Goal: Task Accomplishment & Management: Complete application form

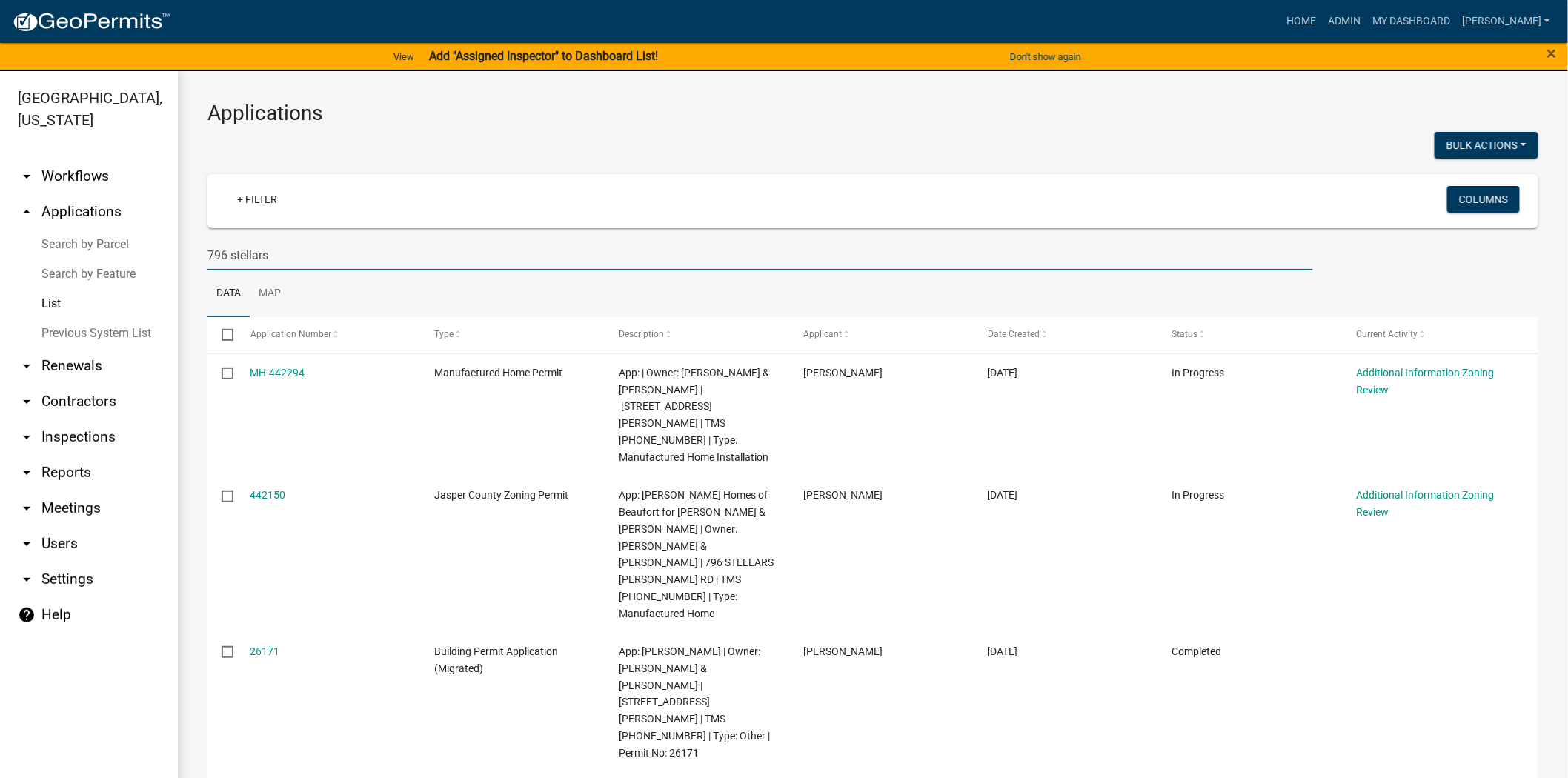
scroll to position [6, 0]
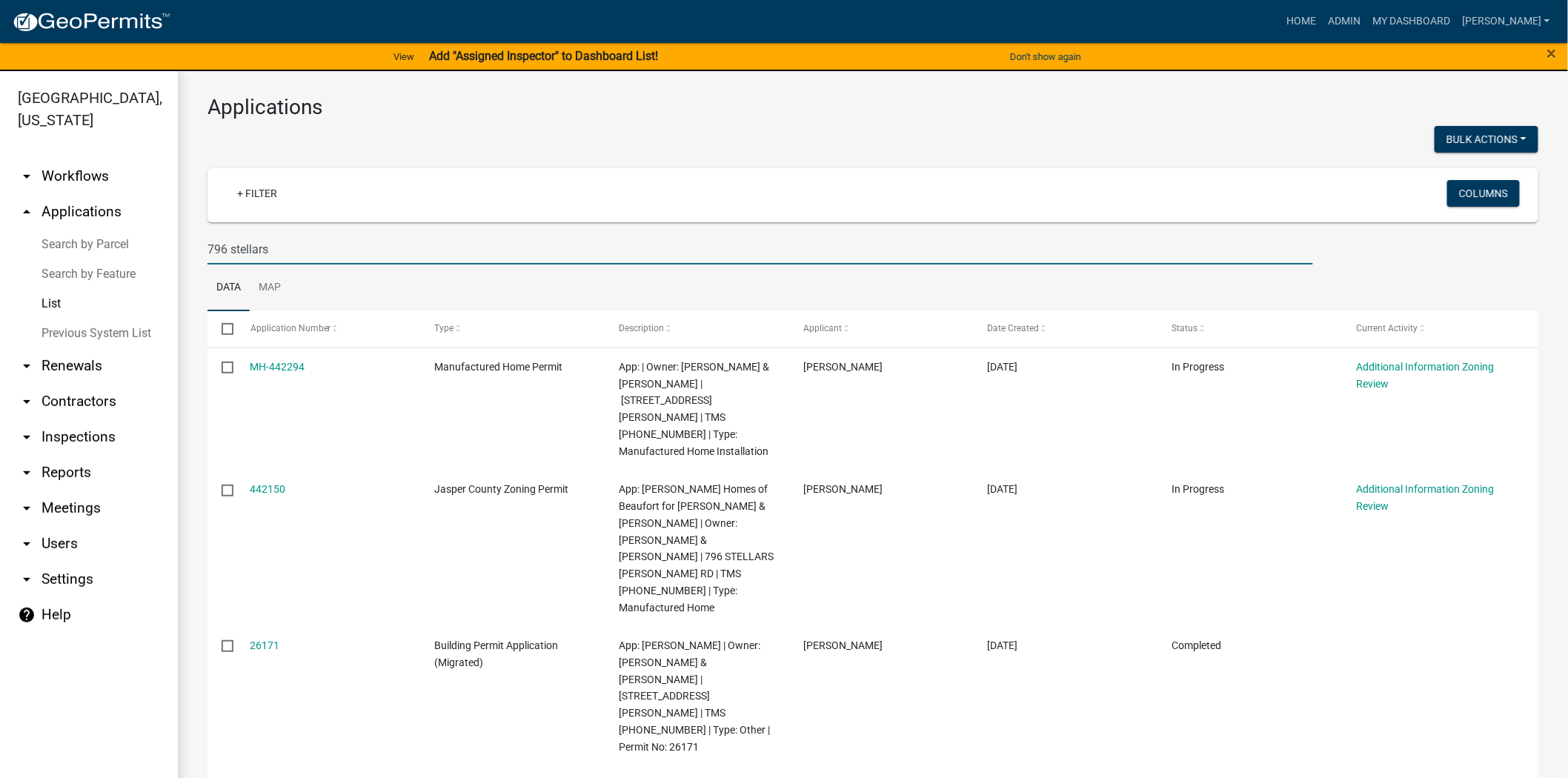
click at [269, 252] on input "796 stellars" at bounding box center [760, 249] width 1106 height 31
click at [275, 257] on input "796 stellars" at bounding box center [760, 249] width 1106 height 31
type input "7"
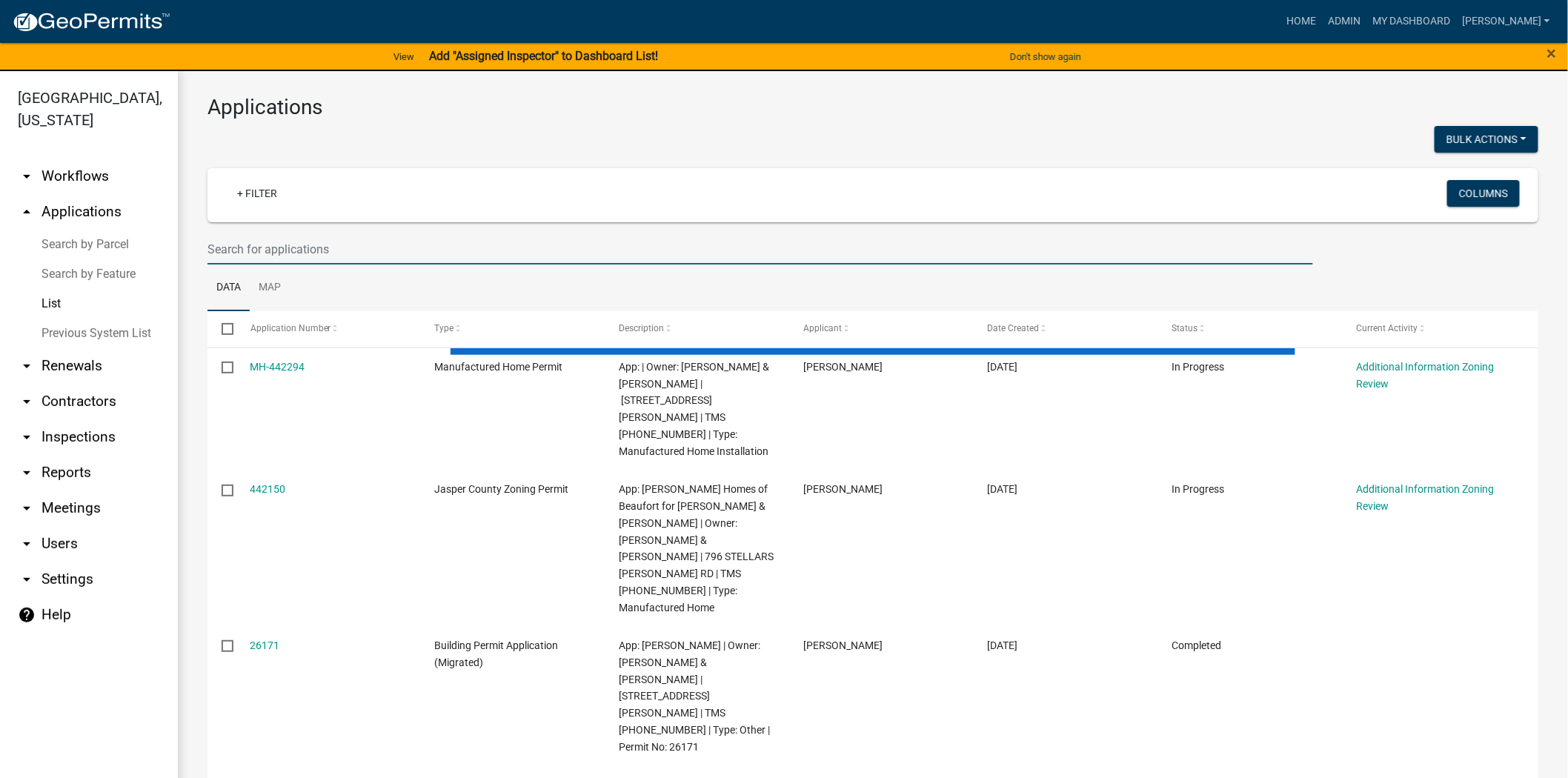
paste input "[PHONE_NUMBER]"
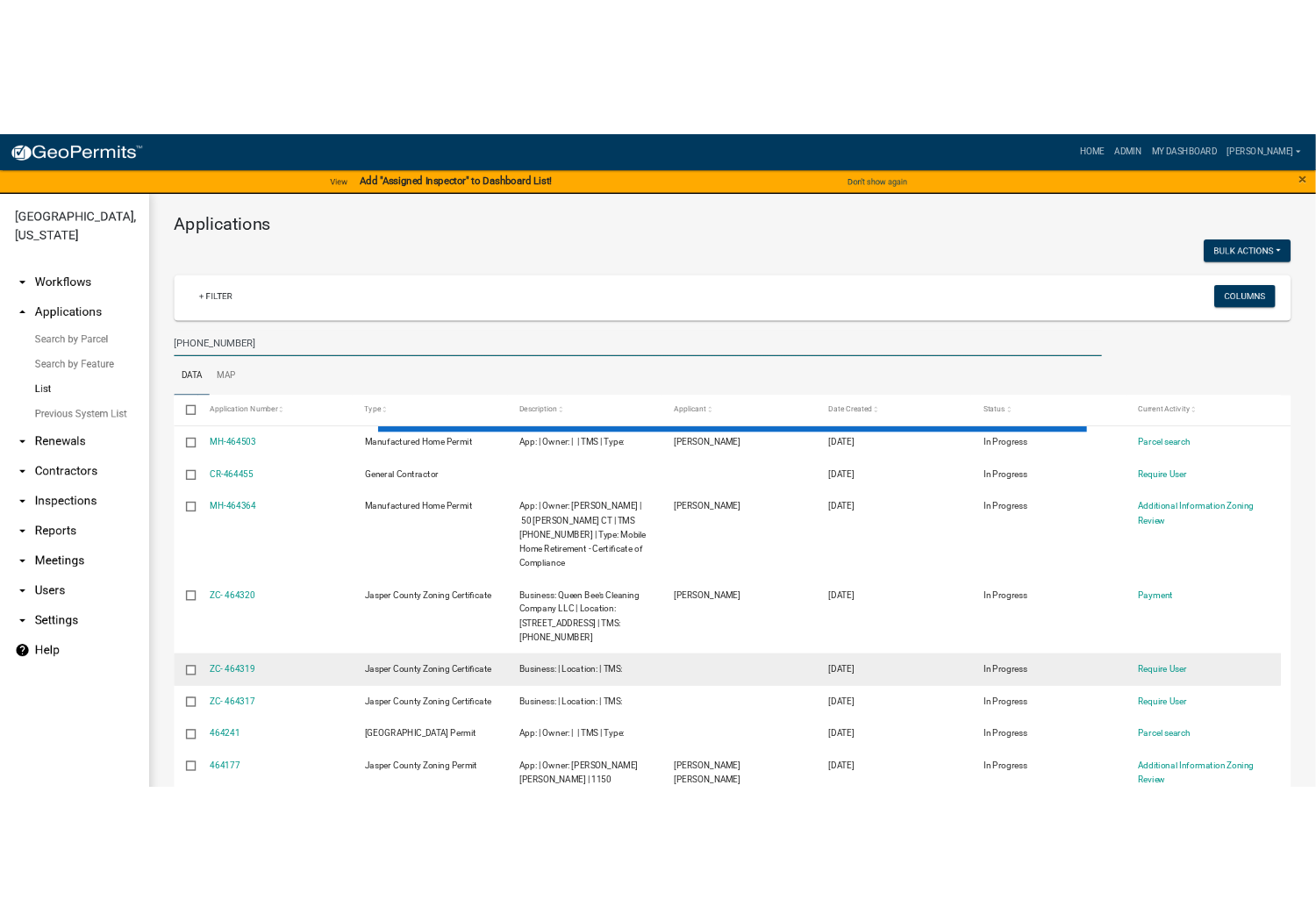
scroll to position [0, 0]
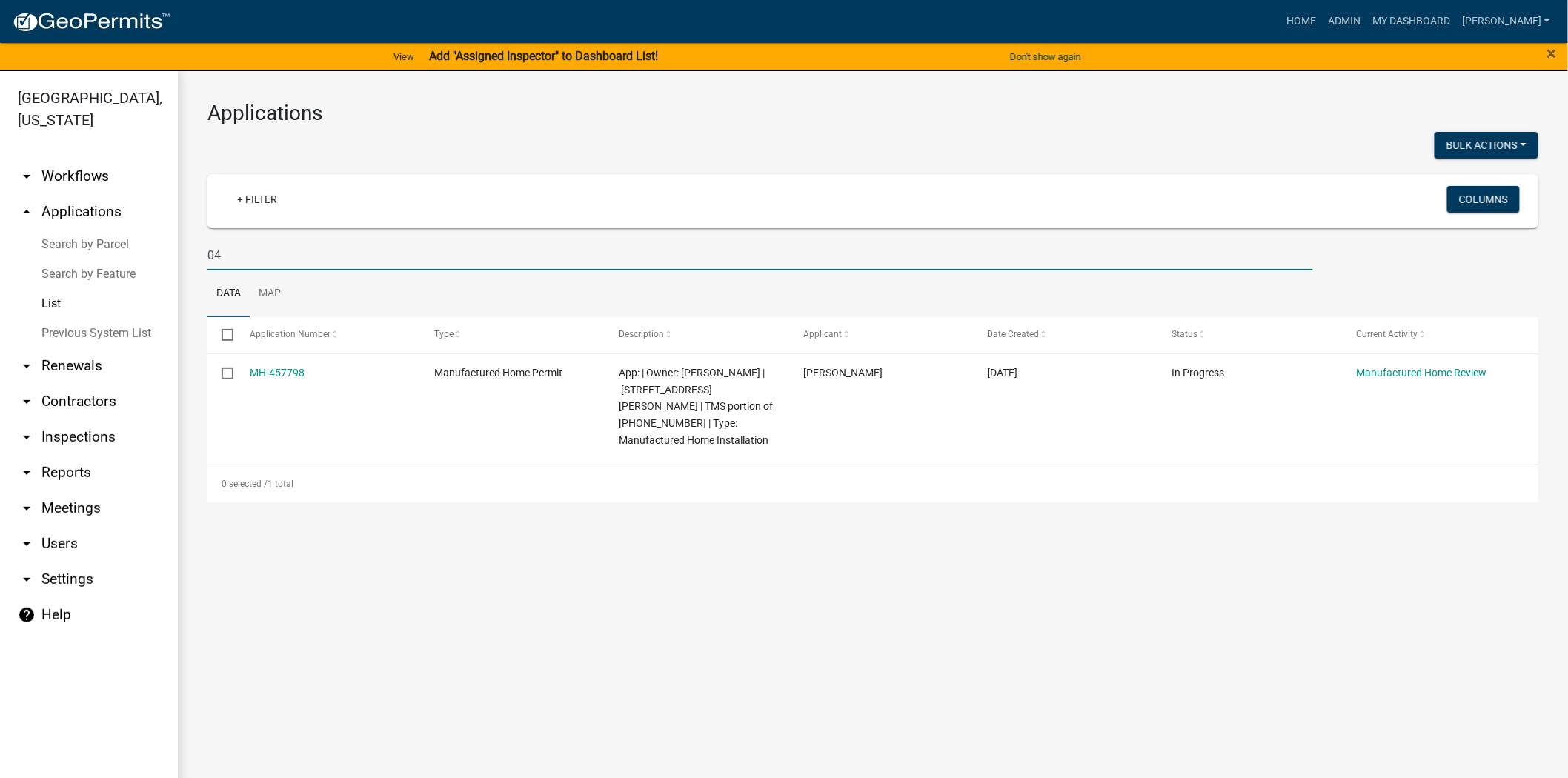
type input "0"
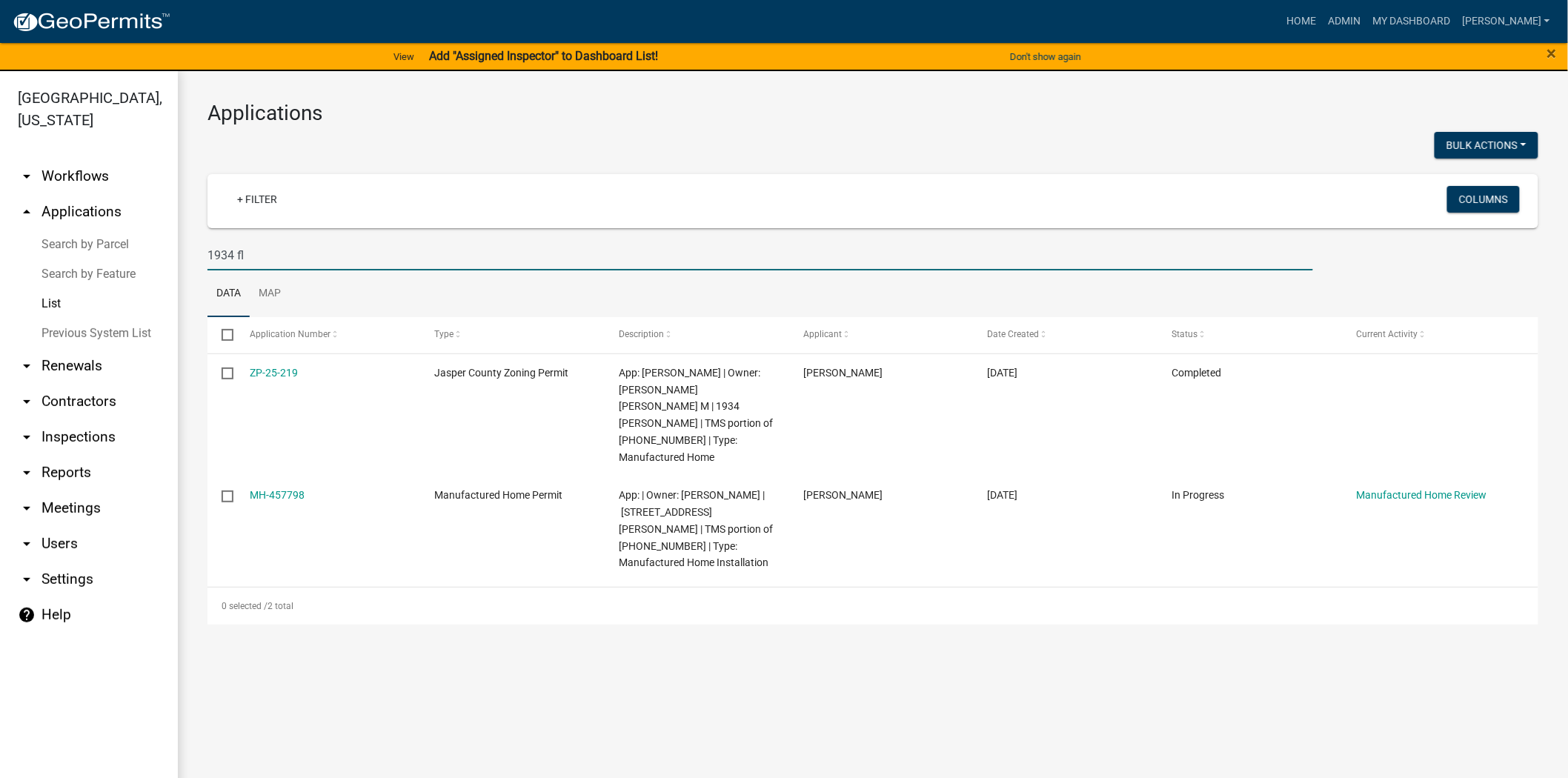
type input "1934 fl"
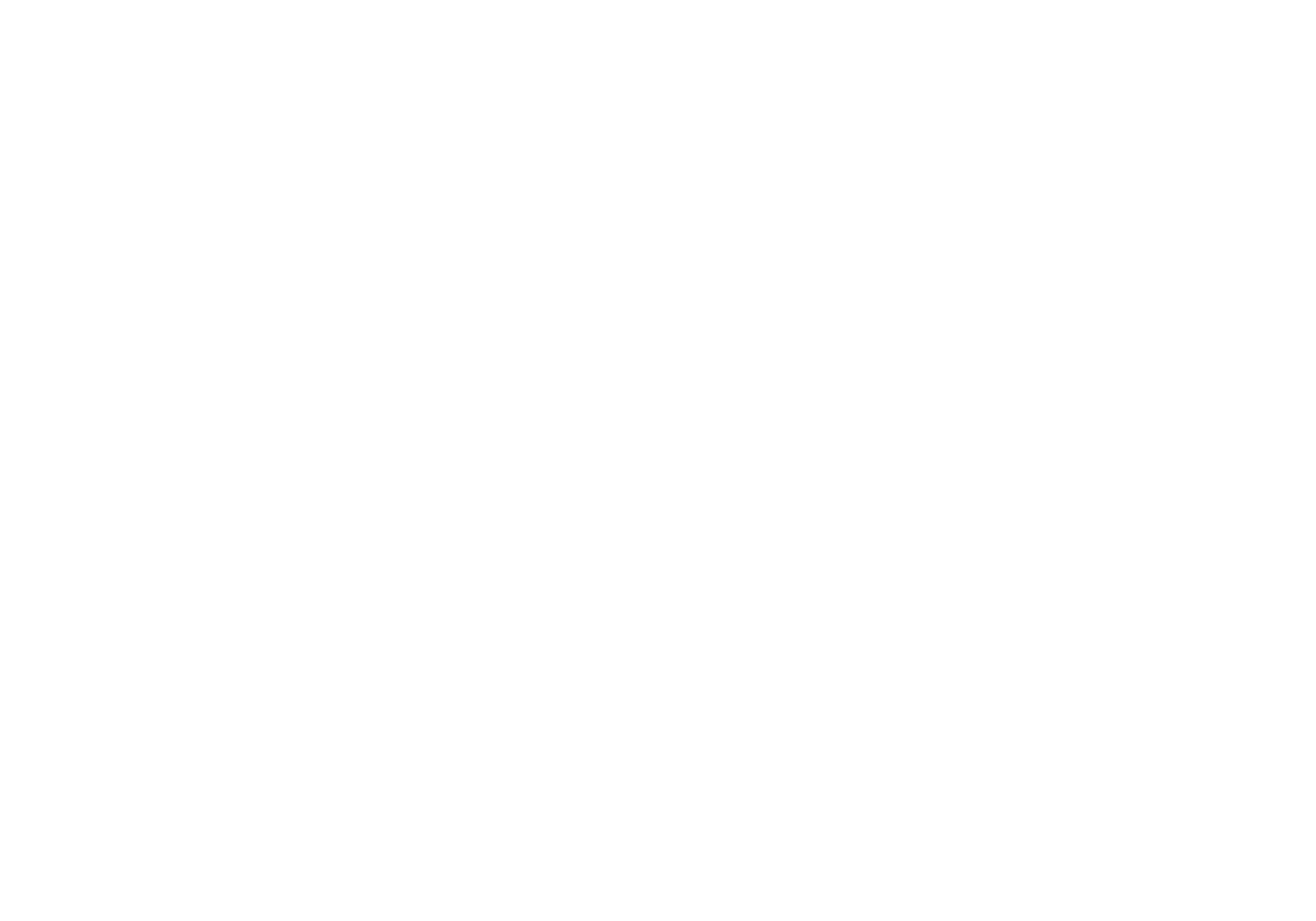
click at [1233, 0] on html at bounding box center [665, 0] width 1331 height 0
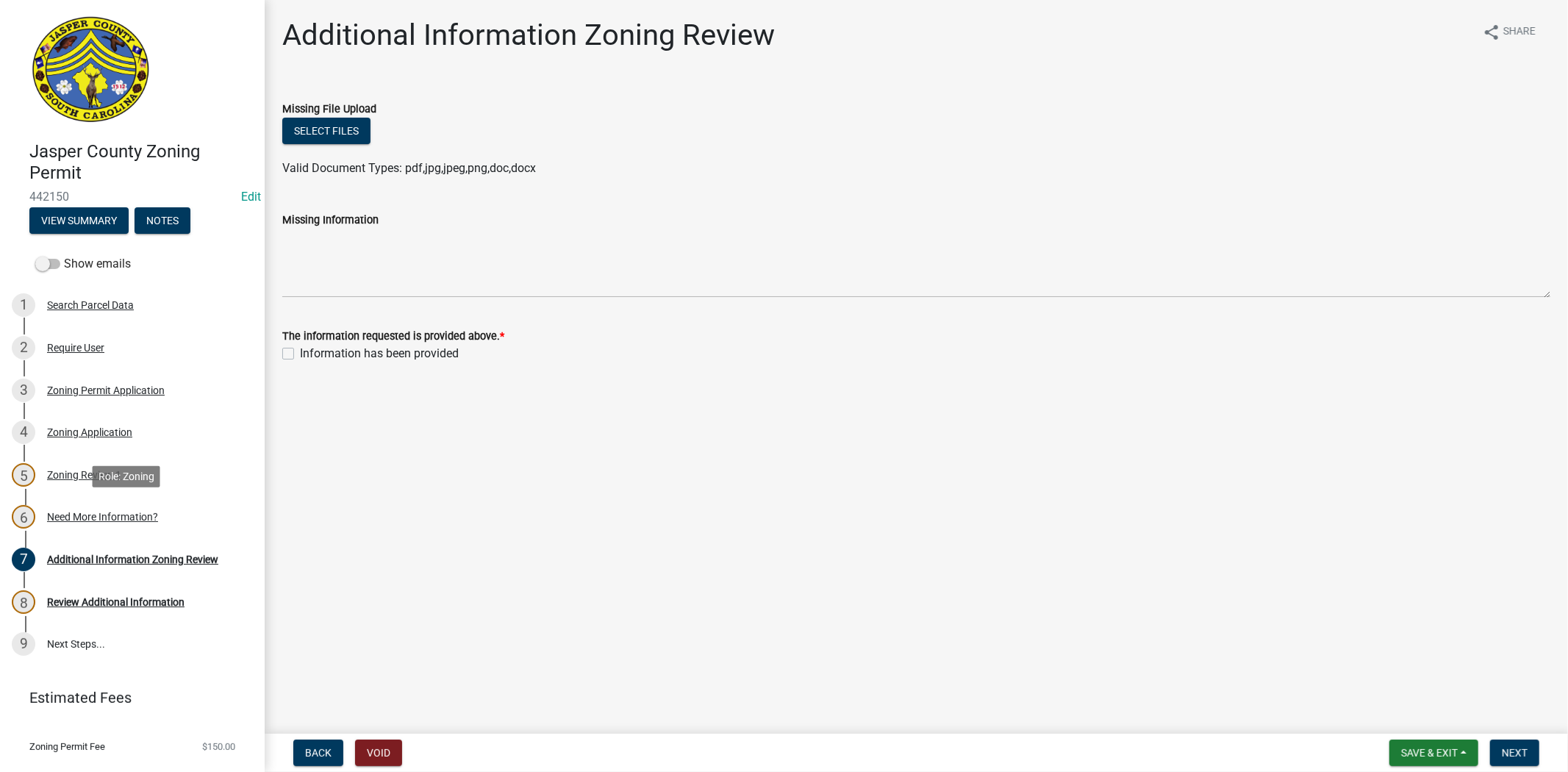
click at [158, 514] on div "6 Need More Information?" at bounding box center [126, 517] width 229 height 23
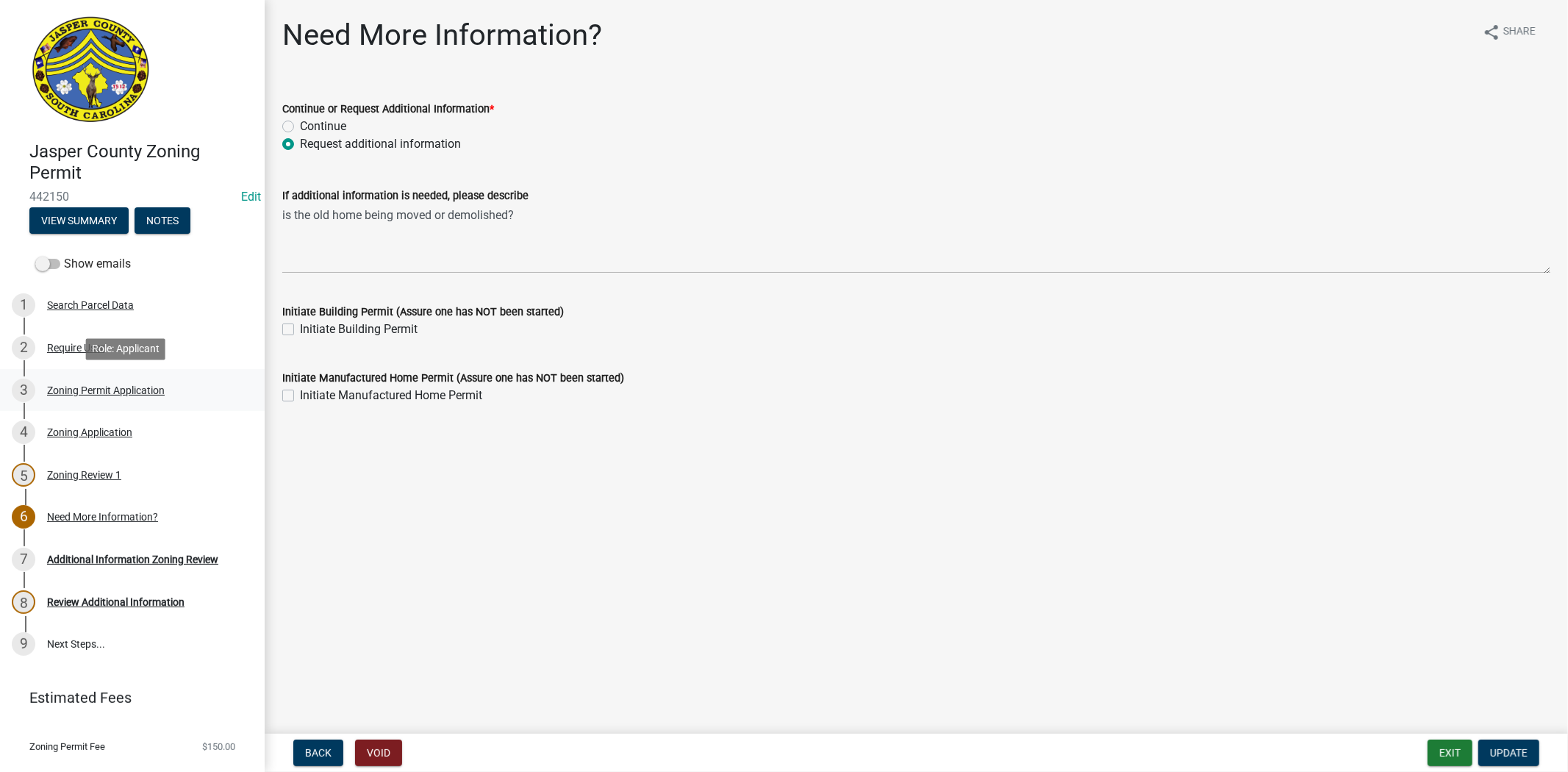
click at [111, 385] on div "Zoning Permit Application" at bounding box center [106, 390] width 117 height 10
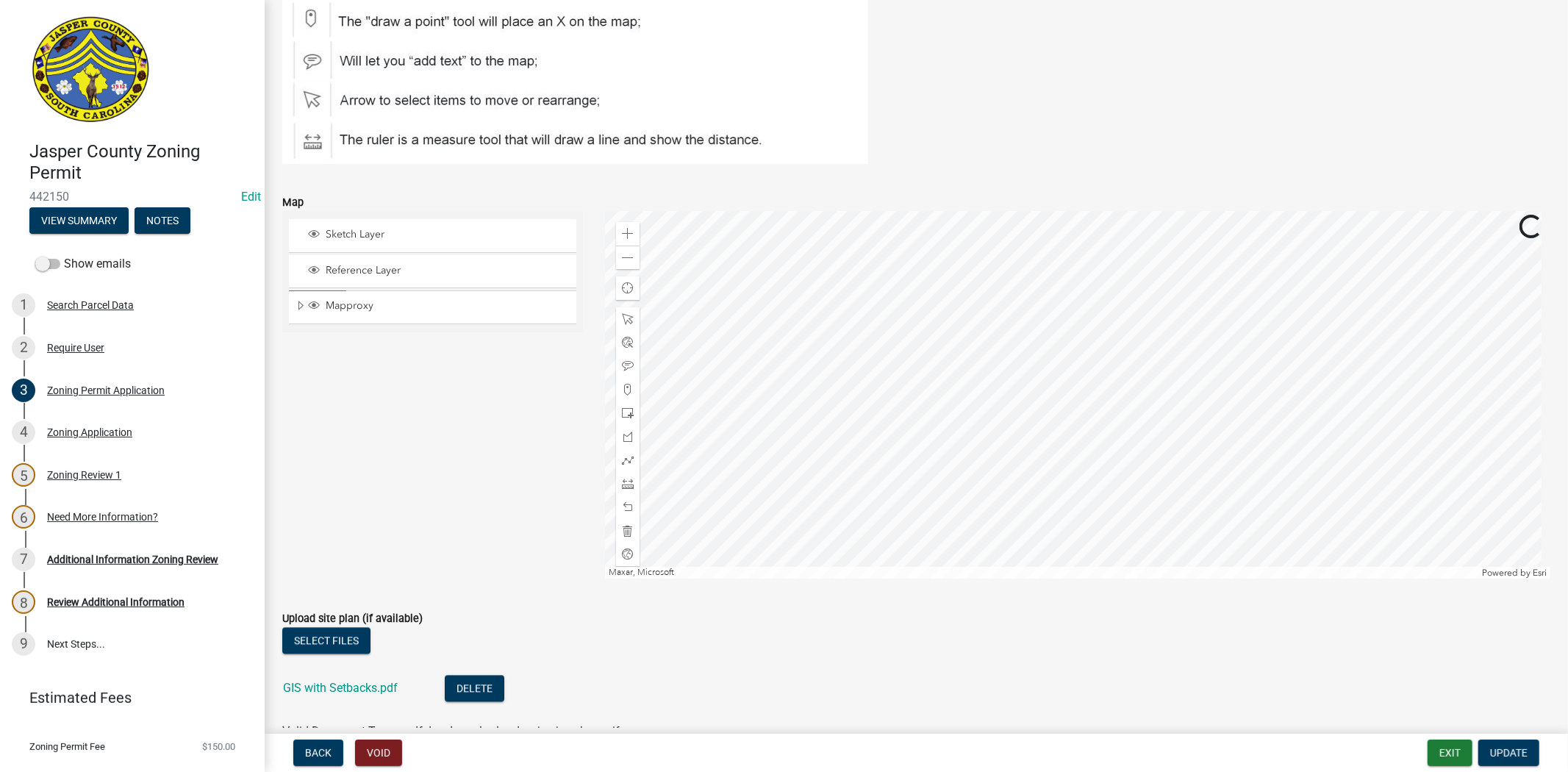
scroll to position [2777, 0]
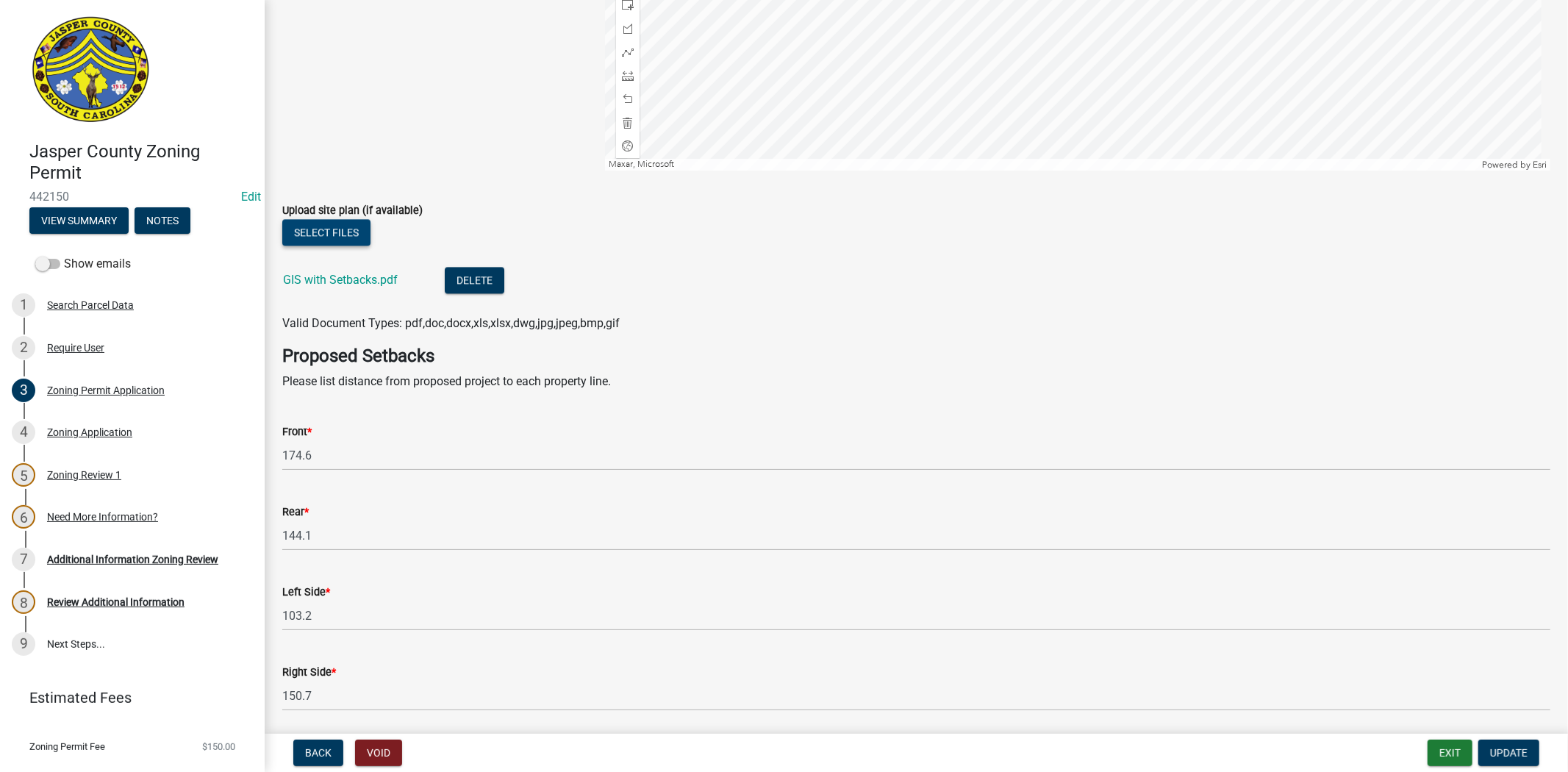
click at [348, 222] on button "Select files" at bounding box center [326, 233] width 88 height 27
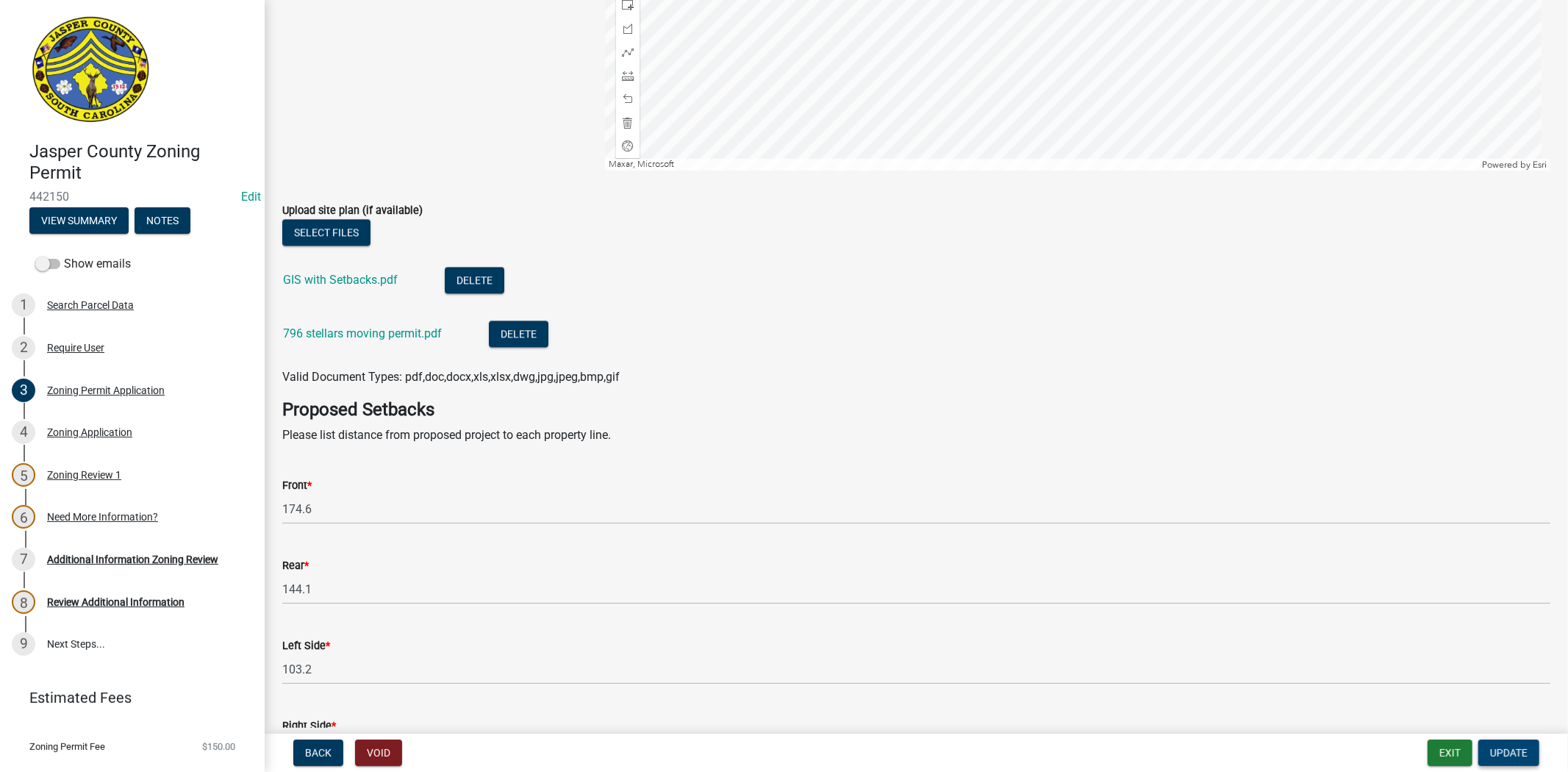
click at [1527, 747] on span "Update" at bounding box center [1509, 752] width 38 height 12
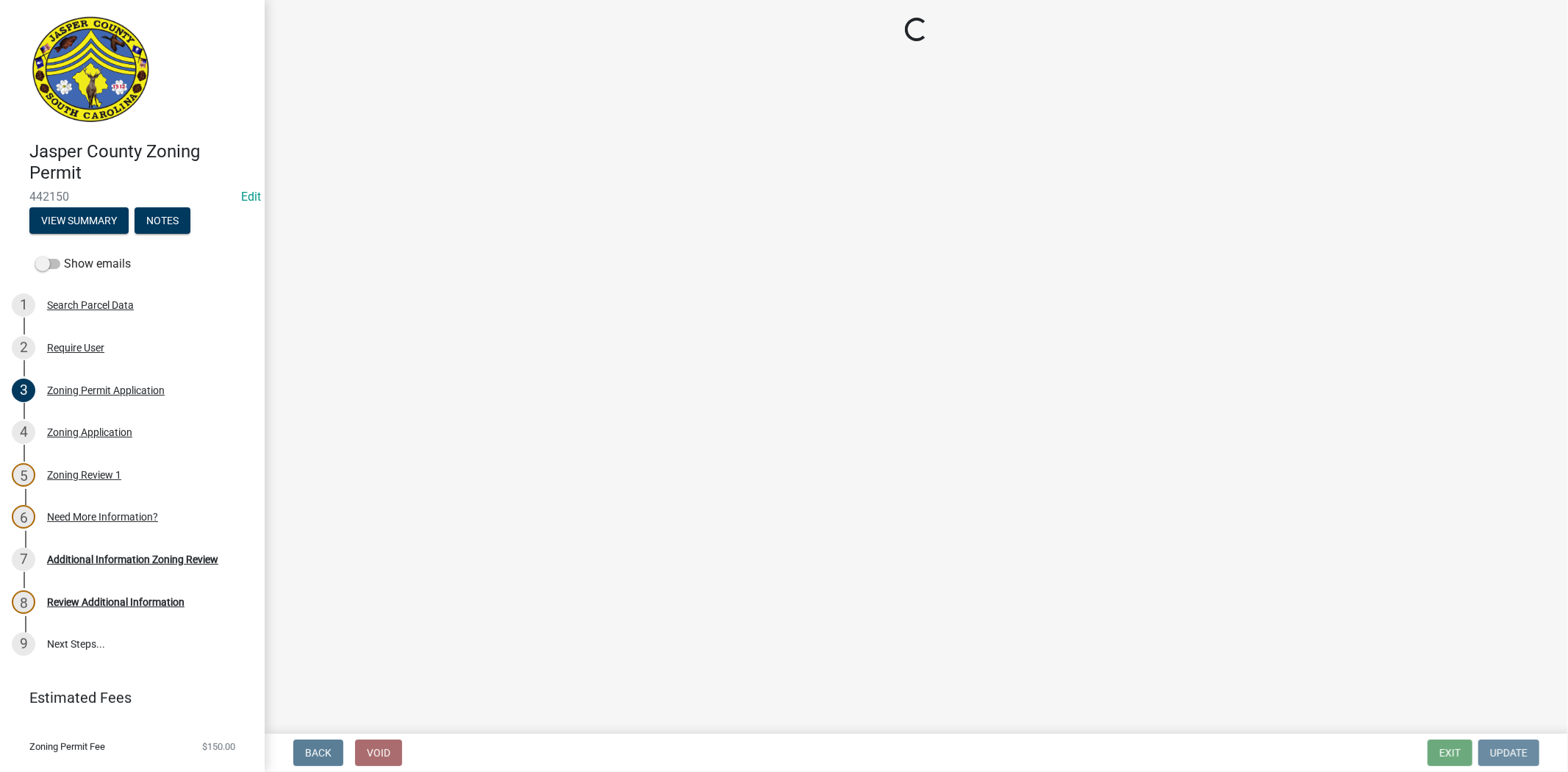
scroll to position [0, 0]
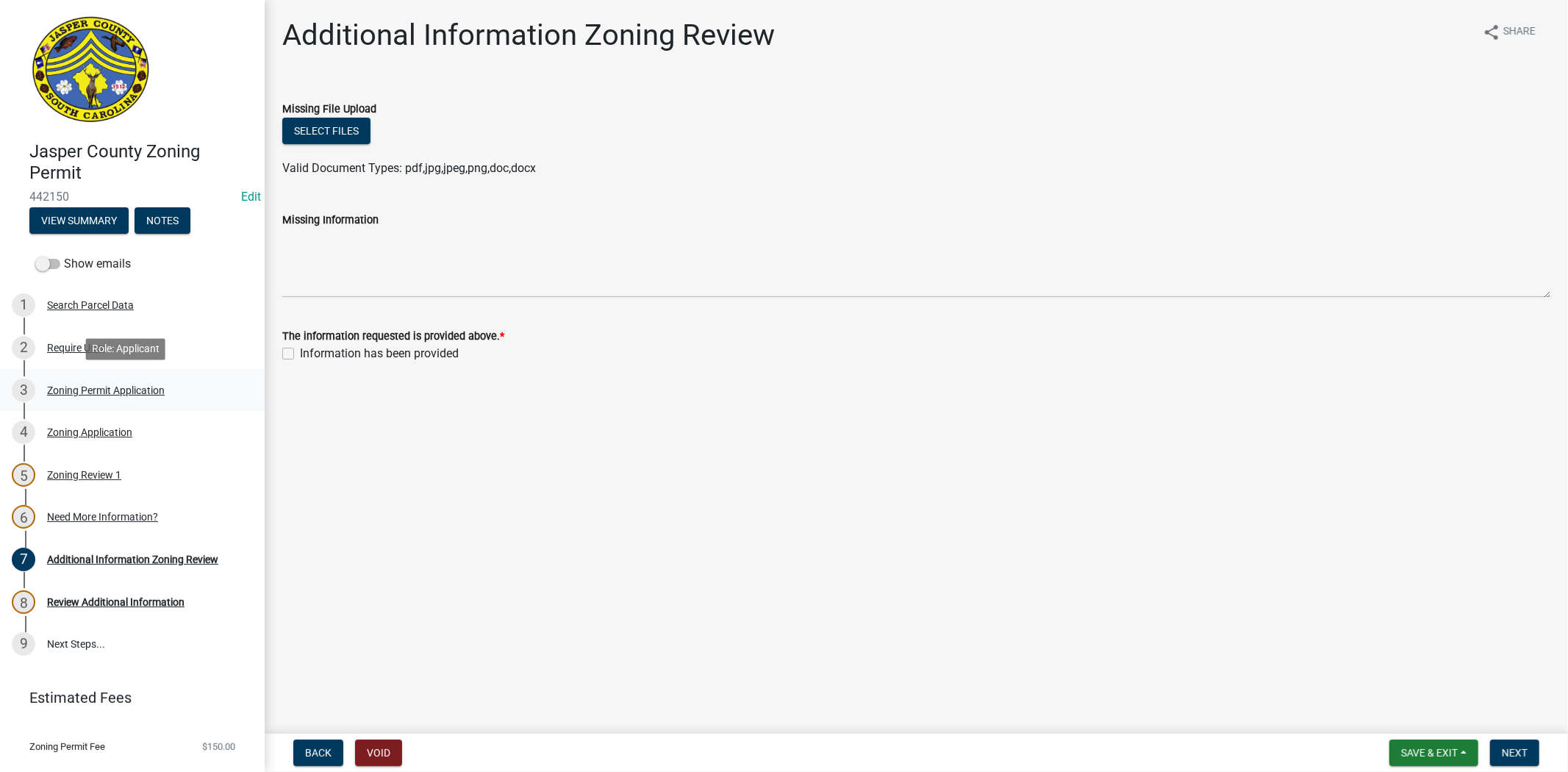
click at [75, 391] on div "Zoning Permit Application" at bounding box center [106, 390] width 117 height 10
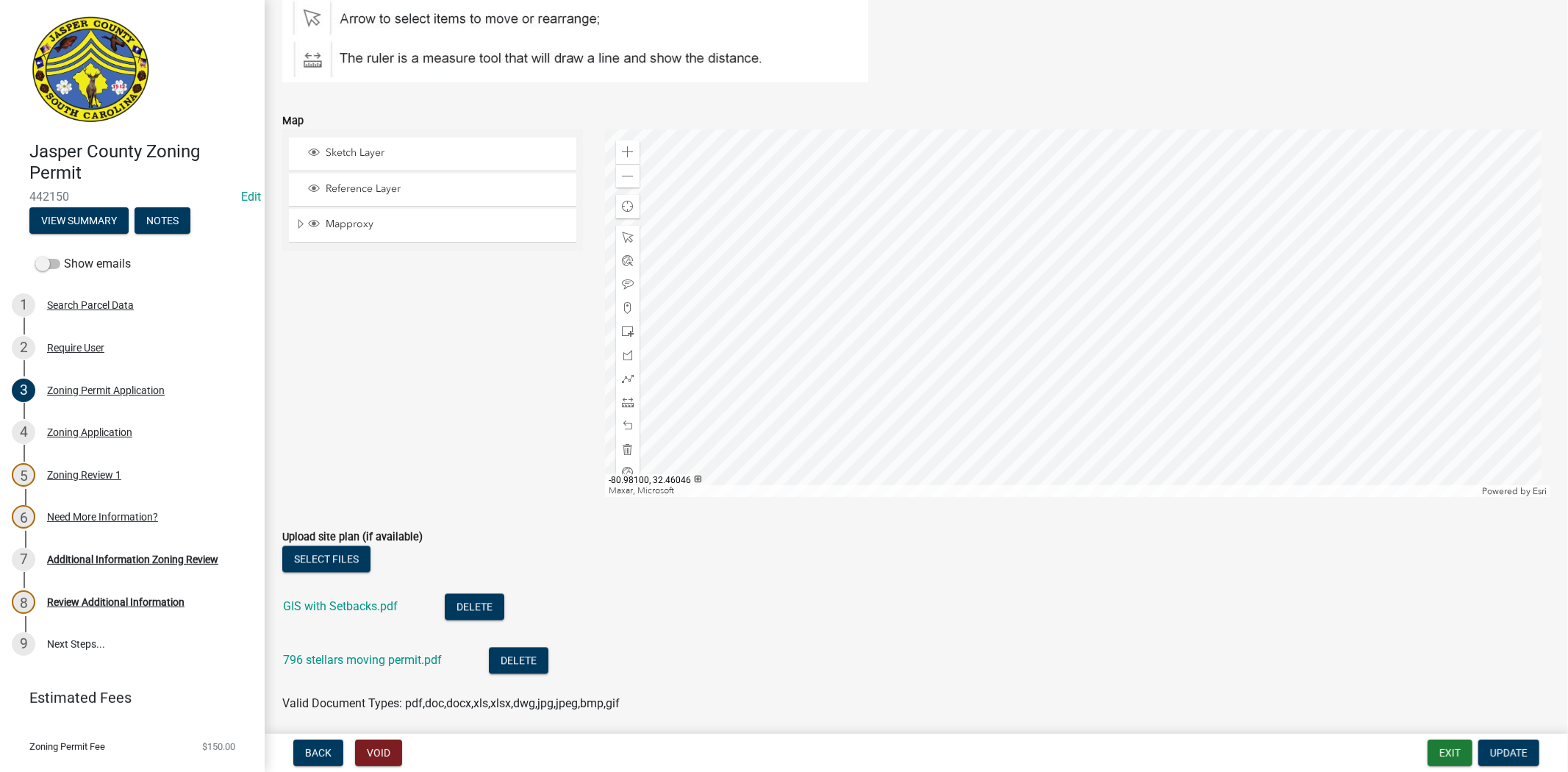
scroll to position [2533, 0]
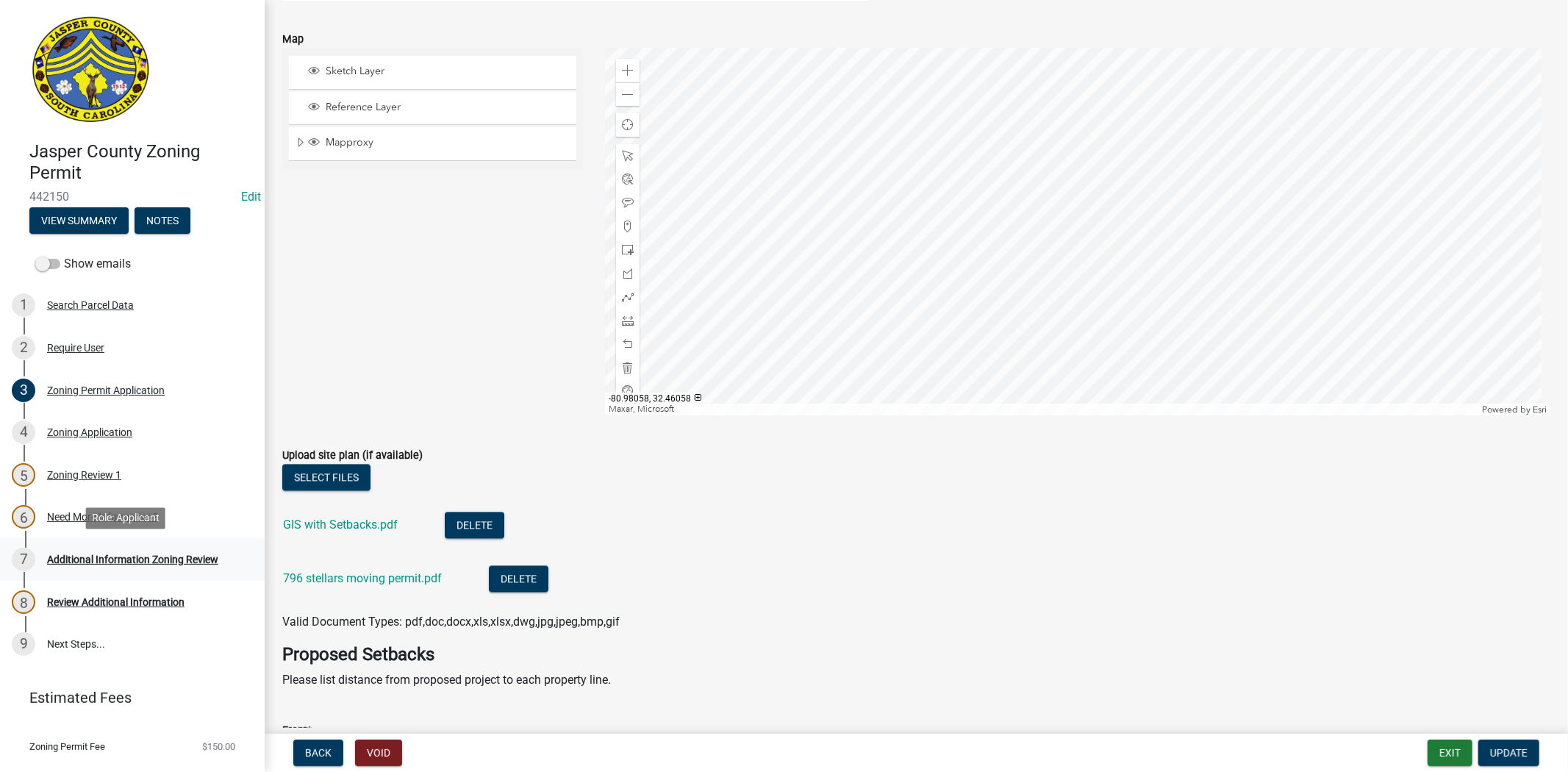
click at [53, 556] on div "Additional Information Zoning Review" at bounding box center [132, 559] width 171 height 10
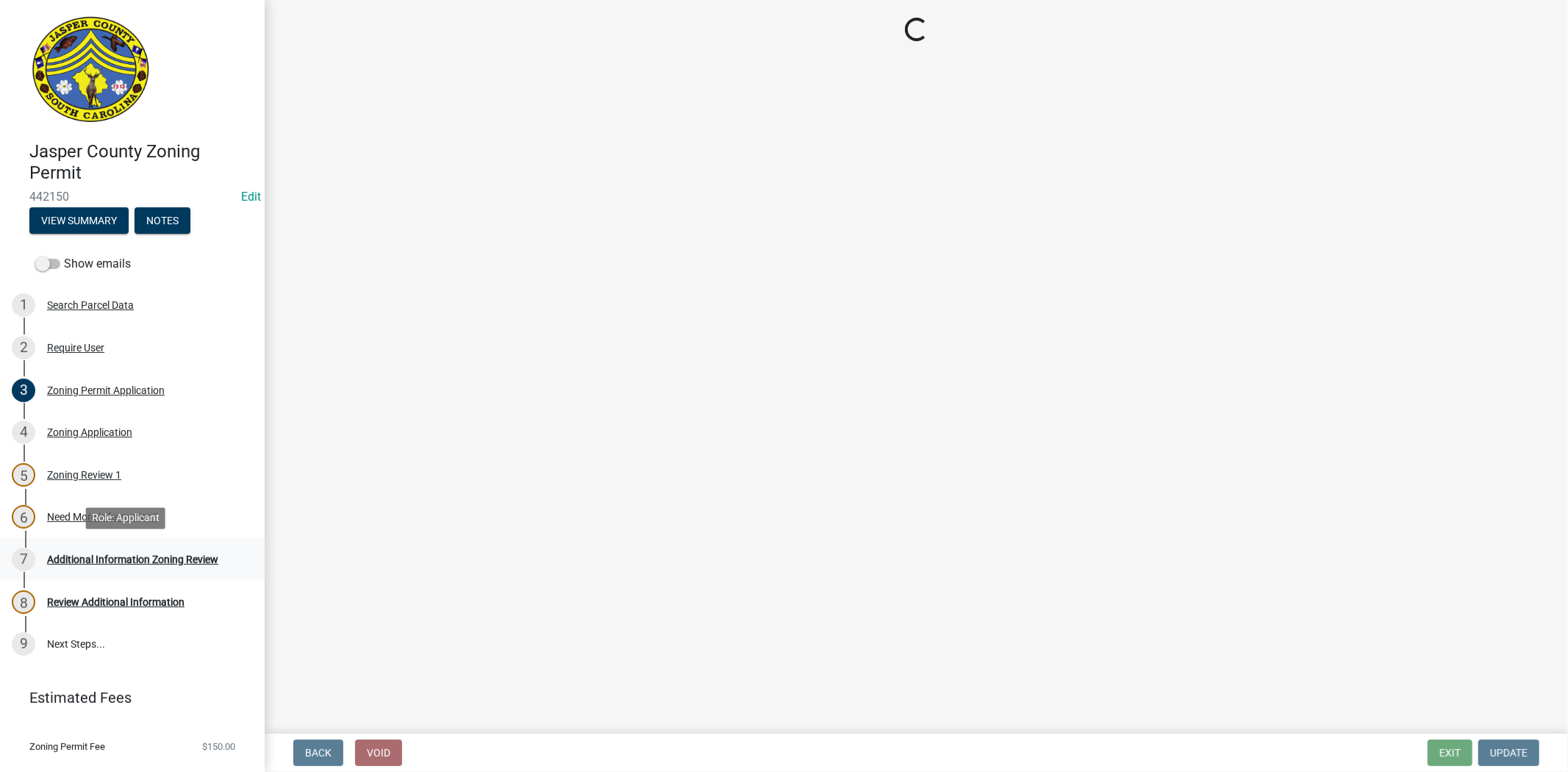
scroll to position [0, 0]
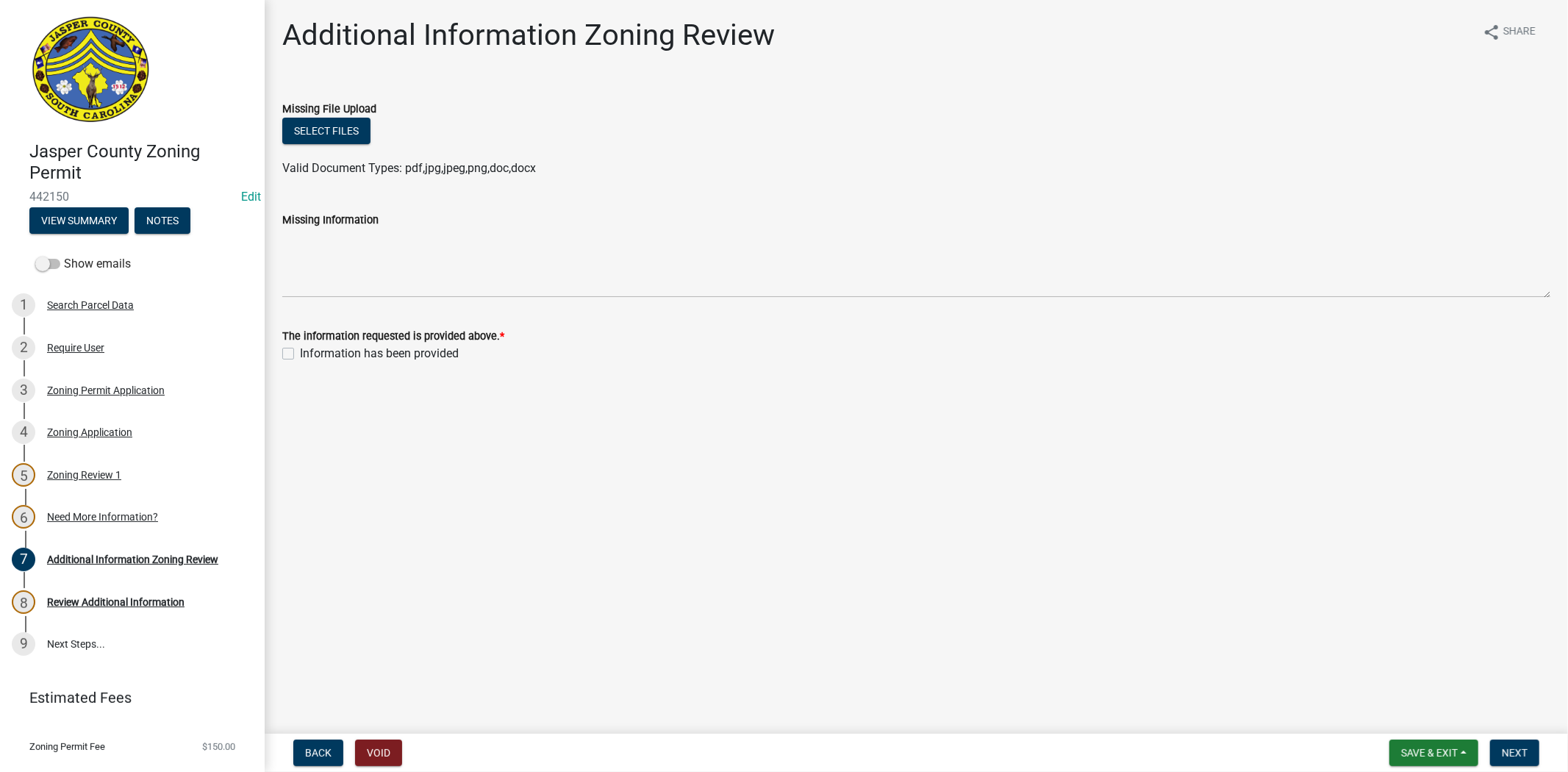
click at [300, 354] on label "Information has been provided" at bounding box center [379, 353] width 159 height 18
click at [300, 354] on input "Information has been provided" at bounding box center [305, 349] width 9 height 9
checkbox input "true"
click at [1507, 749] on span "Next" at bounding box center [1515, 752] width 26 height 12
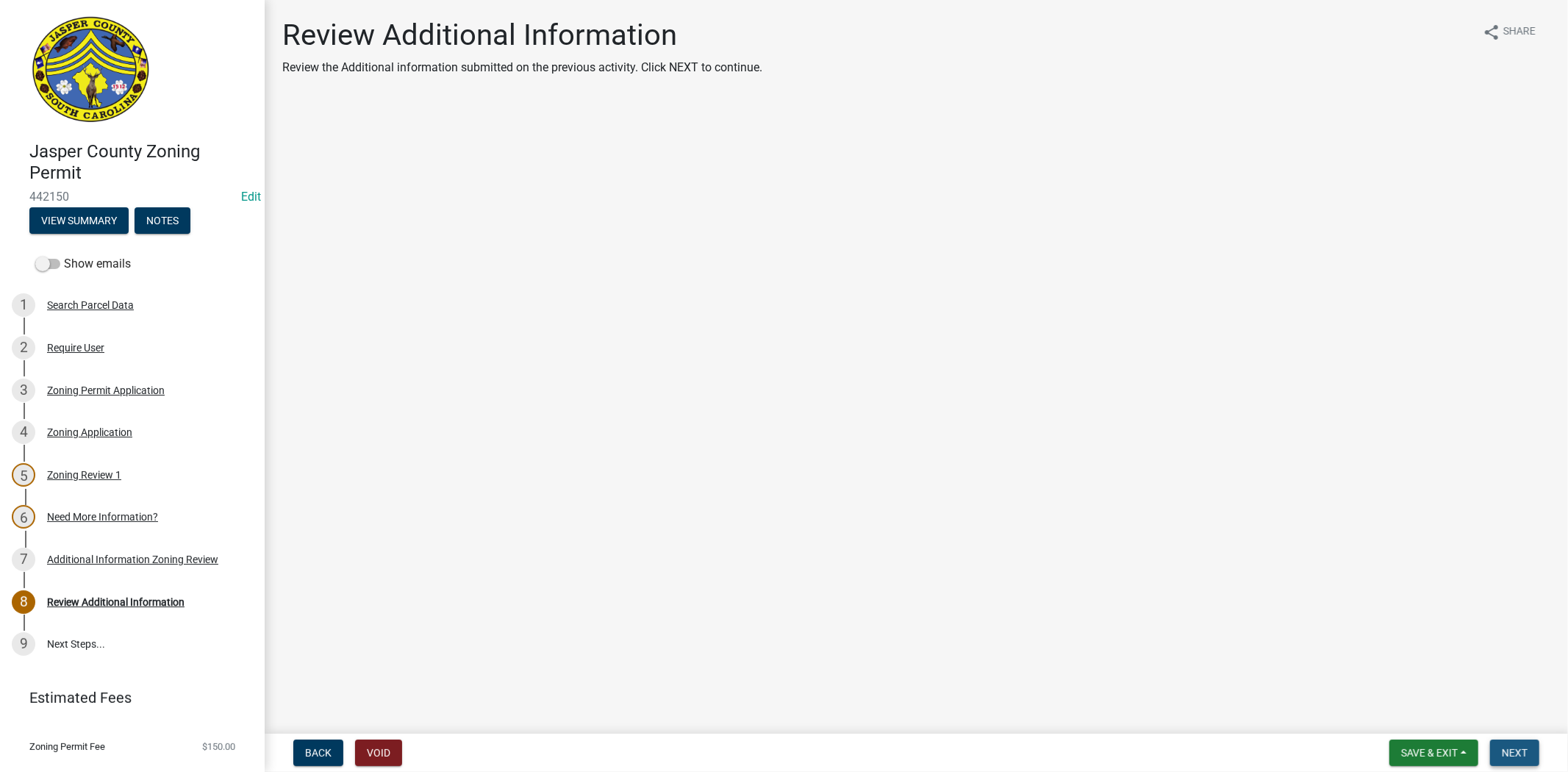
click at [1509, 756] on span "Next" at bounding box center [1515, 752] width 26 height 12
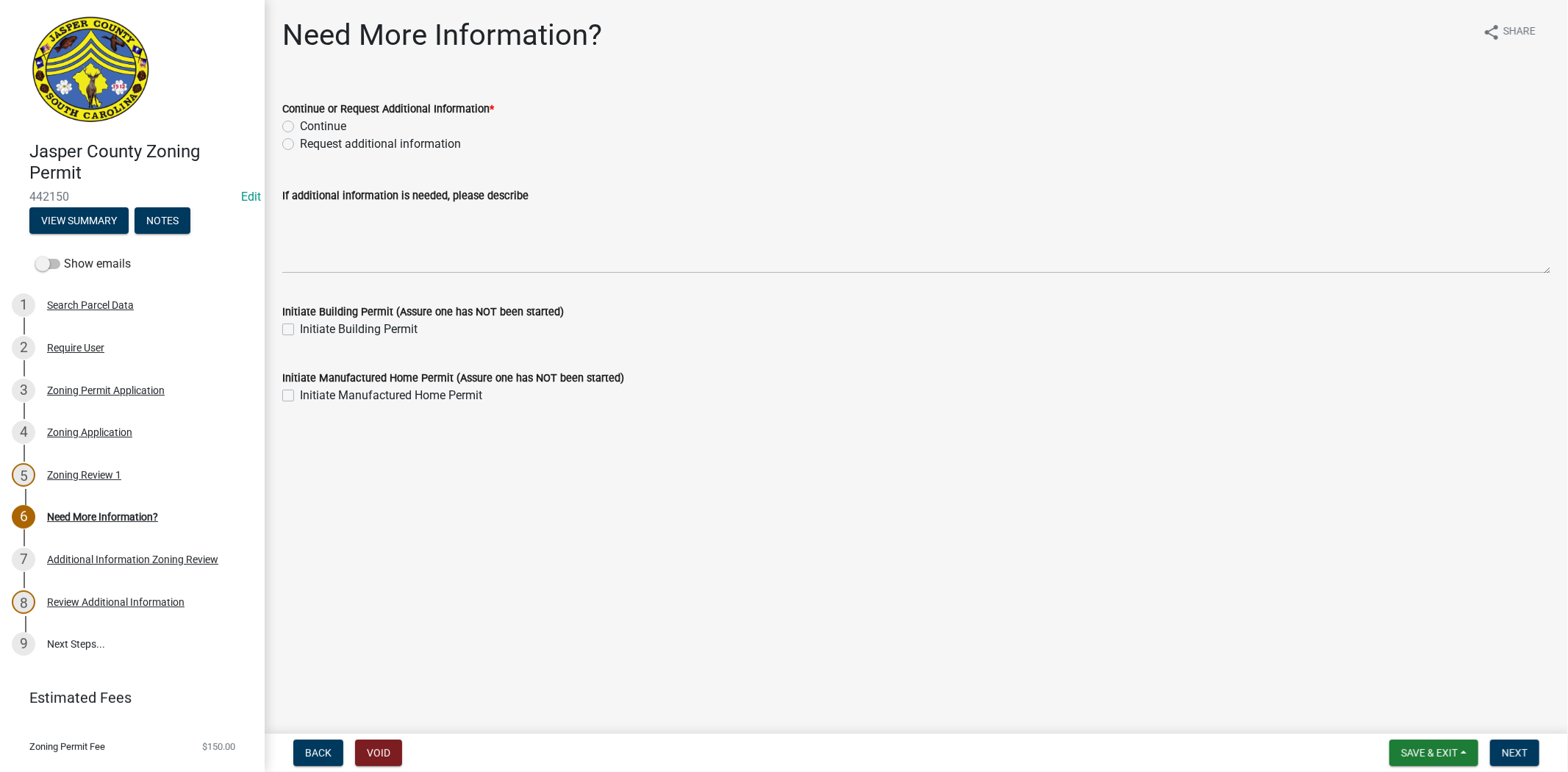
click at [300, 127] on label "Continue" at bounding box center [323, 126] width 46 height 18
click at [300, 127] on input "Continue" at bounding box center [305, 122] width 9 height 9
radio input "true"
click at [1527, 756] on span "Next" at bounding box center [1515, 752] width 26 height 12
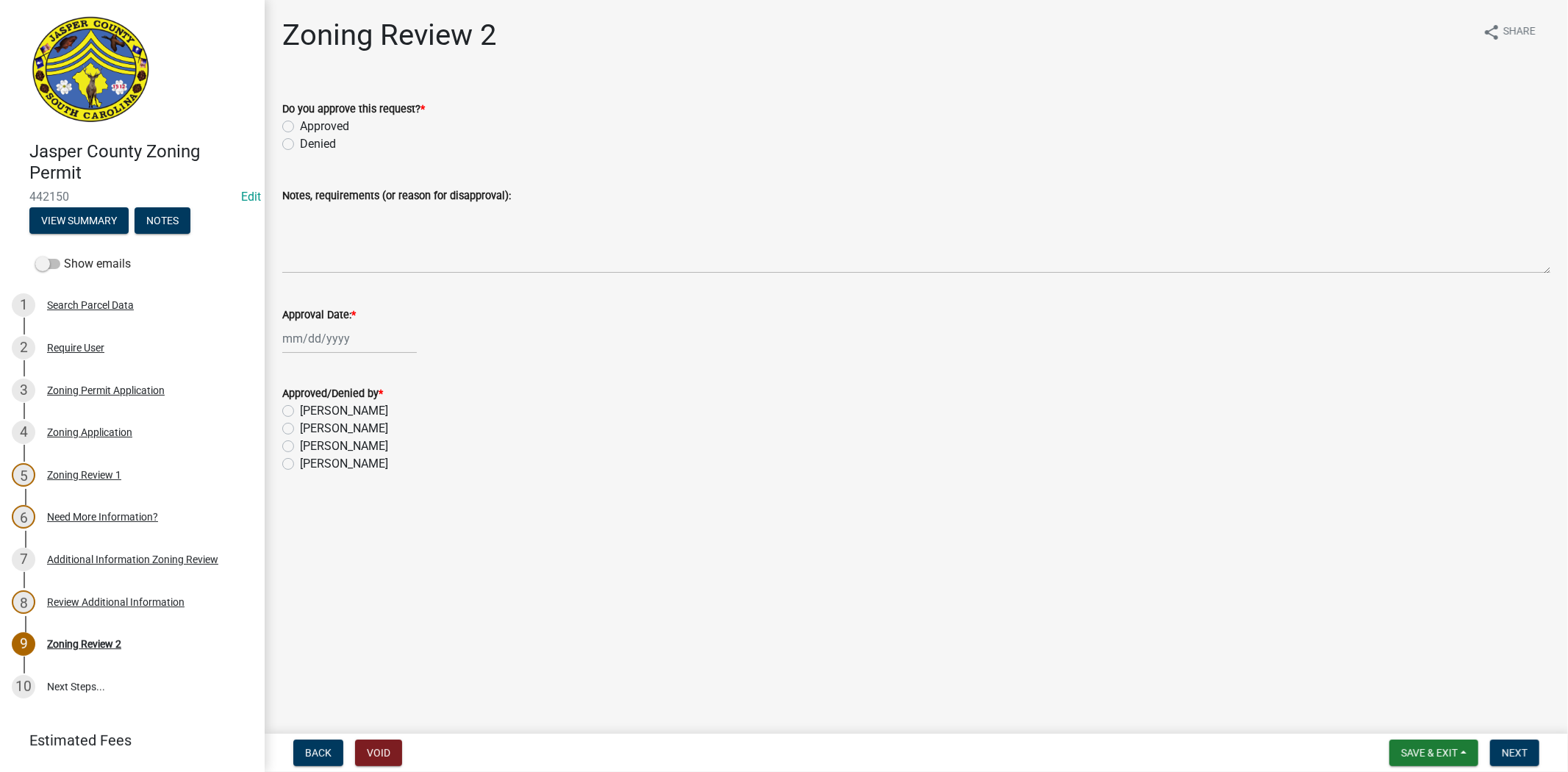
click at [300, 123] on label "Approved" at bounding box center [324, 126] width 49 height 18
click at [300, 123] on input "Approved" at bounding box center [305, 122] width 9 height 9
radio input "true"
click at [344, 333] on div at bounding box center [350, 338] width 135 height 31
select select "8"
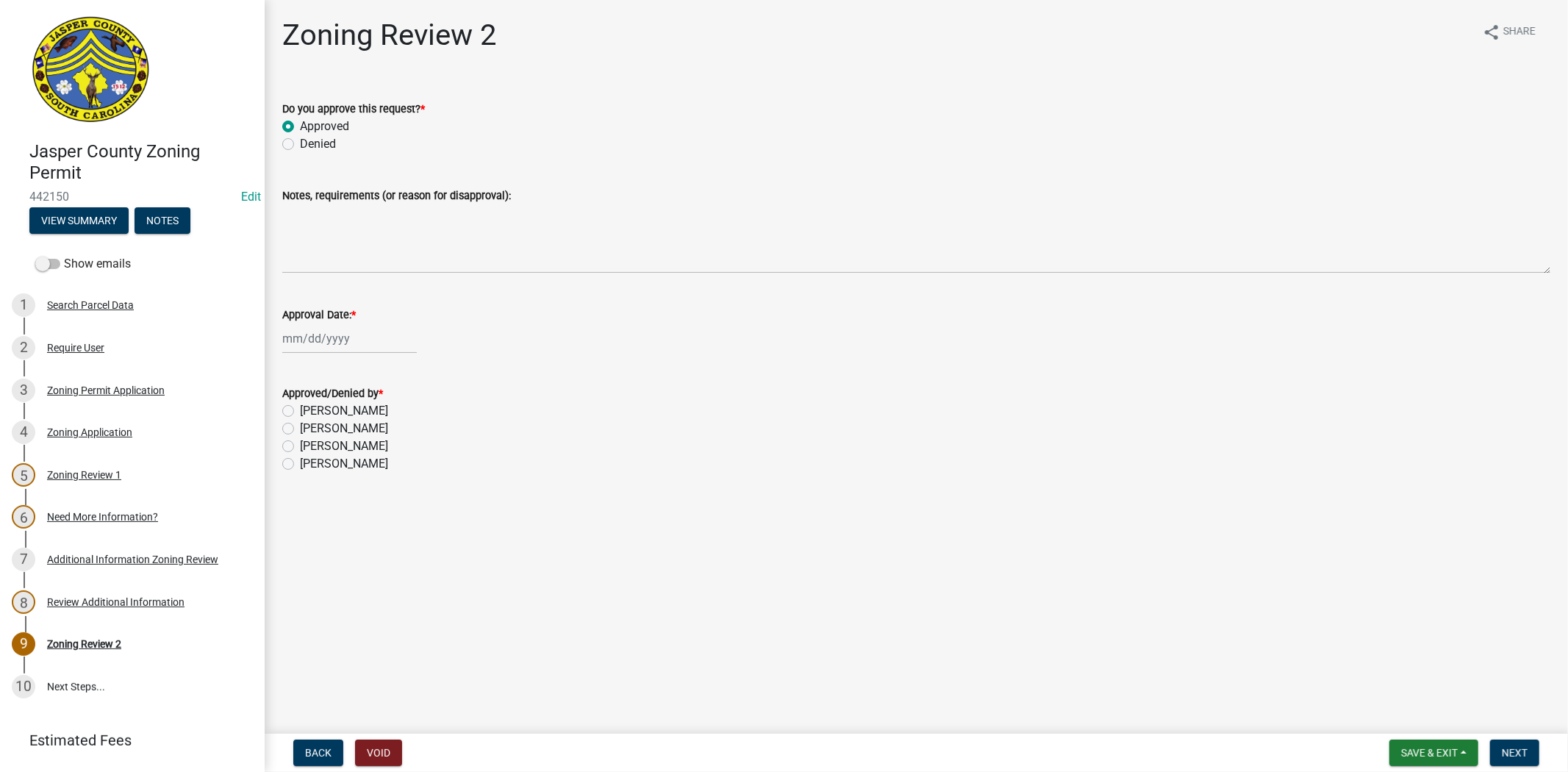
select select "2025"
click at [387, 467] on div "15" at bounding box center [391, 464] width 23 height 23
type input "[DATE]"
click at [300, 469] on label "Ciara Chapman" at bounding box center [344, 464] width 88 height 18
click at [300, 465] on input "Ciara Chapman" at bounding box center [305, 460] width 9 height 9
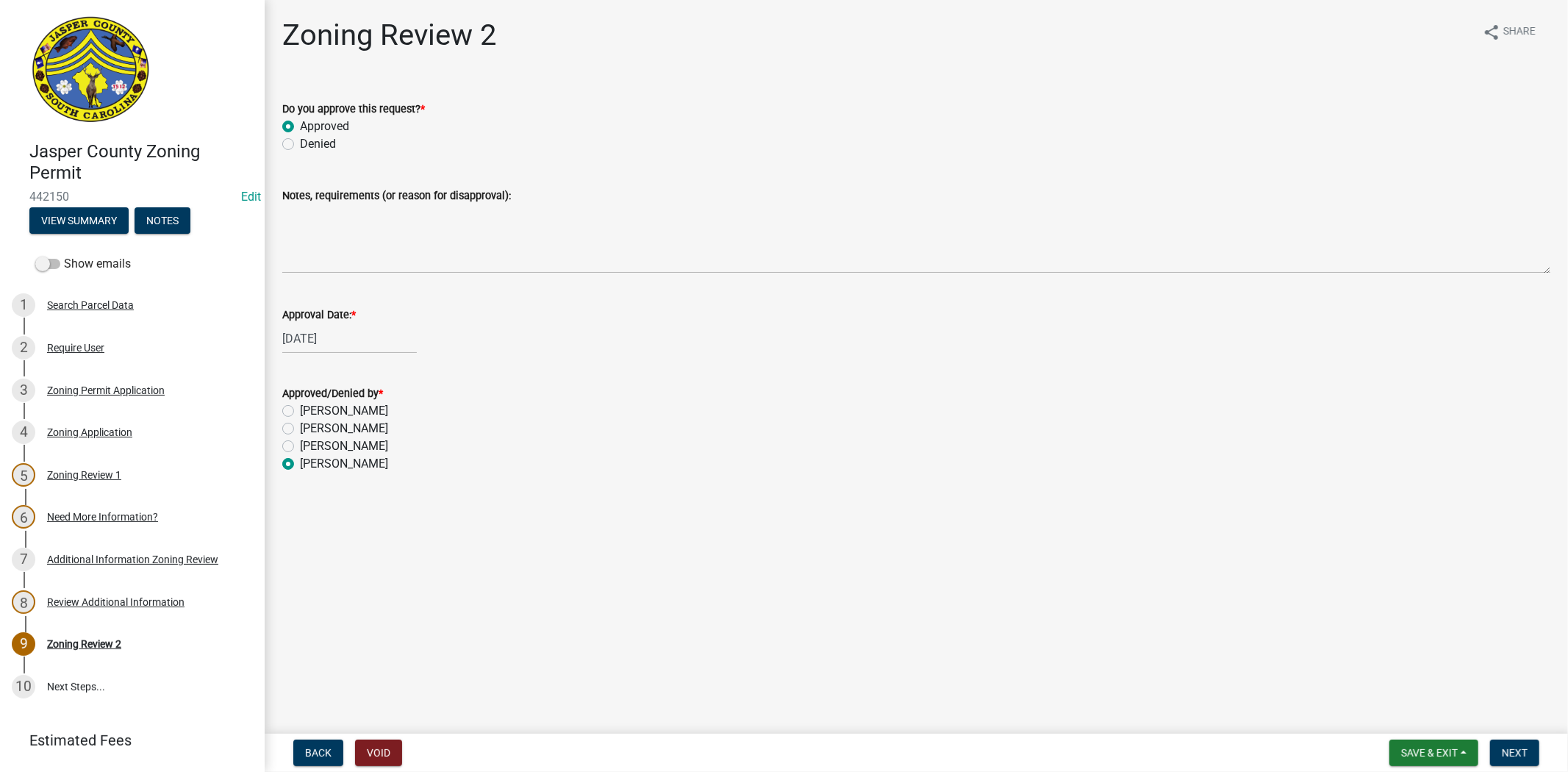
radio input "true"
click at [1522, 747] on span "Next" at bounding box center [1515, 752] width 26 height 12
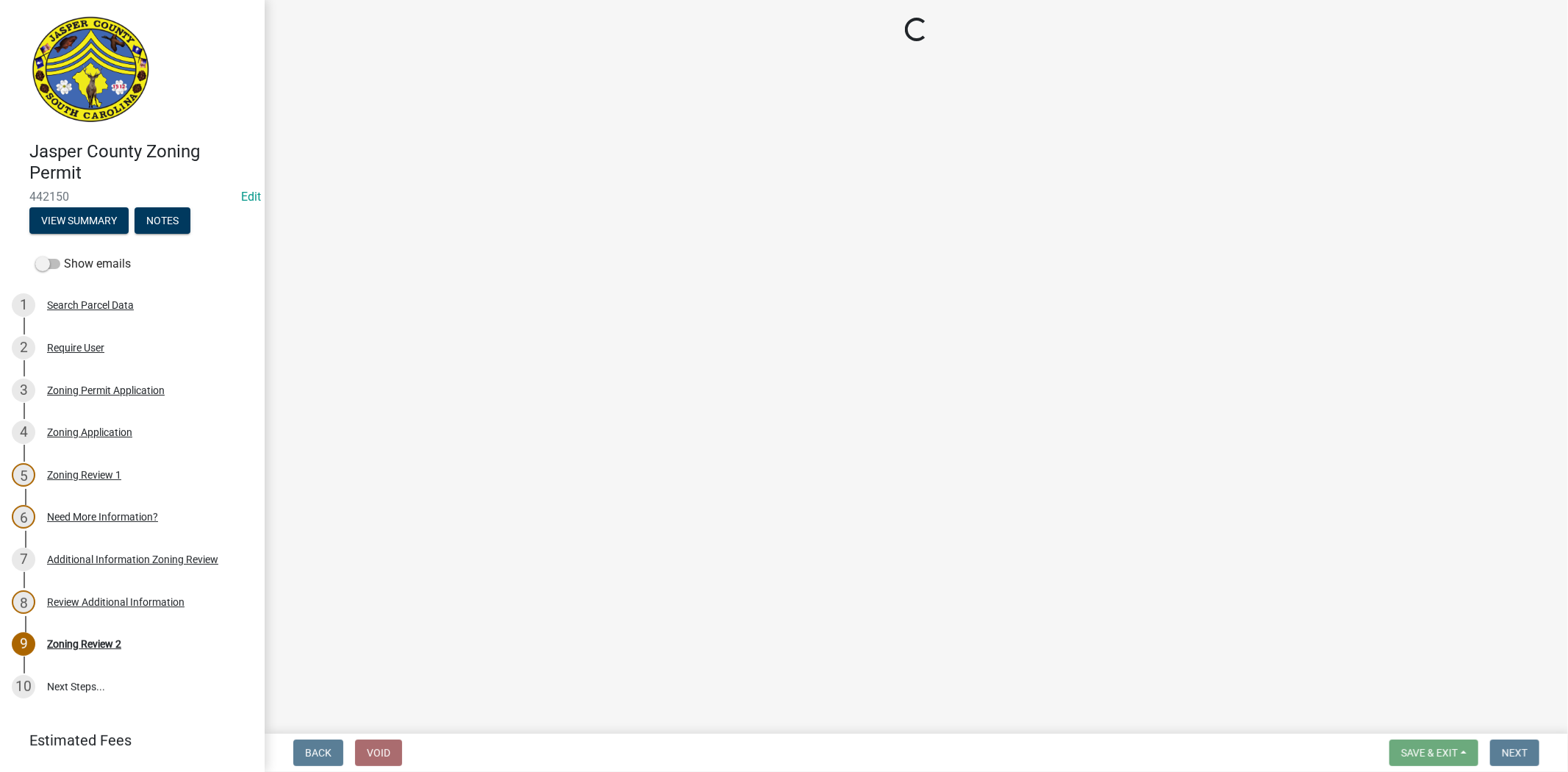
select select "3: 3"
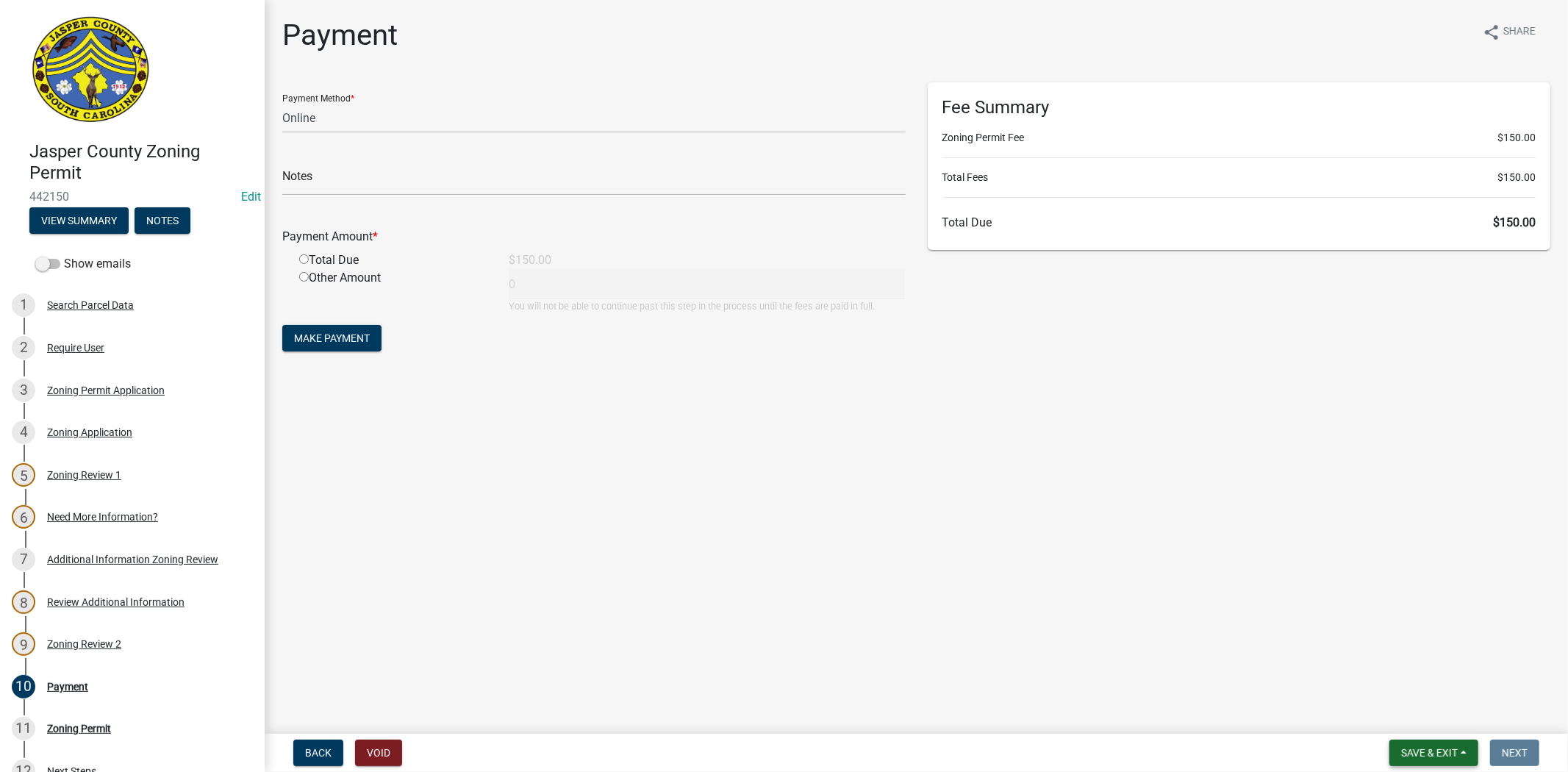
click at [1444, 766] on button "Save & Exit" at bounding box center [1434, 753] width 89 height 27
click at [1423, 723] on button "Save & Exit" at bounding box center [1419, 714] width 117 height 35
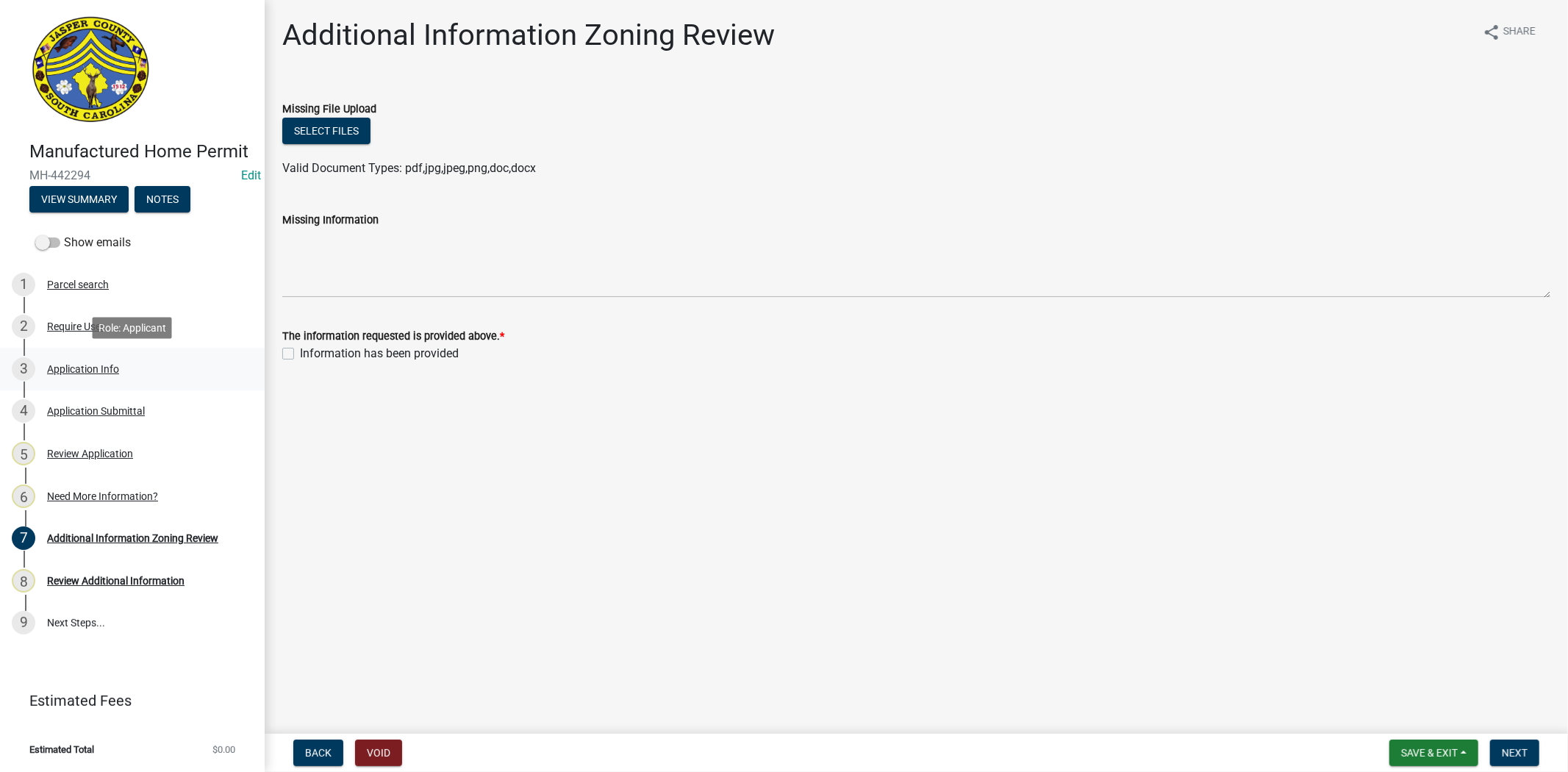
click at [67, 378] on div "3 Application Info" at bounding box center [126, 369] width 229 height 23
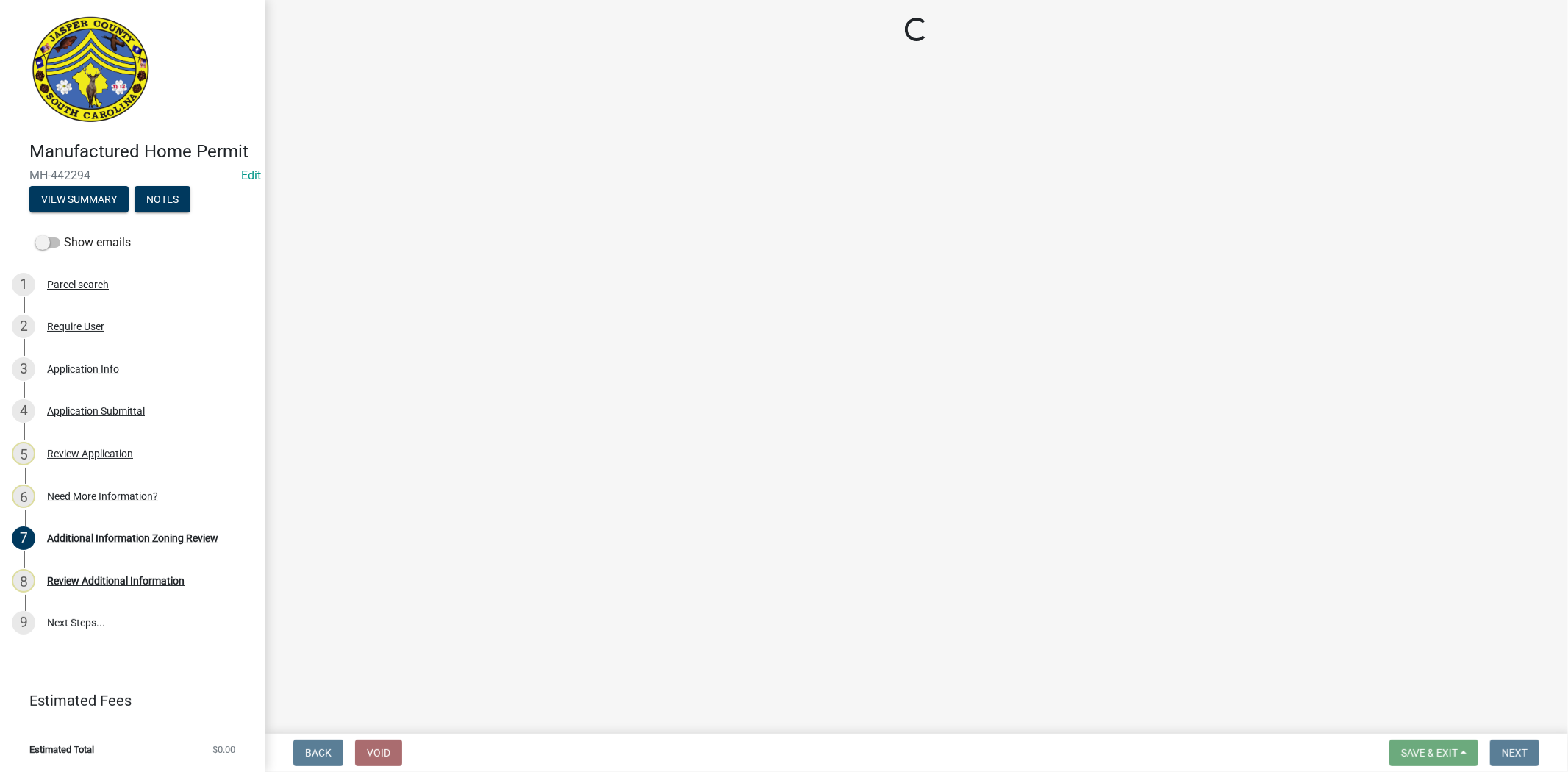
select select "00748aa1-56c2-4786-b7ff-9b3cb1d8d455"
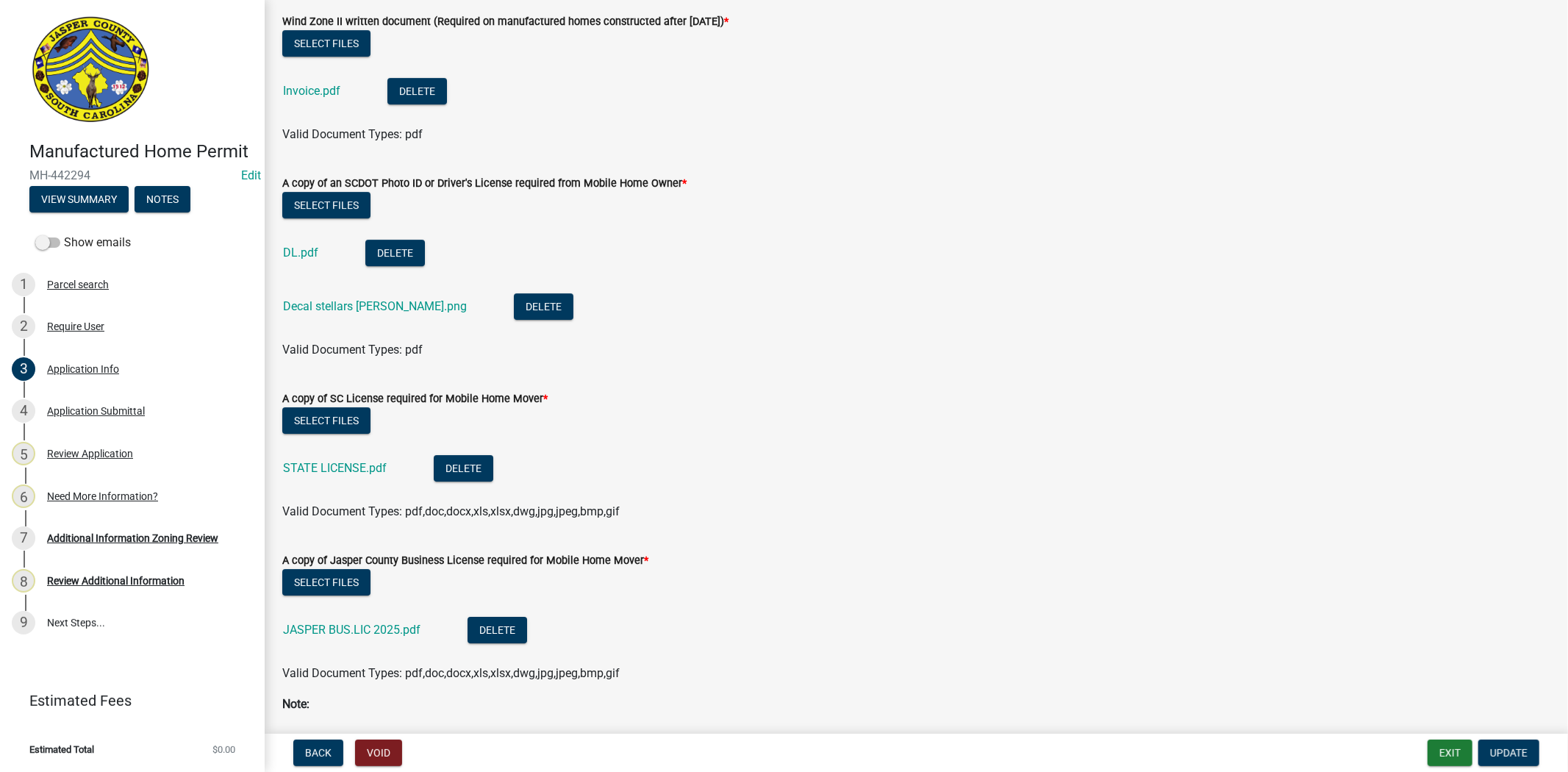
scroll to position [4085, 0]
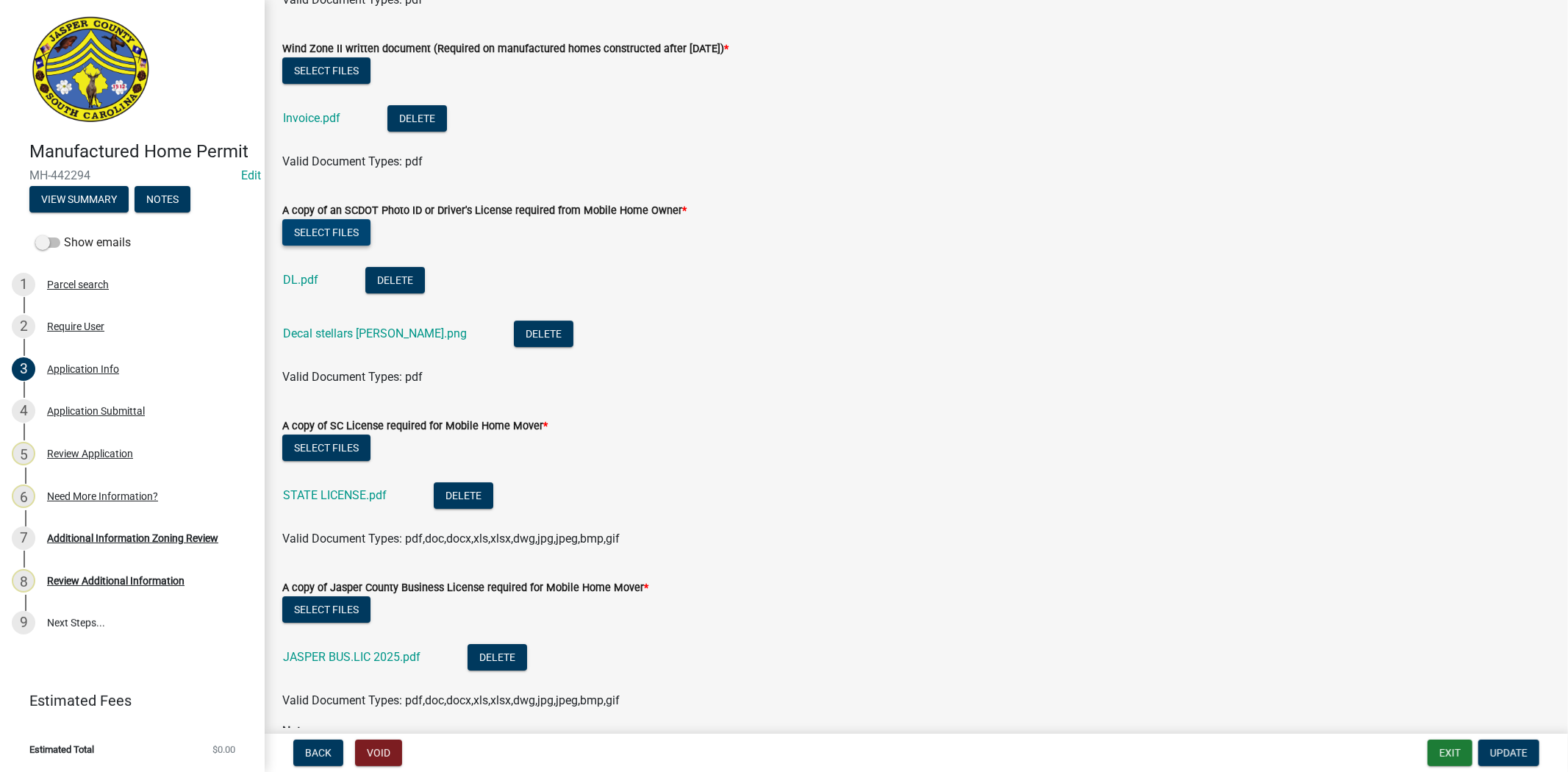
click at [344, 233] on button "Select files" at bounding box center [326, 233] width 88 height 27
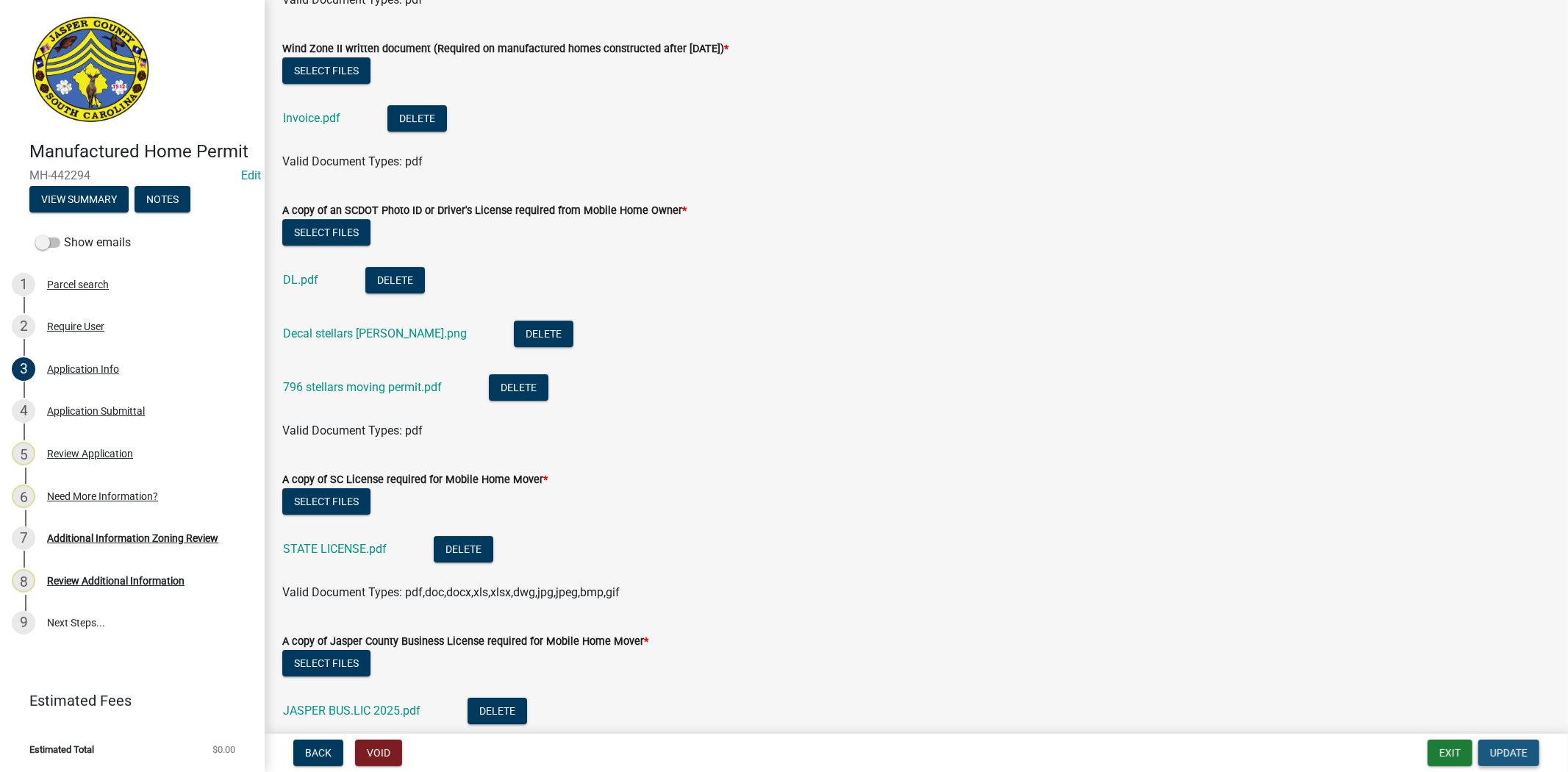
click at [1512, 749] on span "Update" at bounding box center [1509, 752] width 38 height 12
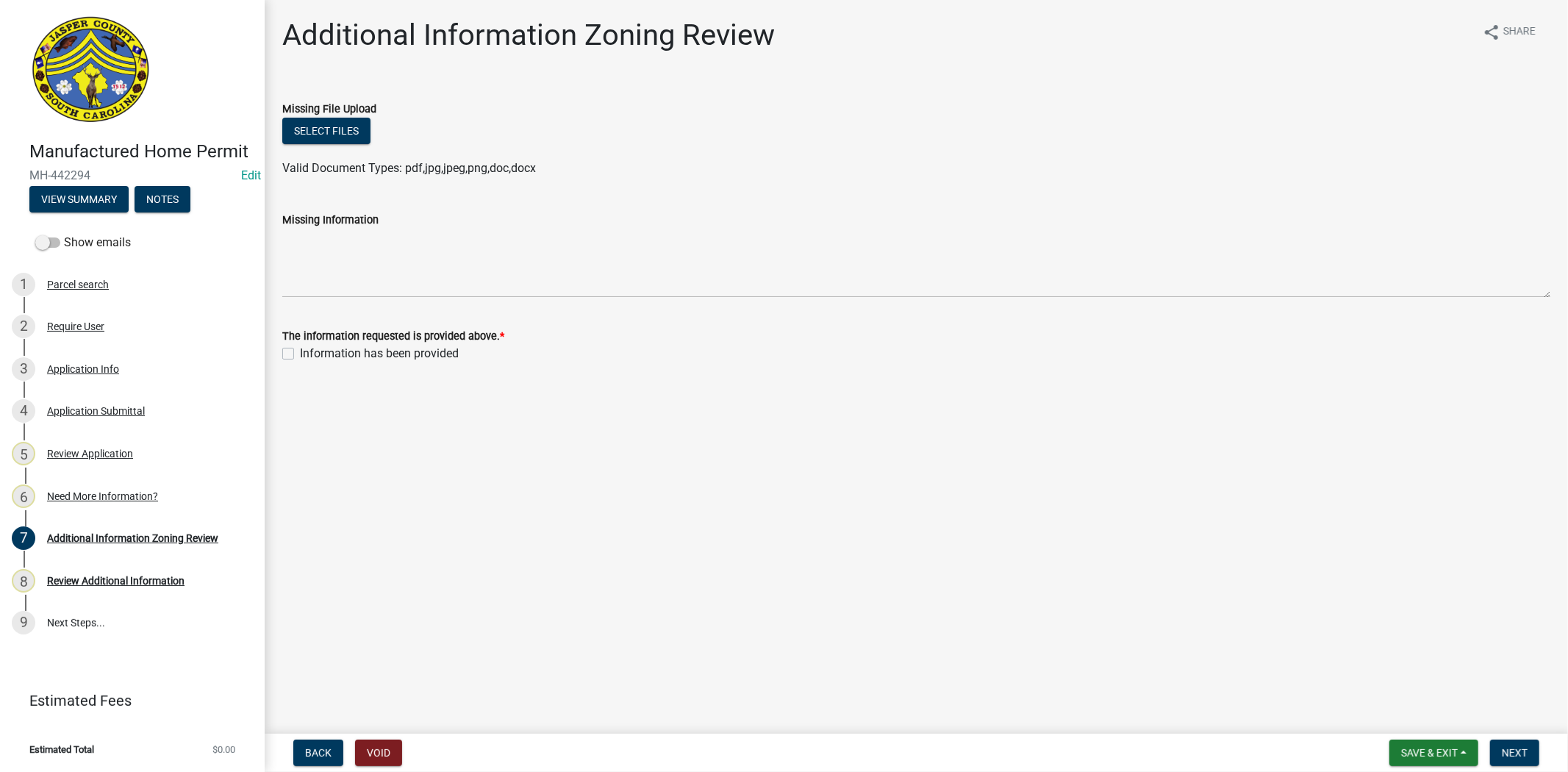
click at [300, 349] on label "Information has been provided" at bounding box center [379, 353] width 159 height 18
click at [300, 349] on input "Information has been provided" at bounding box center [305, 349] width 9 height 9
checkbox input "true"
click at [1513, 740] on button "Next" at bounding box center [1515, 753] width 49 height 27
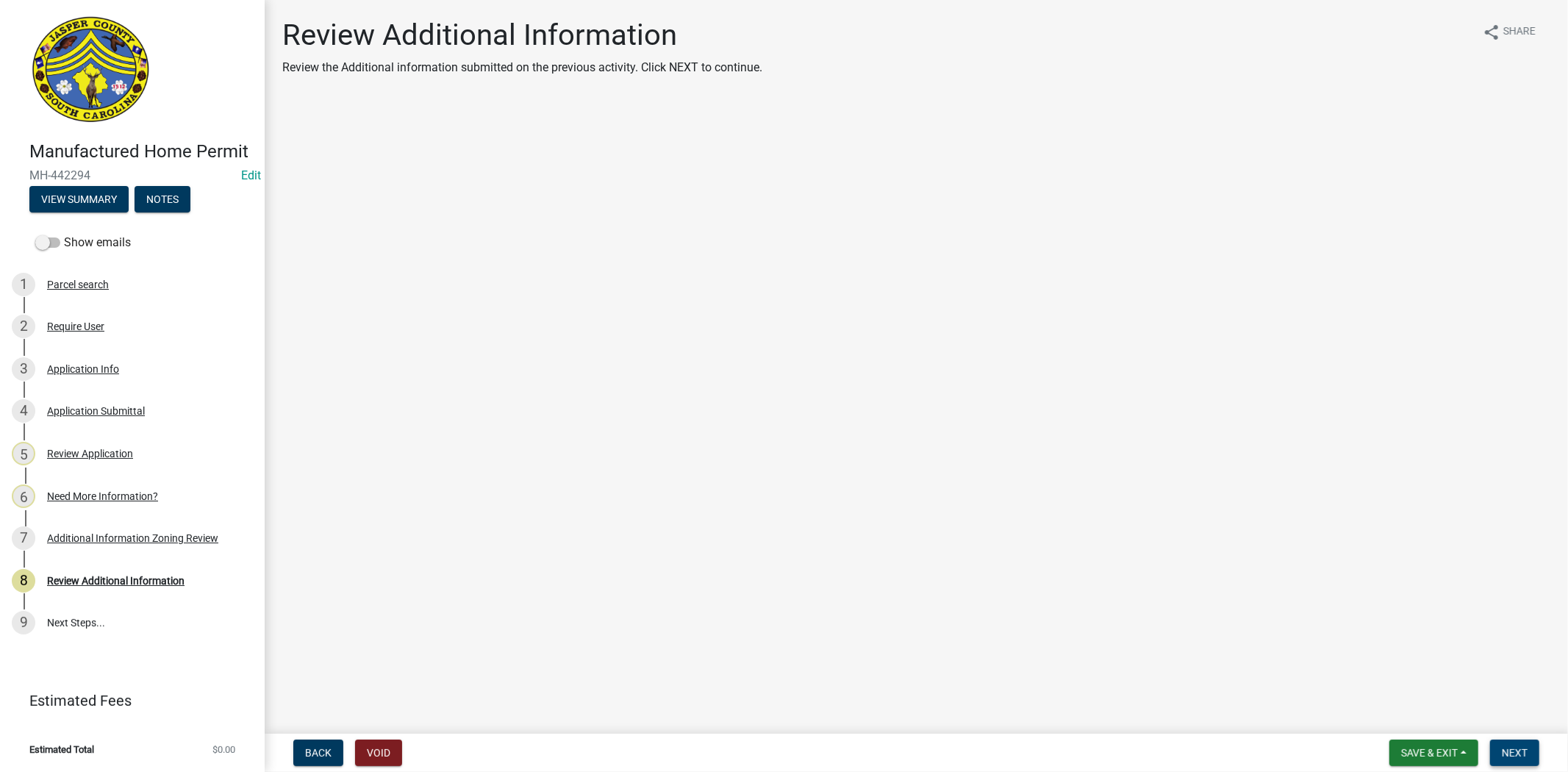
click at [1507, 755] on span "Next" at bounding box center [1515, 752] width 26 height 12
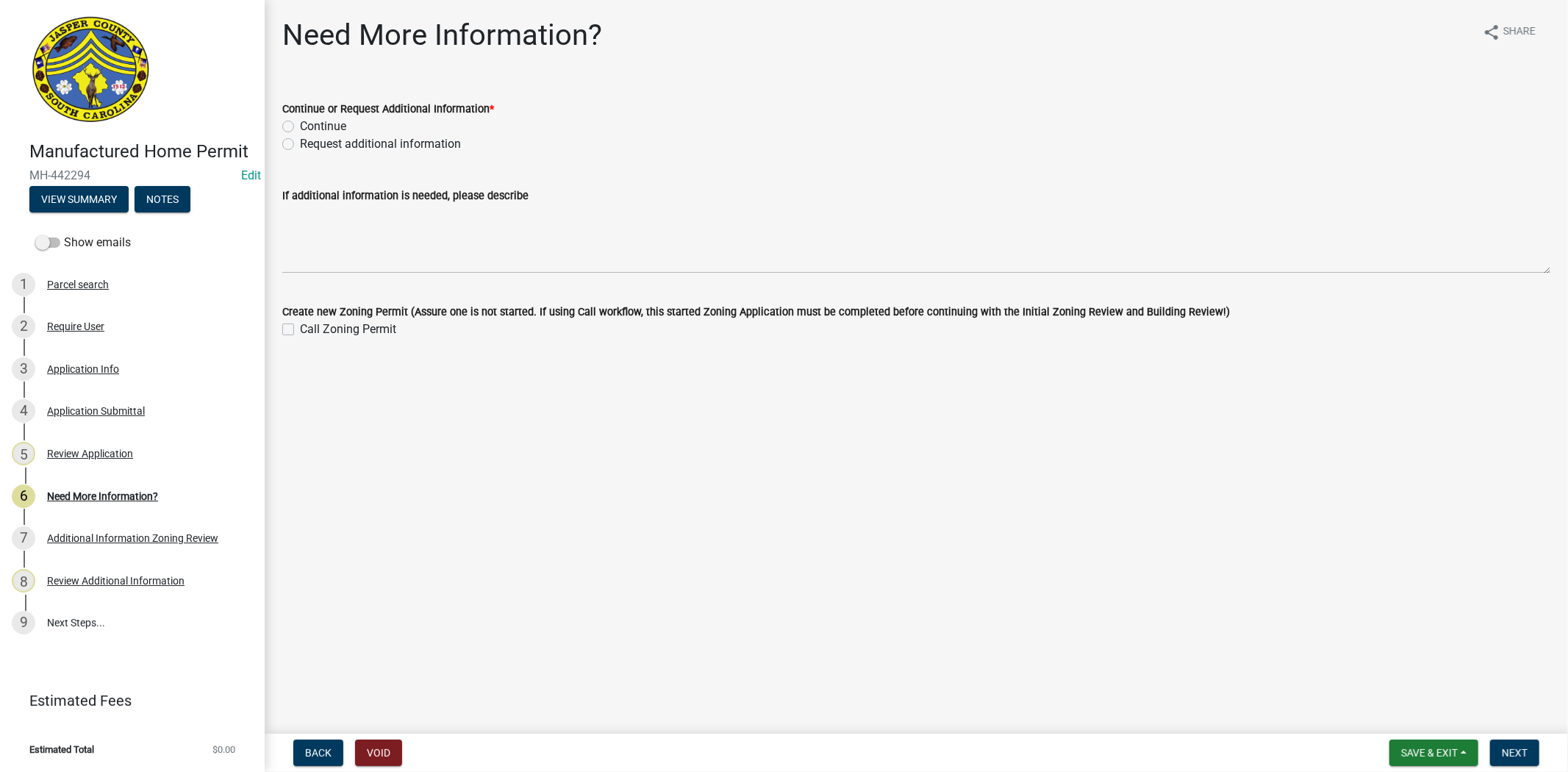
click at [300, 127] on label "Continue" at bounding box center [323, 126] width 46 height 18
click at [300, 127] on input "Continue" at bounding box center [305, 122] width 9 height 9
radio input "true"
click at [1520, 759] on button "Next" at bounding box center [1515, 753] width 49 height 27
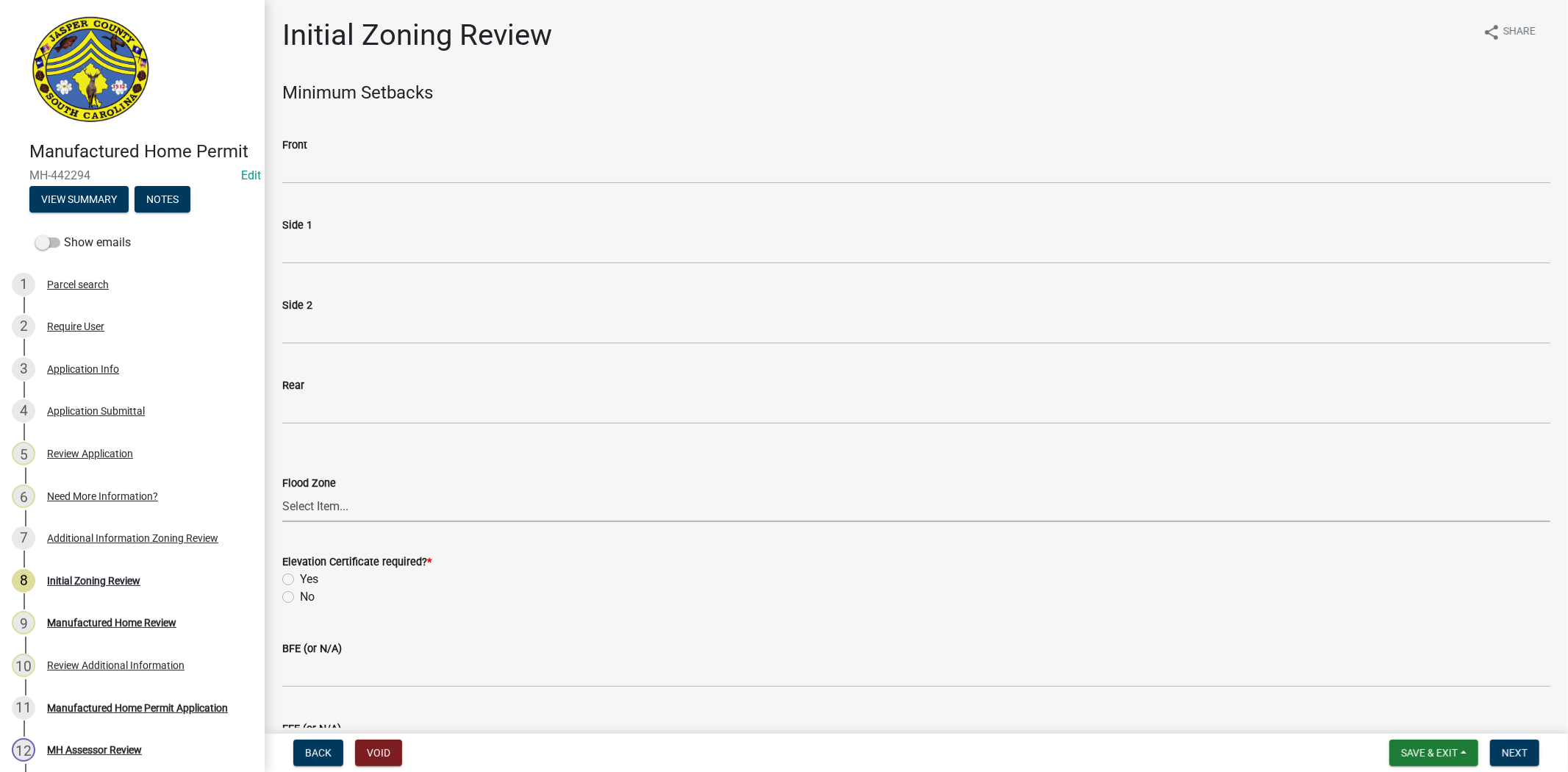
click at [322, 498] on select "Select Item... A AE X Shaded X N/A" at bounding box center [917, 507] width 1268 height 31
click at [283, 492] on select "Select Item... A AE X Shaded X N/A" at bounding box center [917, 507] width 1268 height 31
select select "61611ad6-14f2-499c-805c-58607f11e2fc"
click at [300, 597] on label "No" at bounding box center [307, 597] width 15 height 18
click at [300, 597] on input "No" at bounding box center [305, 593] width 9 height 9
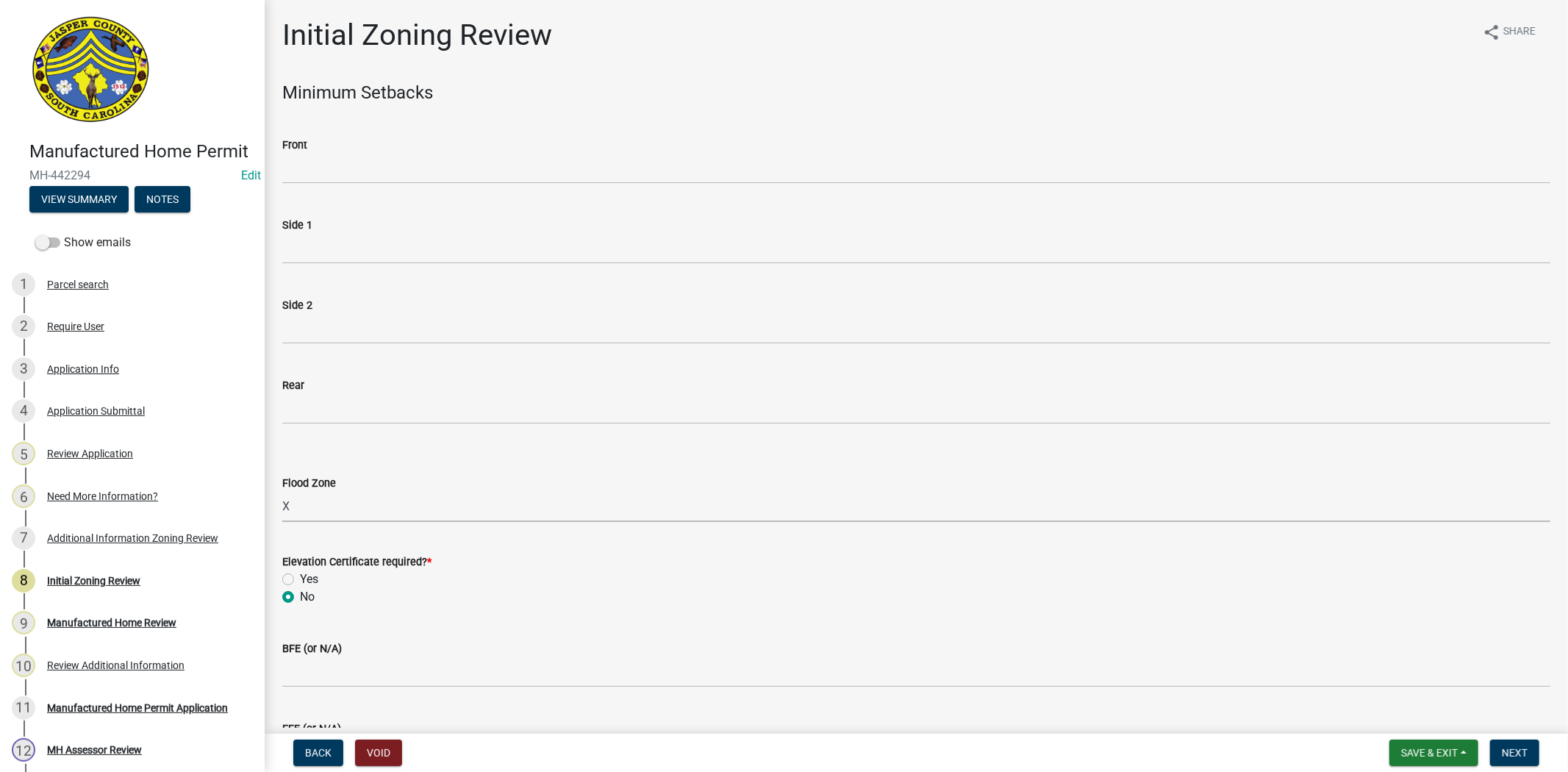
radio input "true"
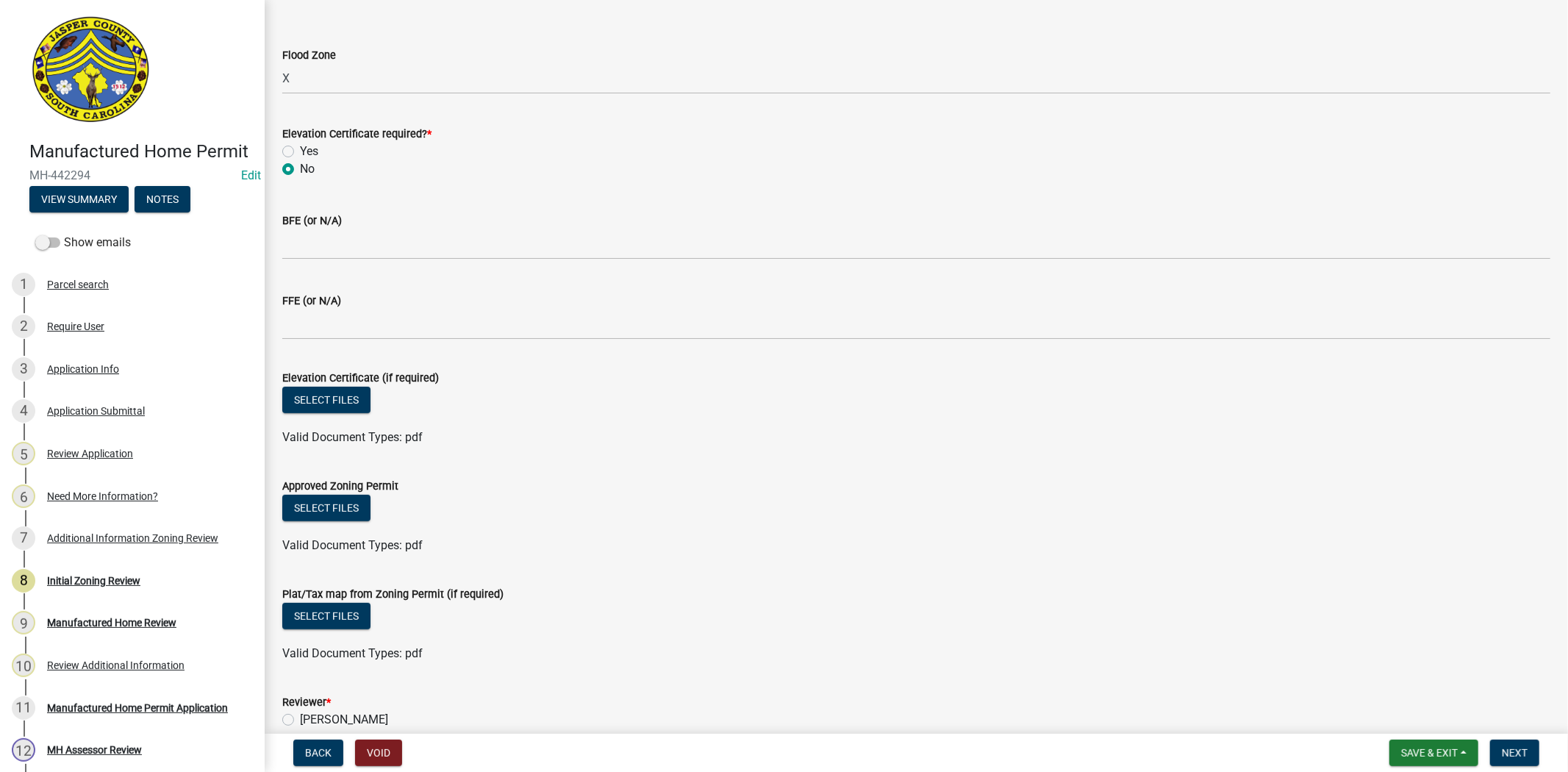
scroll to position [569, 0]
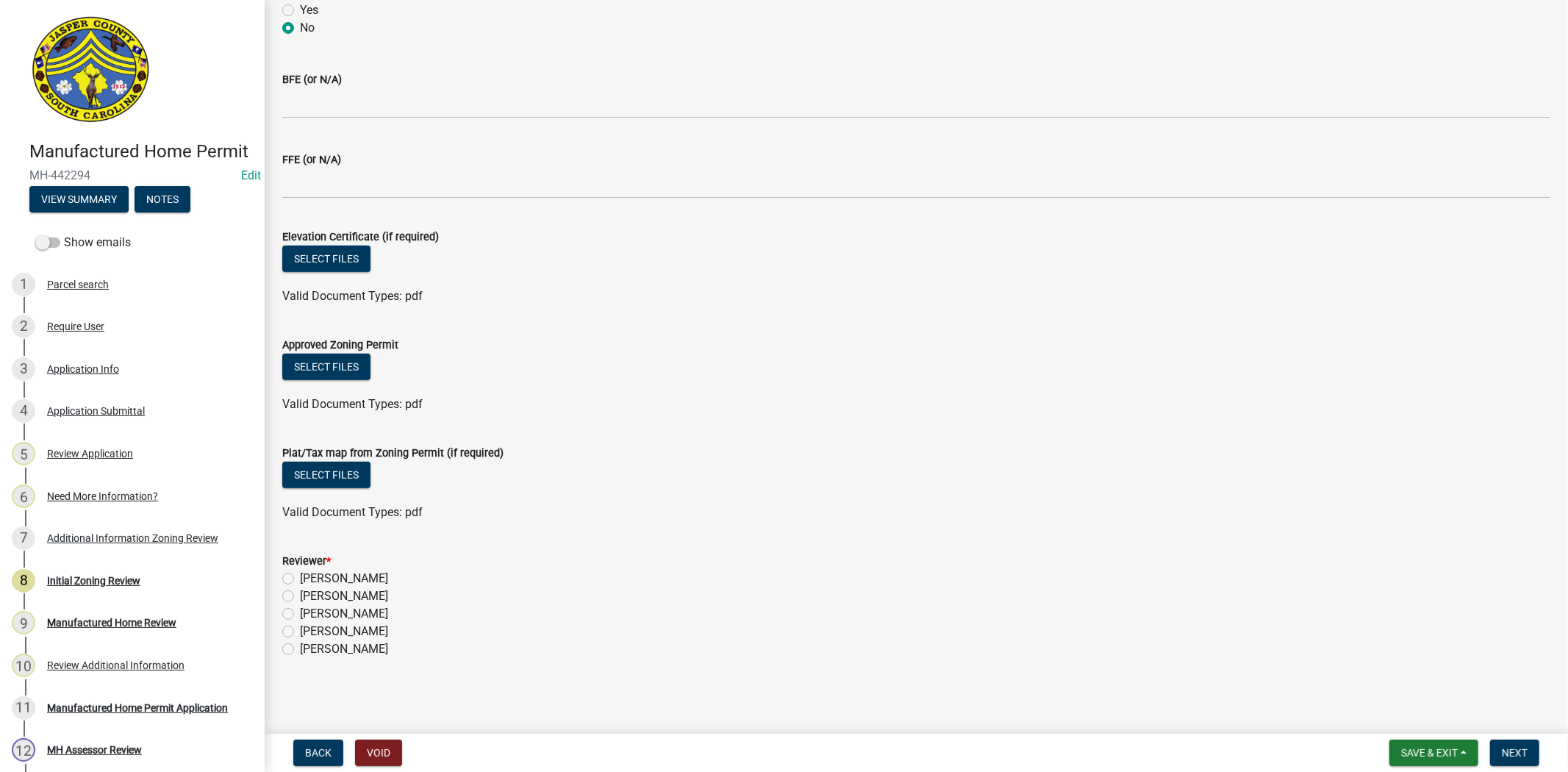
click at [300, 578] on label "[PERSON_NAME]" at bounding box center [344, 579] width 88 height 18
click at [300, 578] on input "[PERSON_NAME]" at bounding box center [305, 575] width 9 height 9
radio input "true"
click at [1517, 749] on span "Next" at bounding box center [1515, 752] width 26 height 12
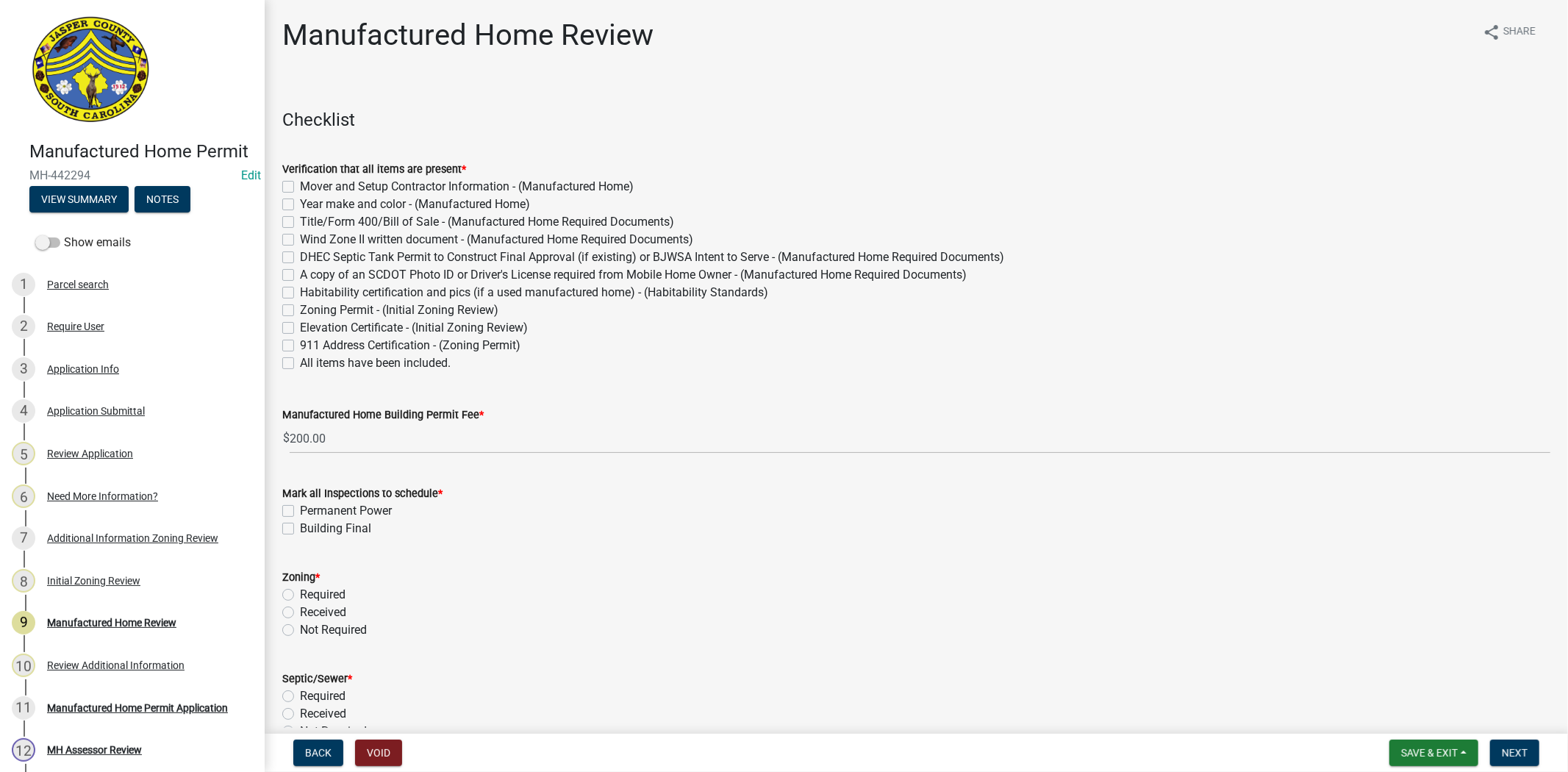
click at [300, 365] on label "All items have been included." at bounding box center [375, 363] width 151 height 18
click at [300, 364] on input "All items have been included." at bounding box center [305, 359] width 9 height 9
checkbox input "true"
checkbox input "false"
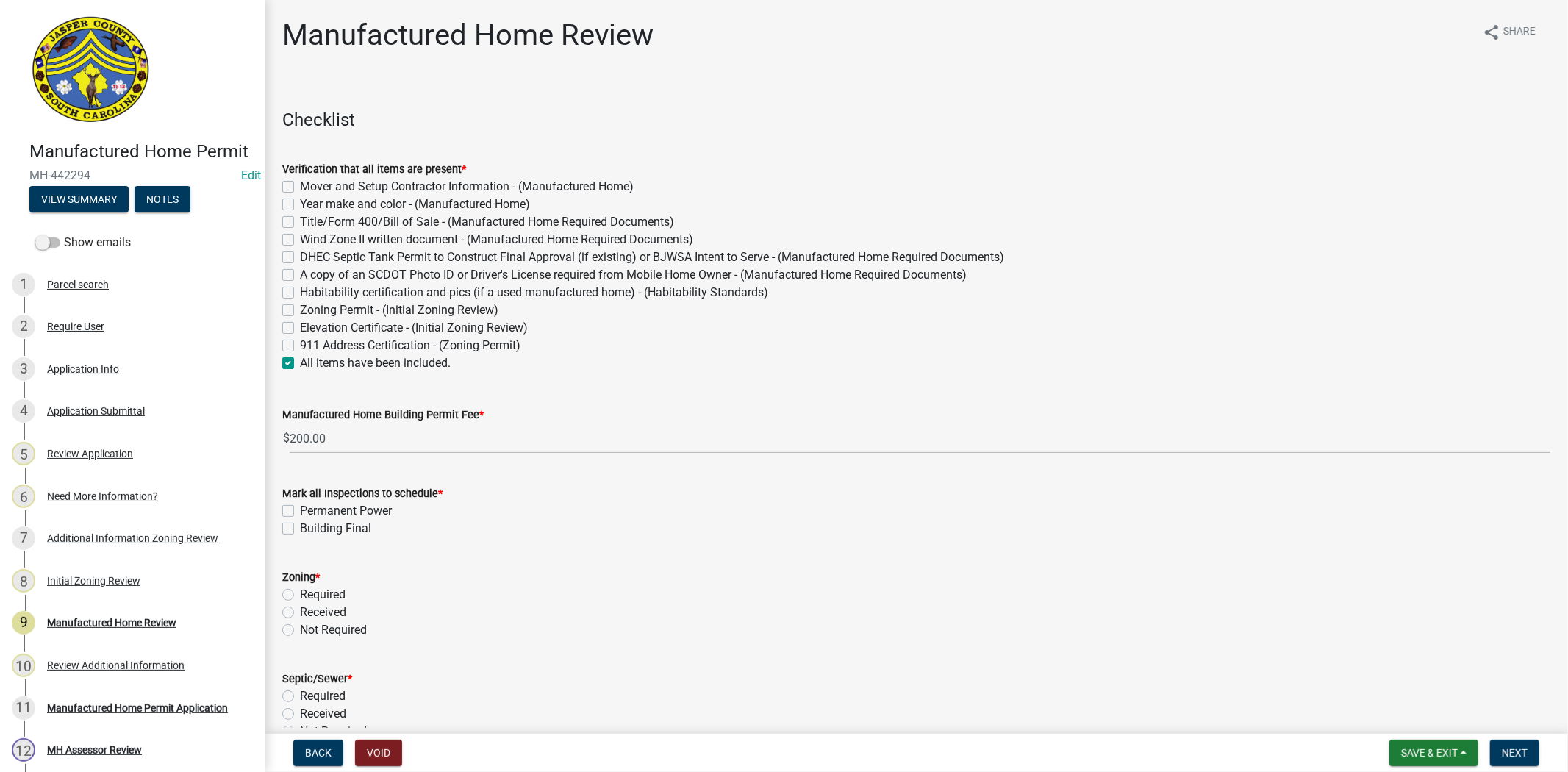
checkbox input "false"
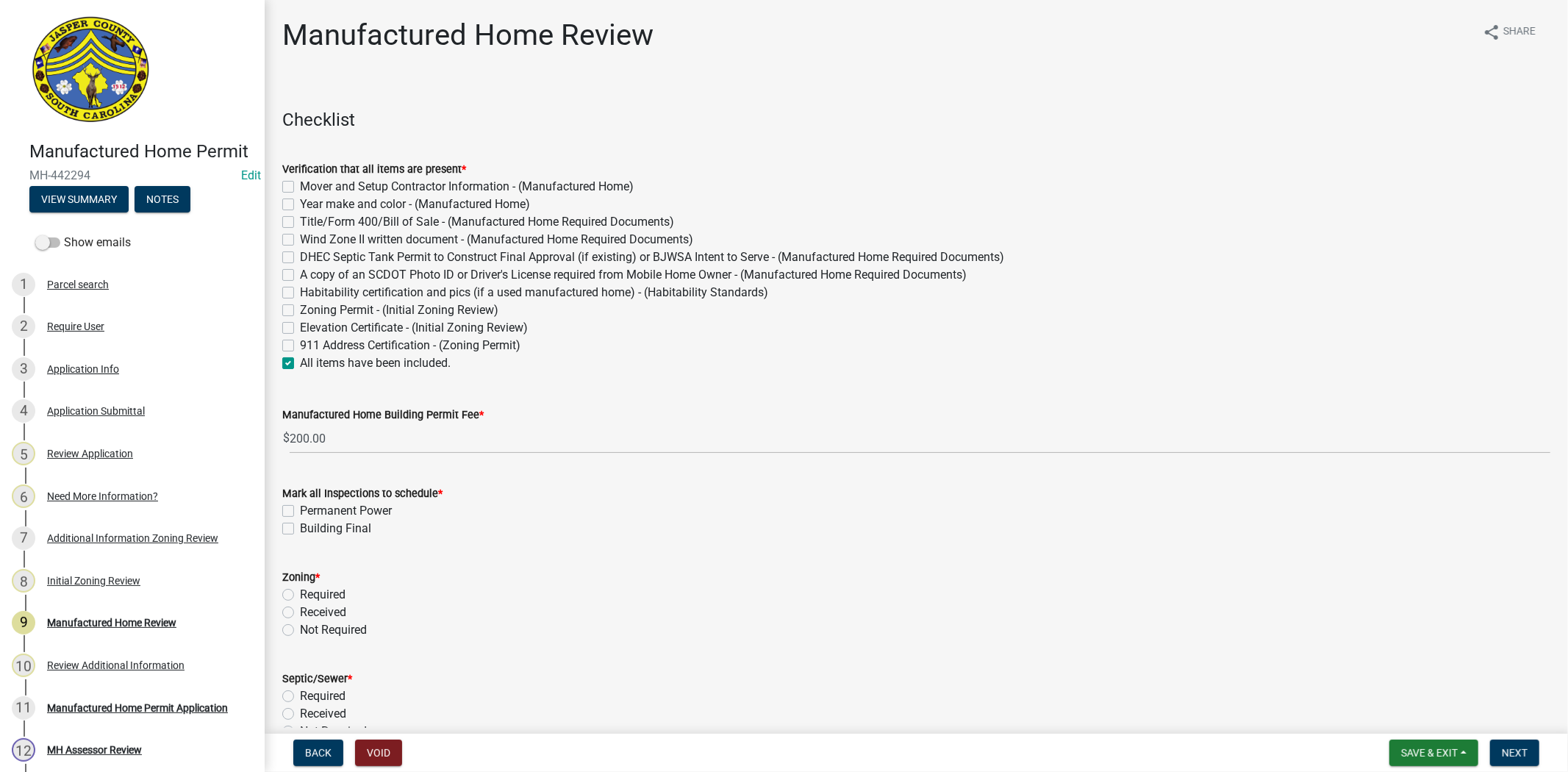
checkbox input "false"
checkbox input "true"
click at [300, 509] on label "Permanent Power" at bounding box center [345, 510] width 92 height 18
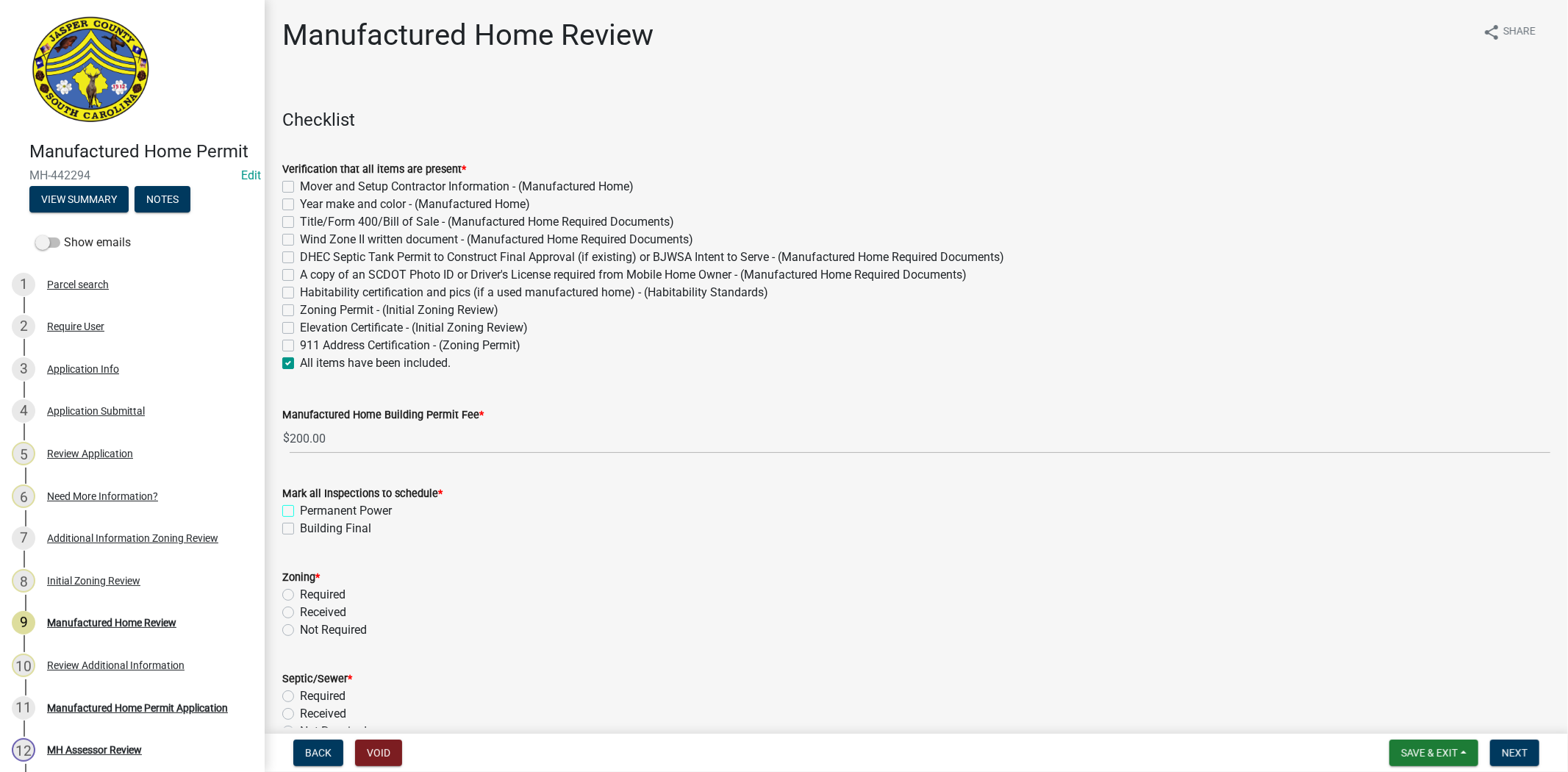
click at [300, 509] on input "Permanent Power" at bounding box center [305, 507] width 9 height 9
checkbox input "true"
click at [300, 530] on label "Building Final" at bounding box center [335, 528] width 71 height 18
click at [300, 529] on input "Building Final" at bounding box center [305, 525] width 9 height 9
checkbox input "true"
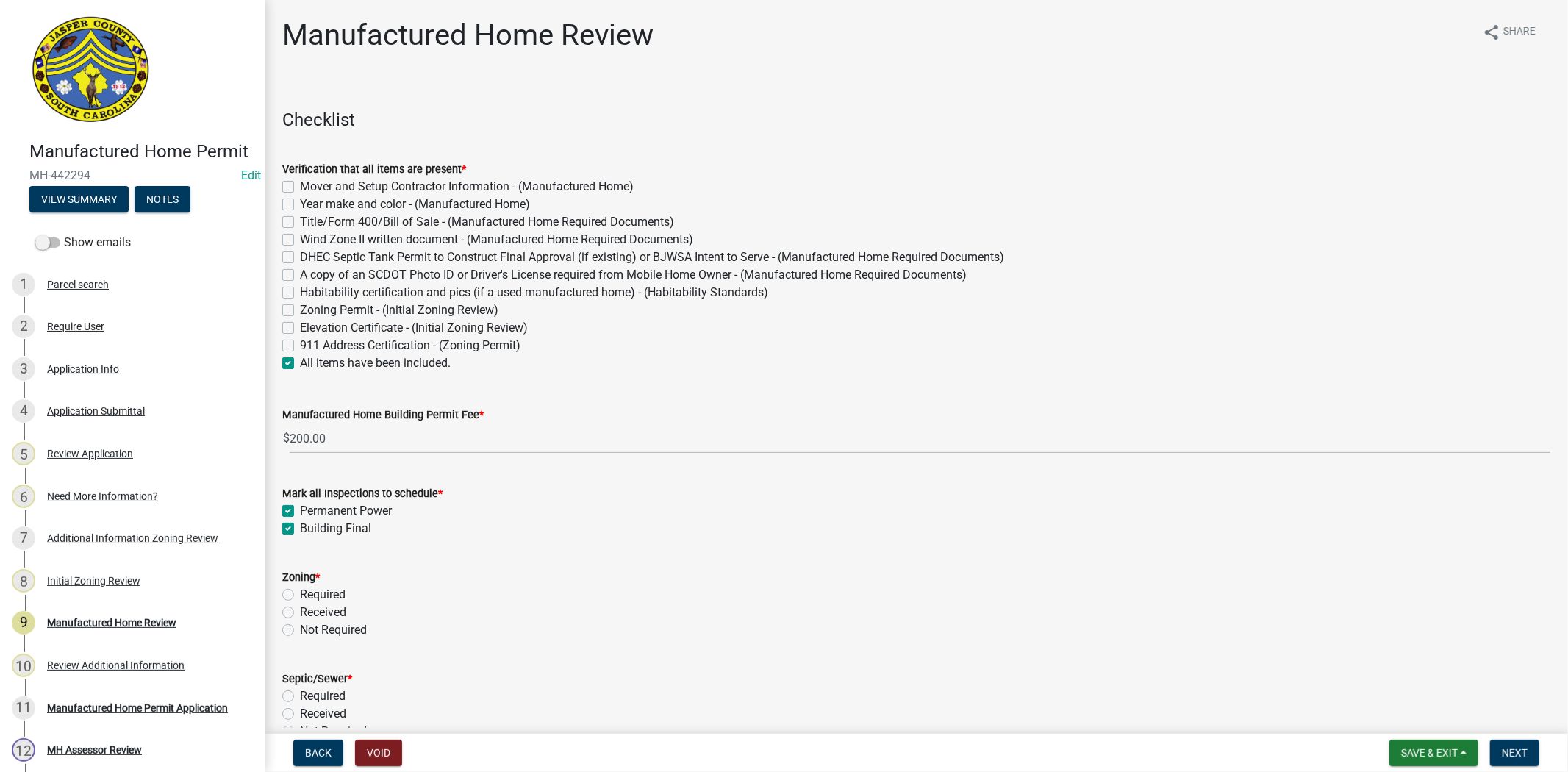
checkbox input "true"
click at [300, 611] on label "Received" at bounding box center [323, 612] width 46 height 18
click at [300, 611] on input "Received" at bounding box center [305, 608] width 9 height 9
radio input "true"
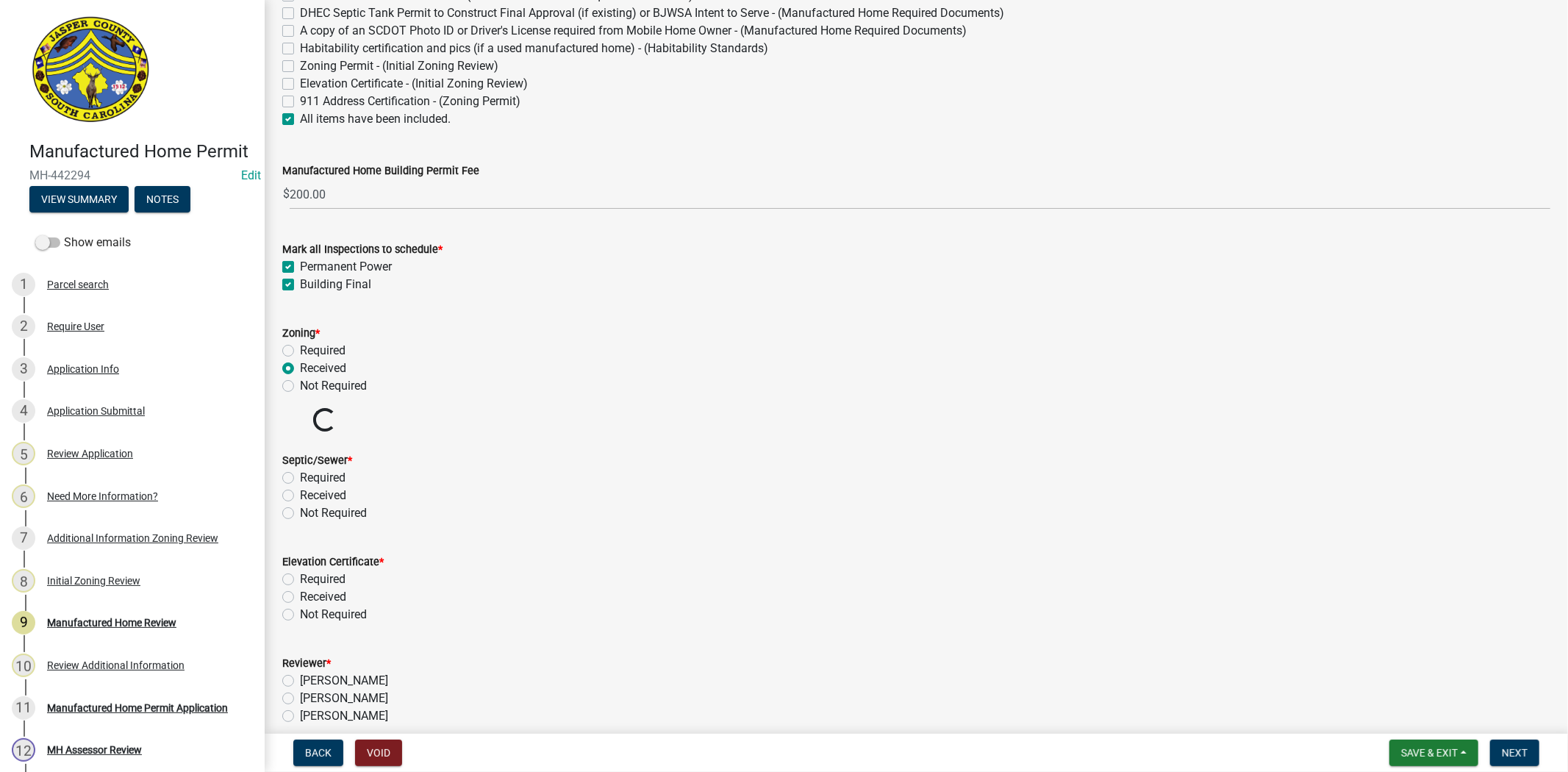
scroll to position [245, 0]
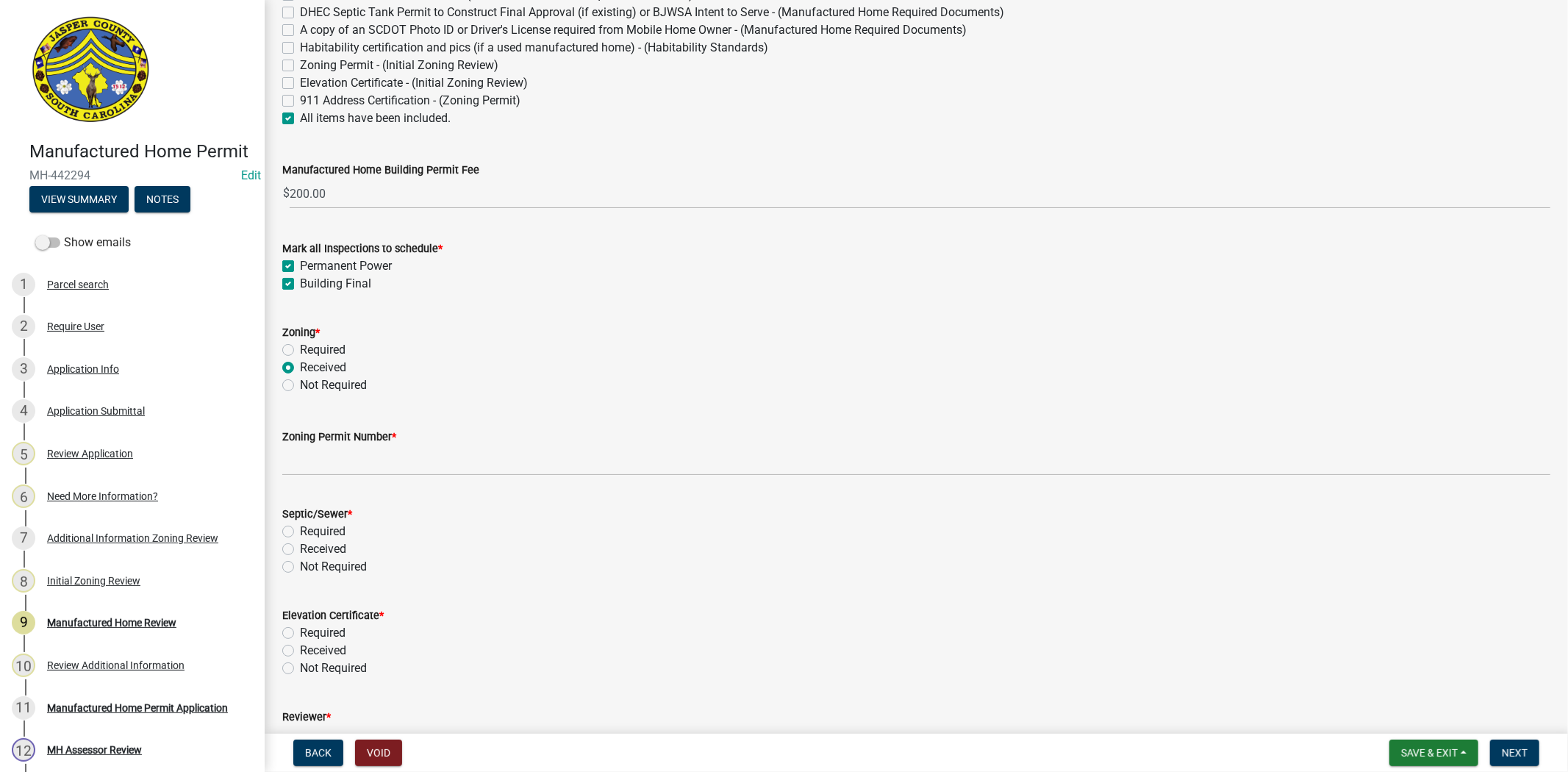
click at [300, 569] on label "Not Required" at bounding box center [333, 567] width 67 height 18
click at [300, 568] on input "Not Required" at bounding box center [305, 563] width 9 height 9
radio input "true"
click at [1427, 752] on span "Save & Exit" at bounding box center [1429, 752] width 56 height 12
click at [1422, 717] on button "Save & Exit" at bounding box center [1419, 714] width 117 height 35
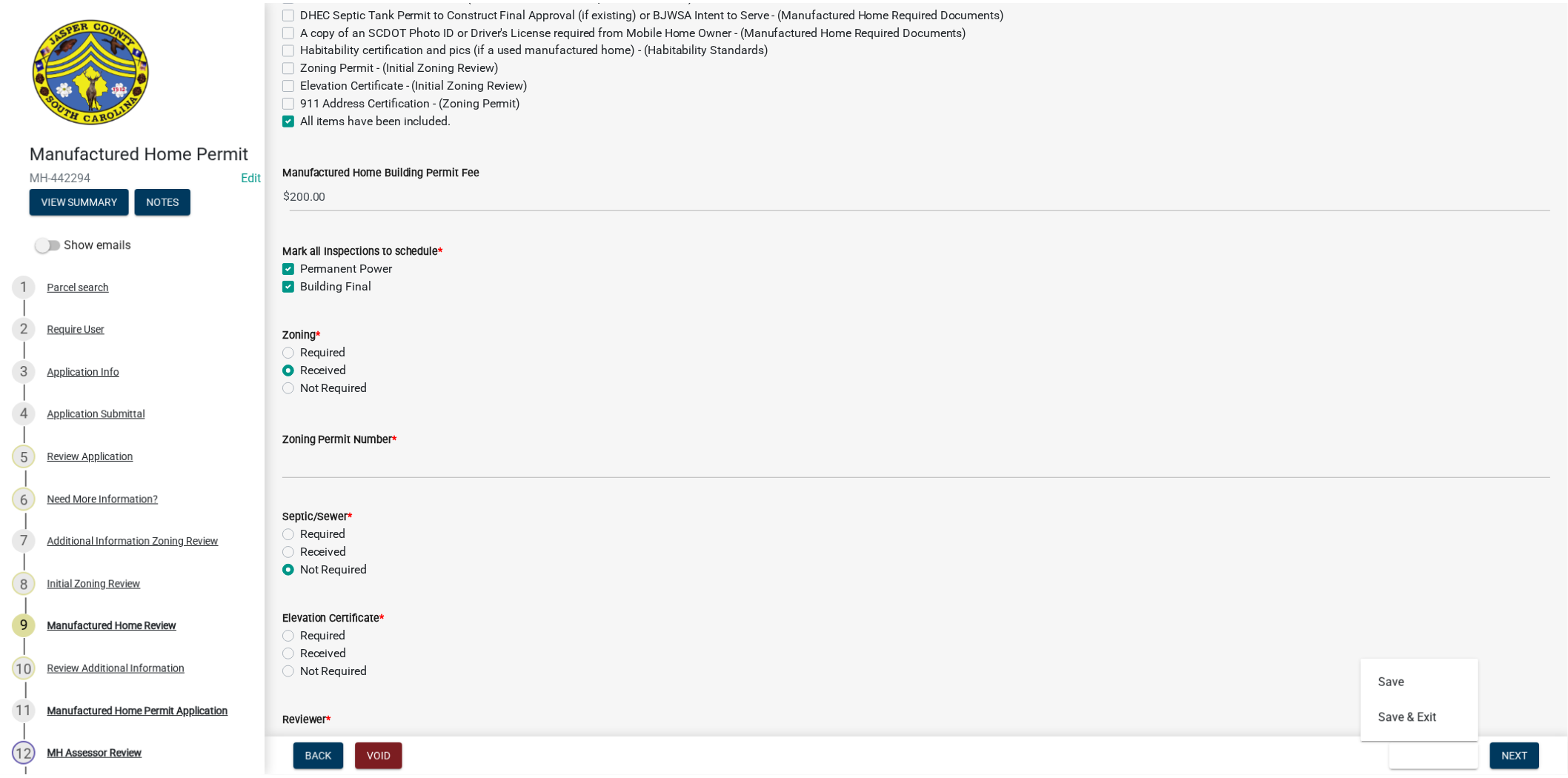
scroll to position [0, 0]
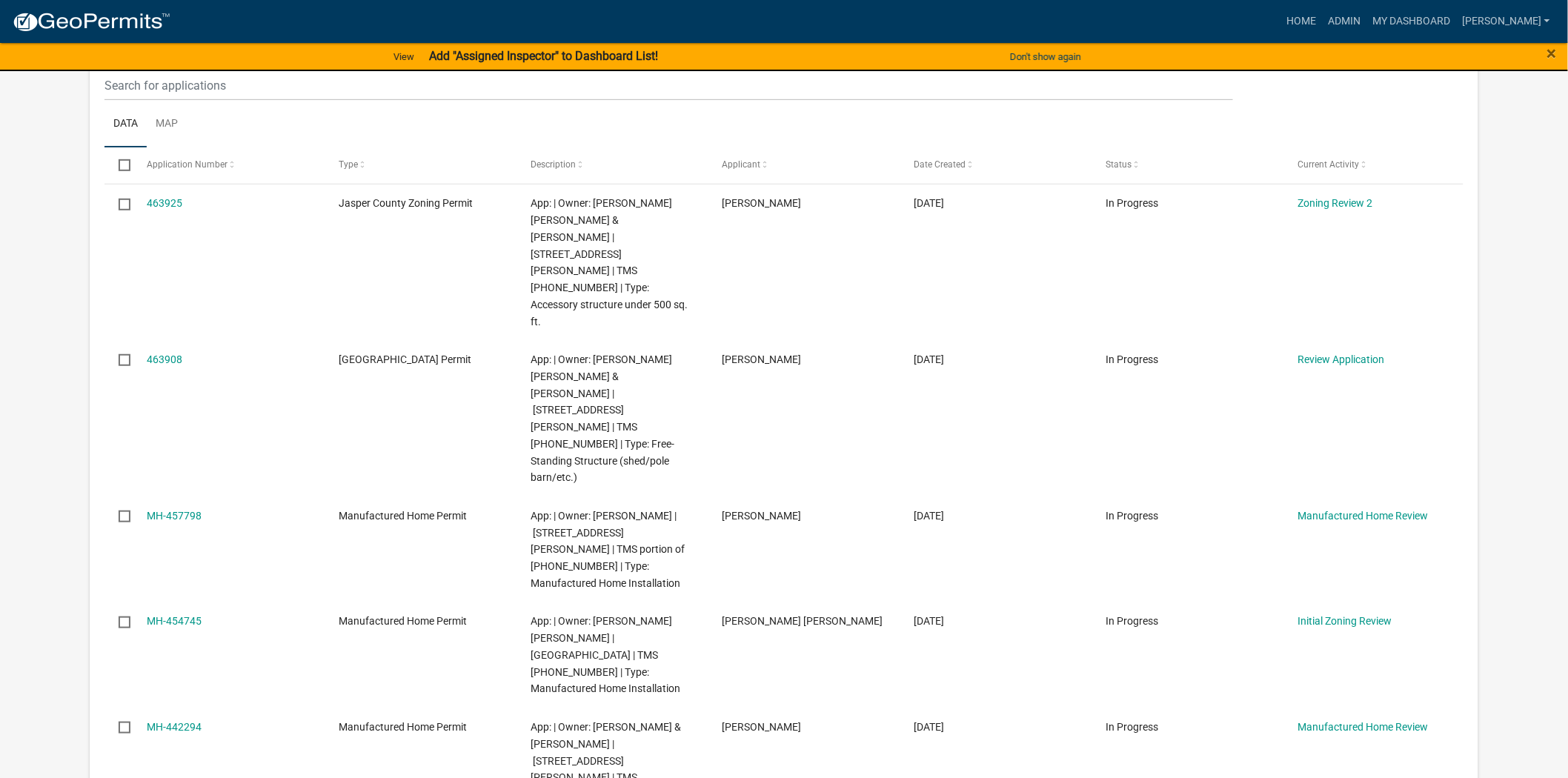
scroll to position [247, 0]
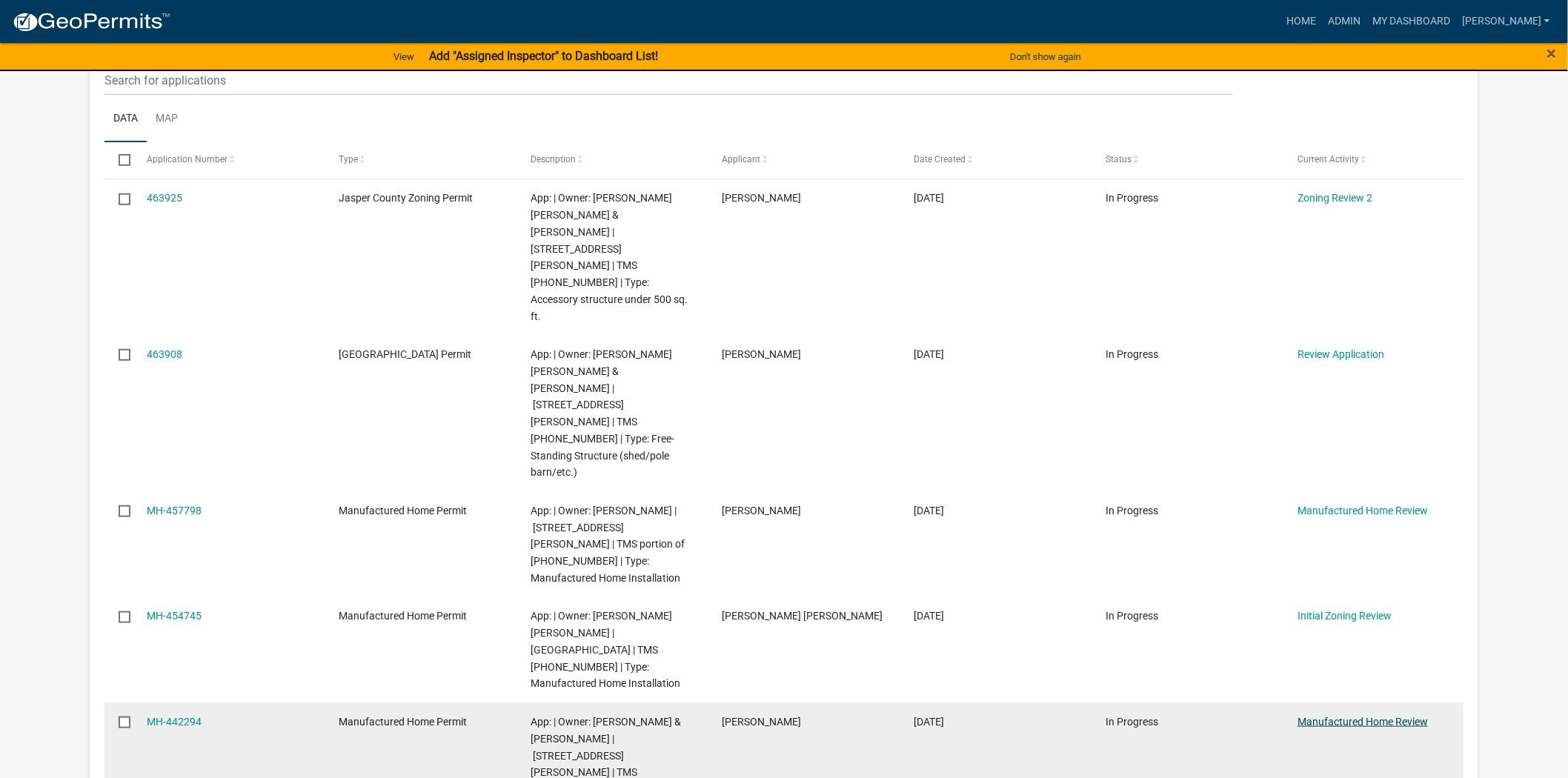
click at [1344, 716] on link "Manufactured Home Review" at bounding box center [1363, 721] width 130 height 12
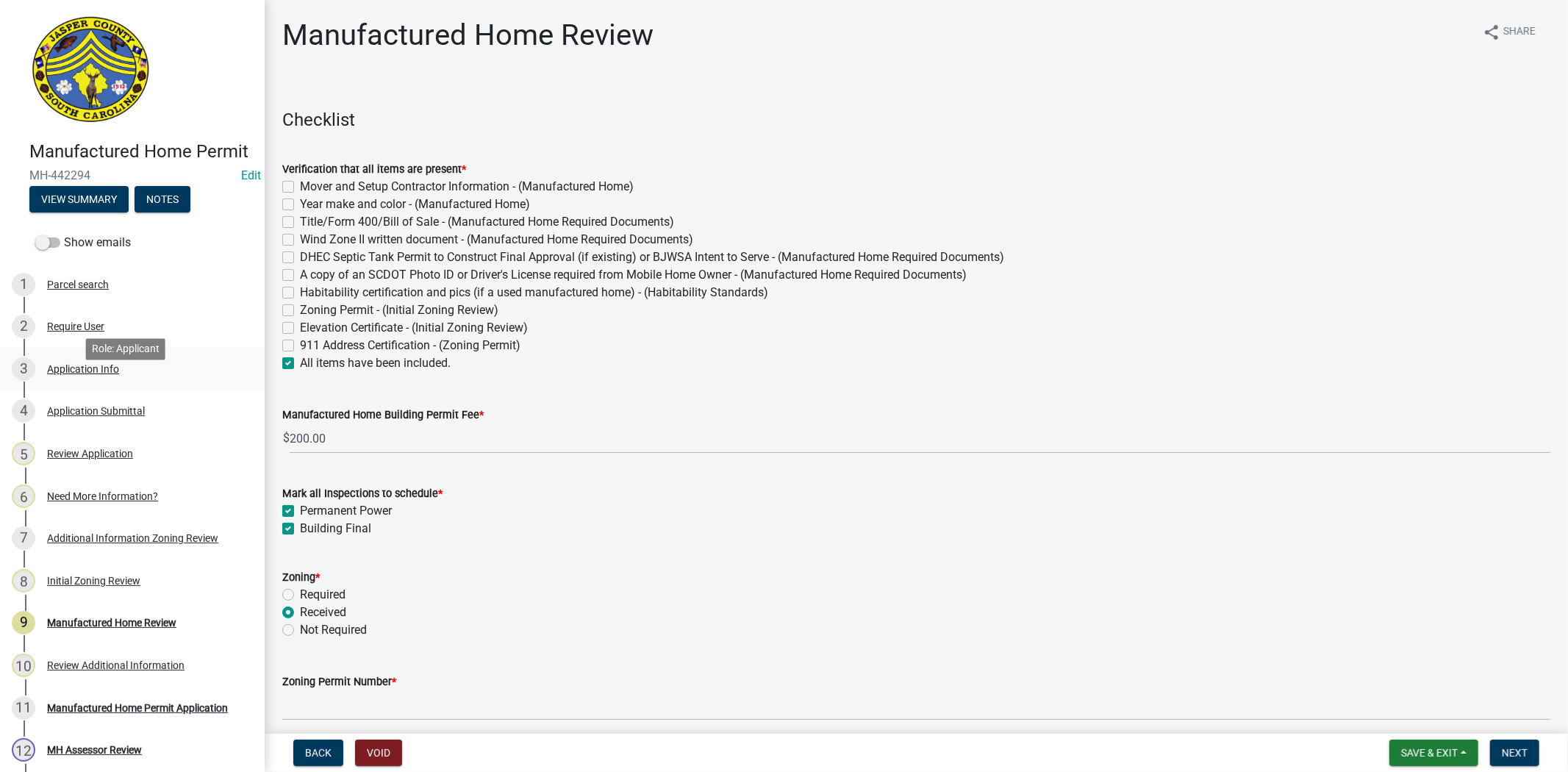
click at [104, 374] on div "Application Info" at bounding box center [83, 369] width 72 height 10
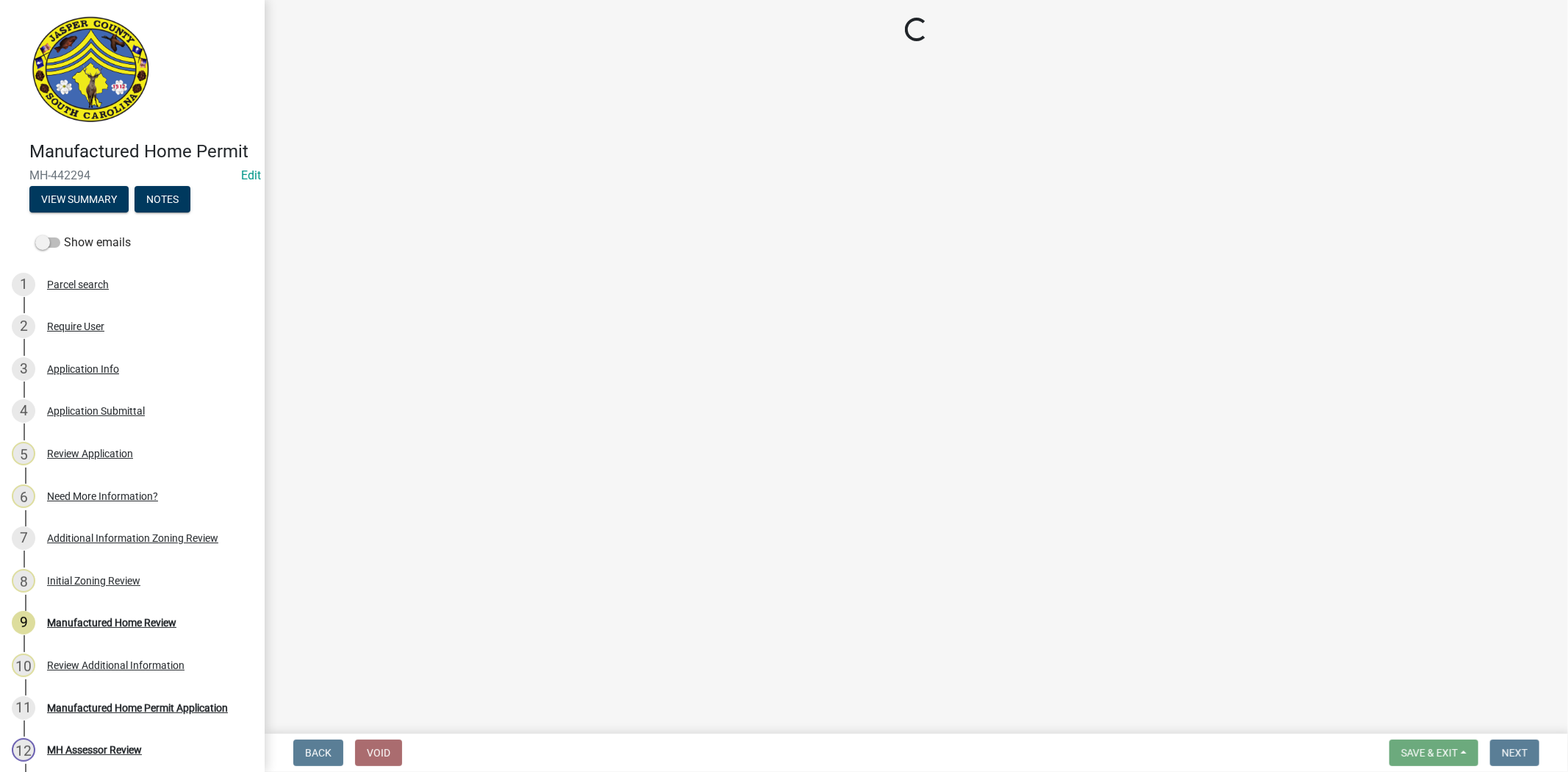
select select "00748aa1-56c2-4786-b7ff-9b3cb1d8d455"
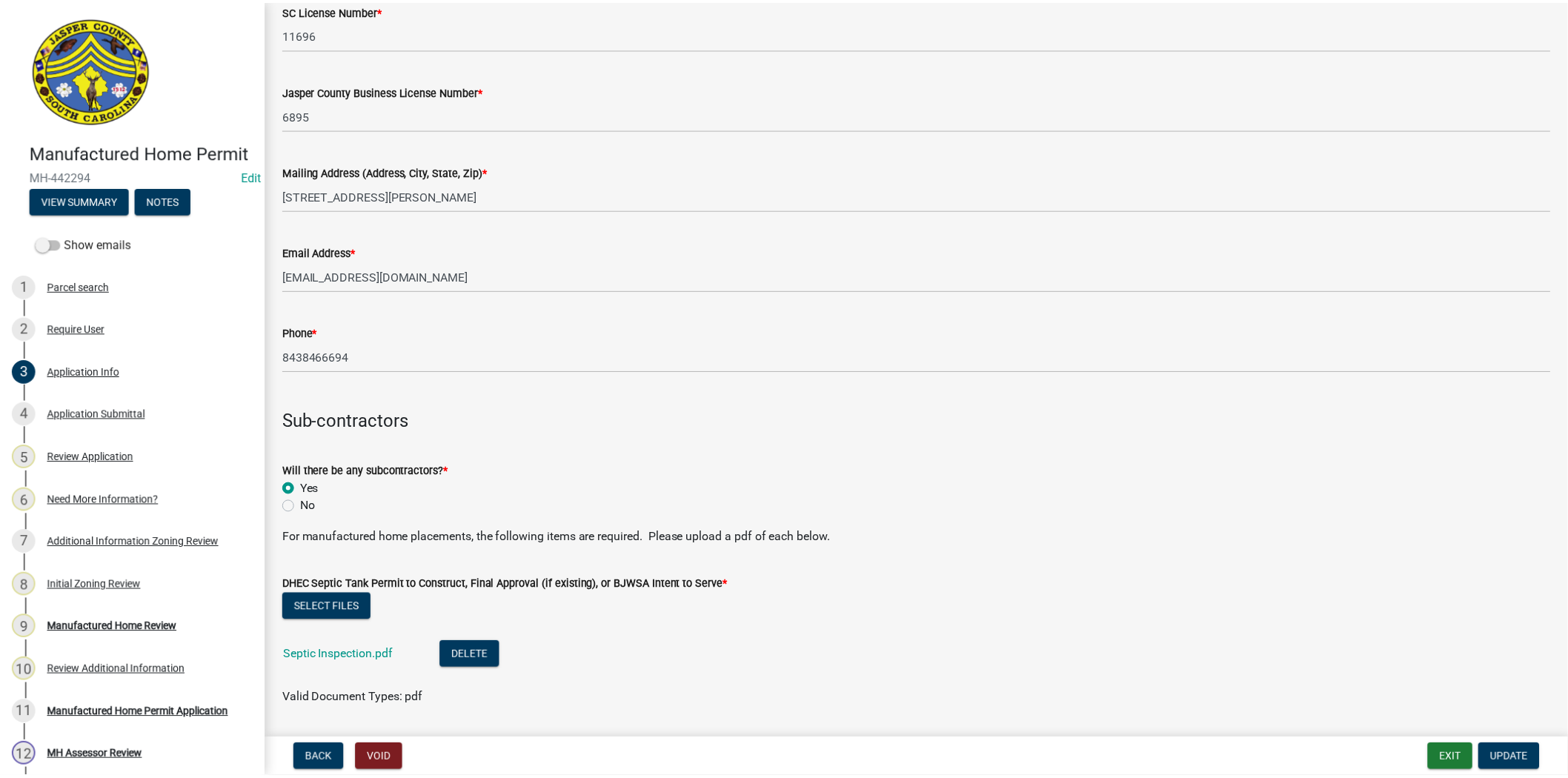
scroll to position [3612, 0]
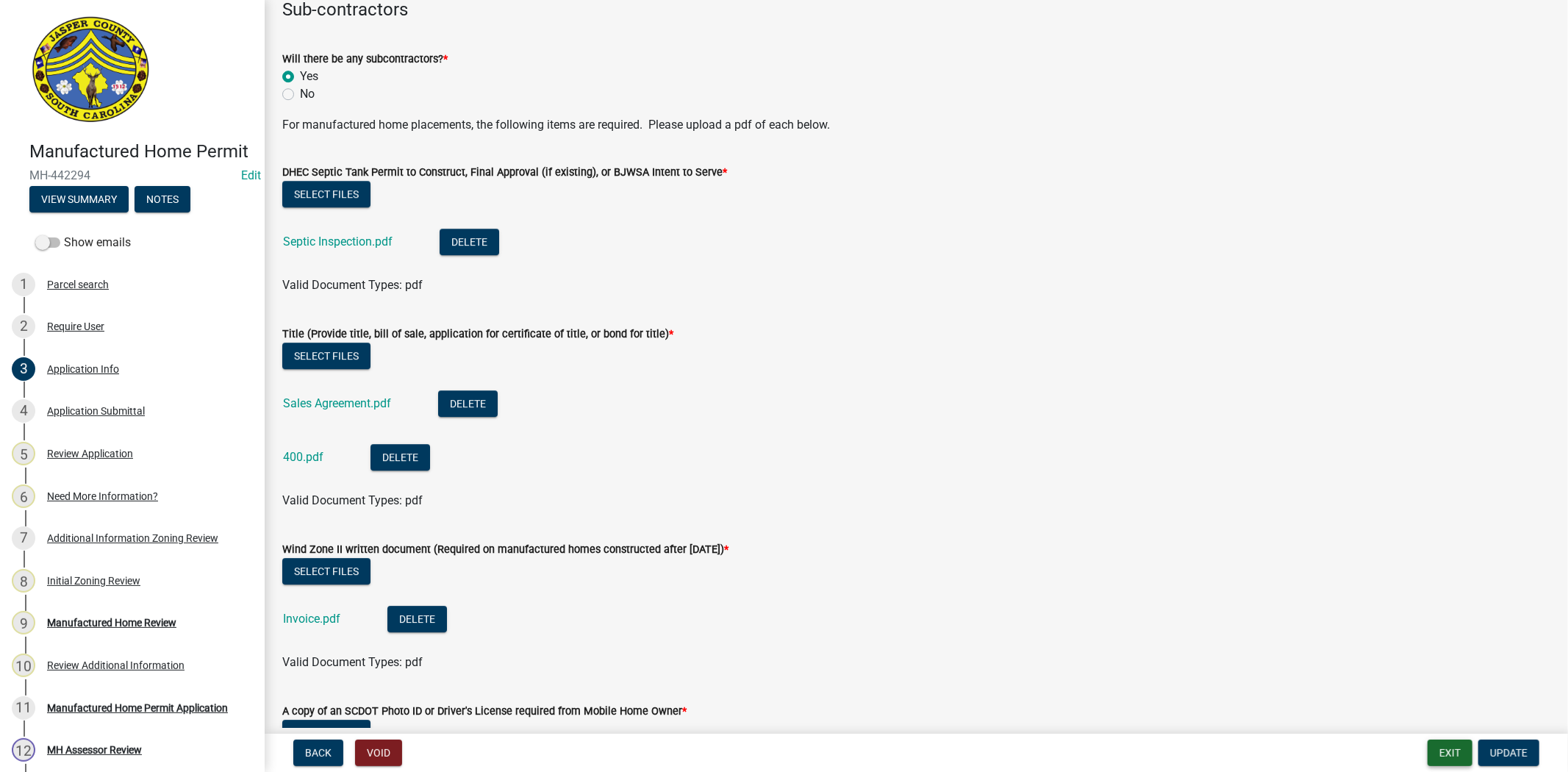
click at [1458, 759] on button "Exit" at bounding box center [1450, 753] width 45 height 27
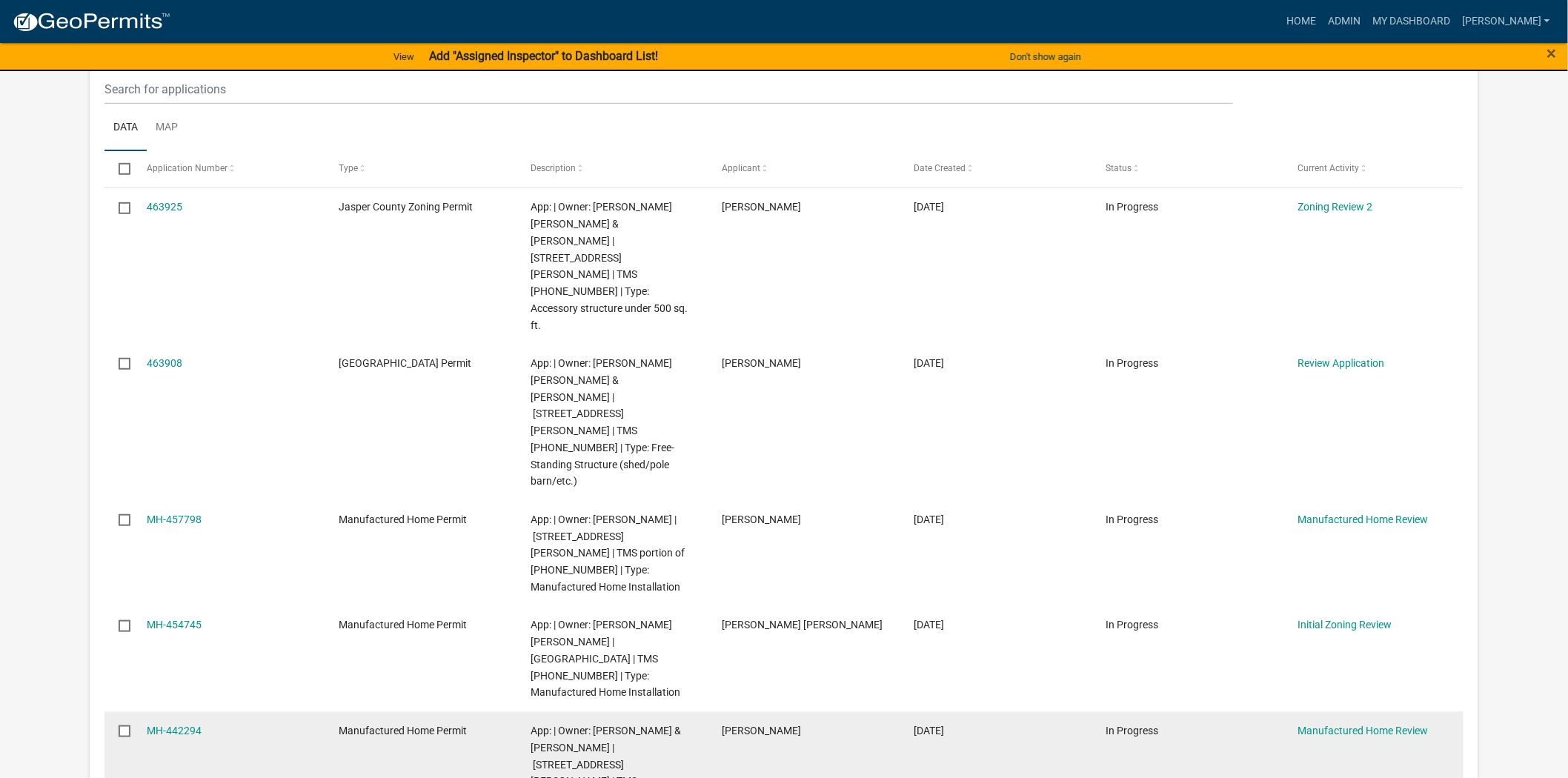
scroll to position [247, 0]
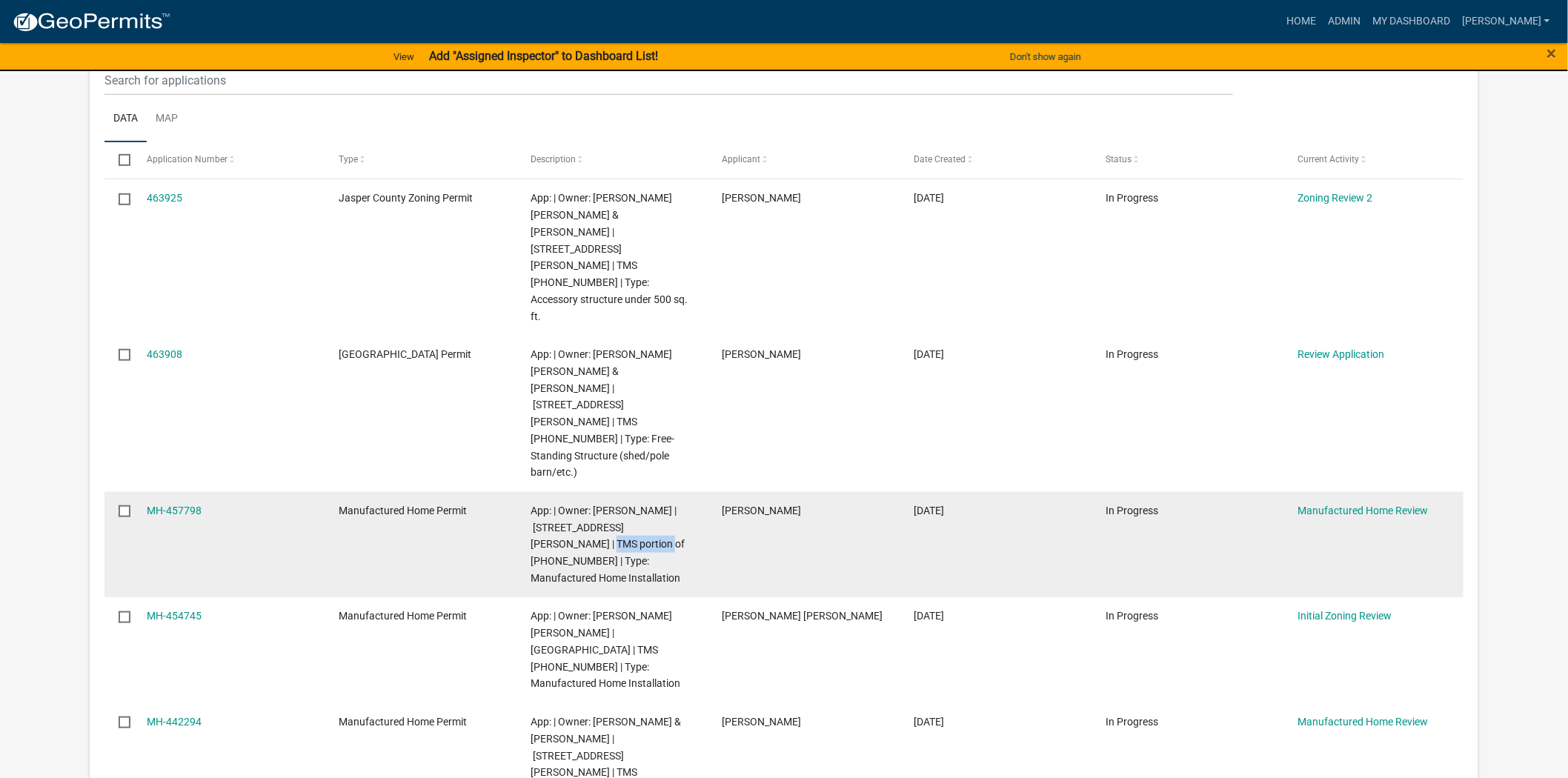
drag, startPoint x: 661, startPoint y: 432, endPoint x: 576, endPoint y: 443, distance: 85.7
click at [576, 505] on span "App: | Owner: Jamie Tuten | 1934 Floyd Road | TMS portion of 045-00-01-049 | Ty…" at bounding box center [607, 544] width 154 height 79
copy span "045-00-01-049"
click at [154, 505] on link "MH-457798" at bounding box center [174, 511] width 55 height 12
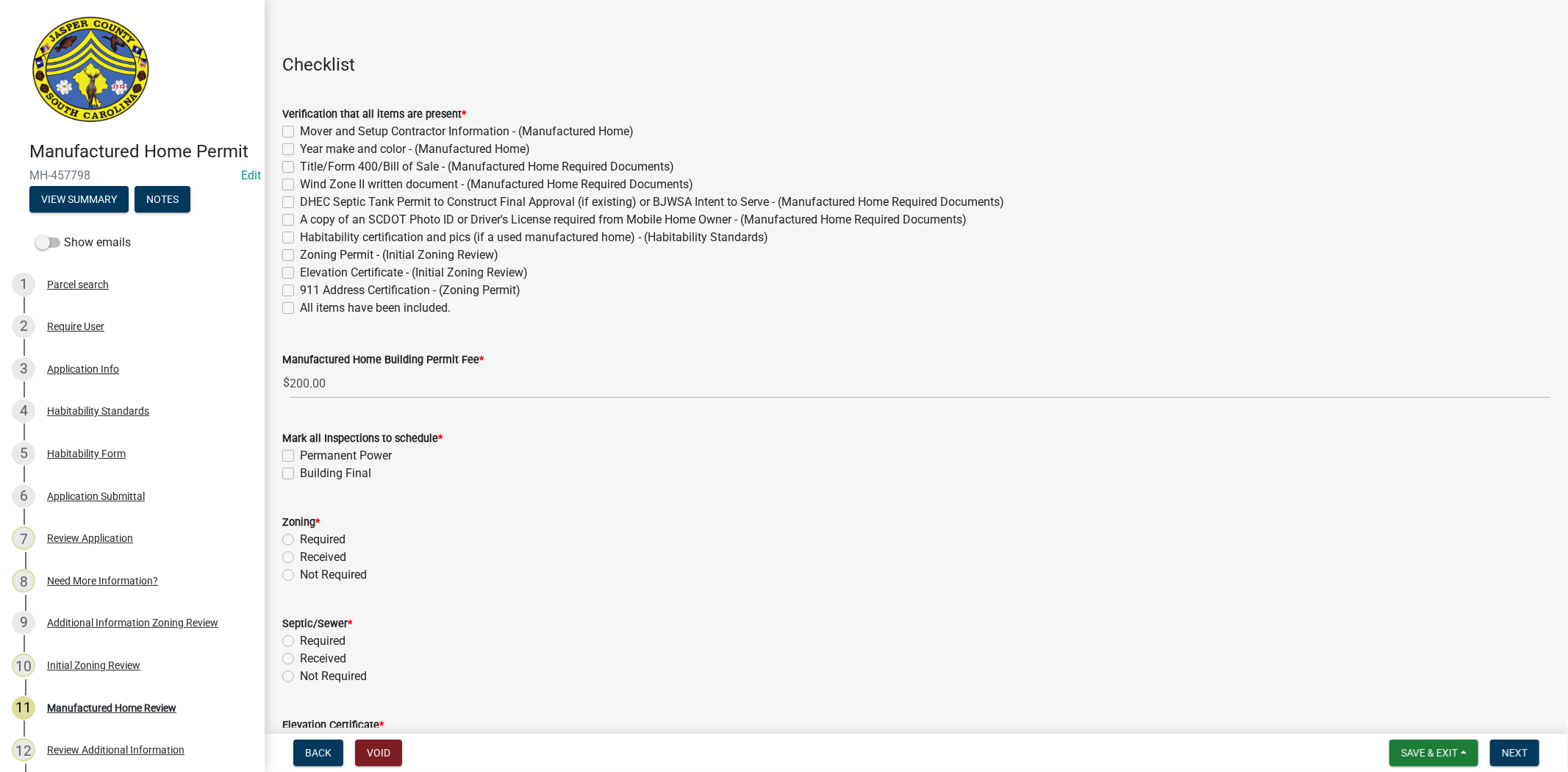
scroll to position [81, 0]
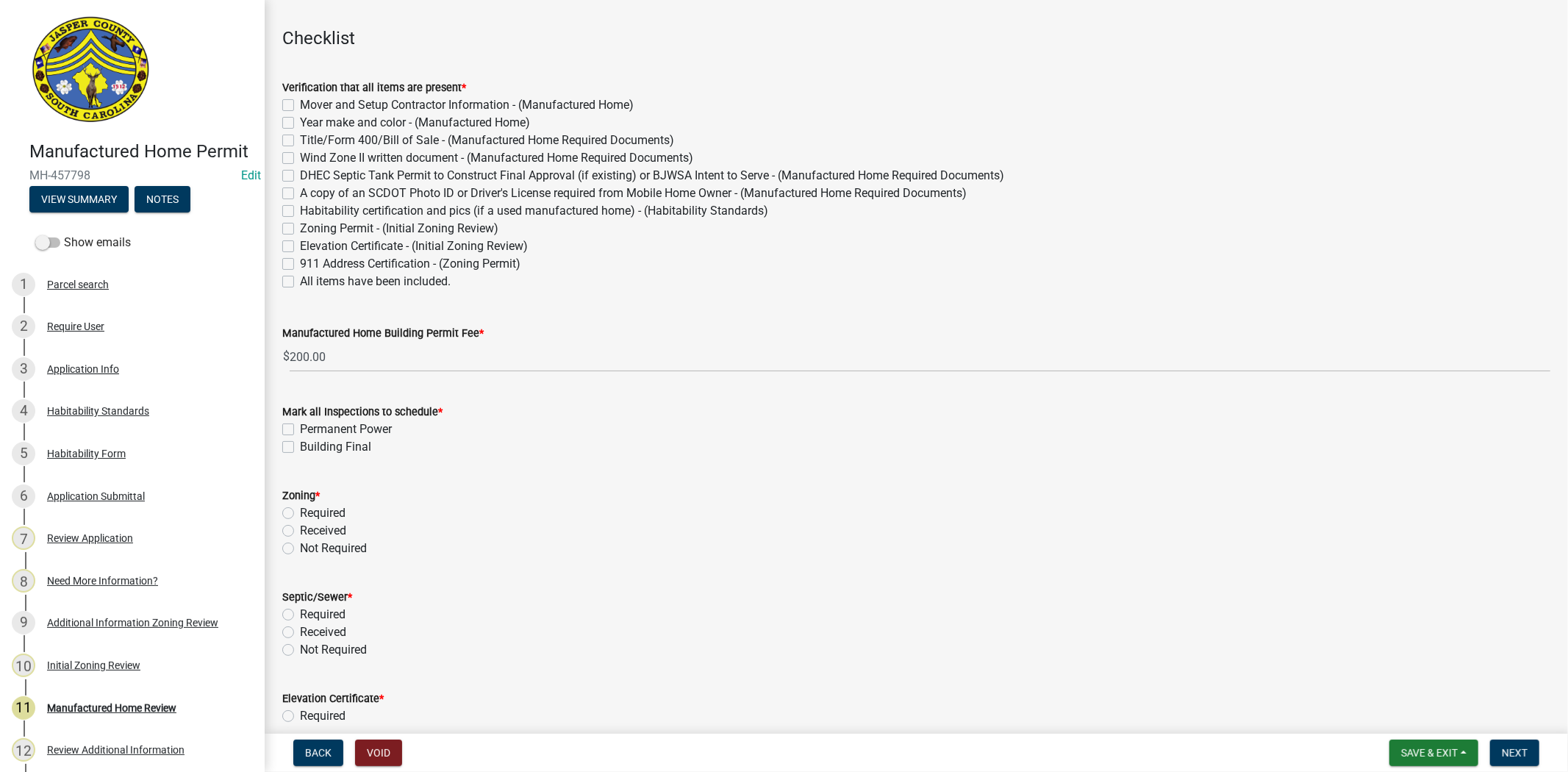
click at [300, 277] on label "All items have been included." at bounding box center [375, 281] width 151 height 18
click at [300, 277] on input "All items have been included." at bounding box center [305, 277] width 9 height 9
checkbox input "true"
checkbox input "false"
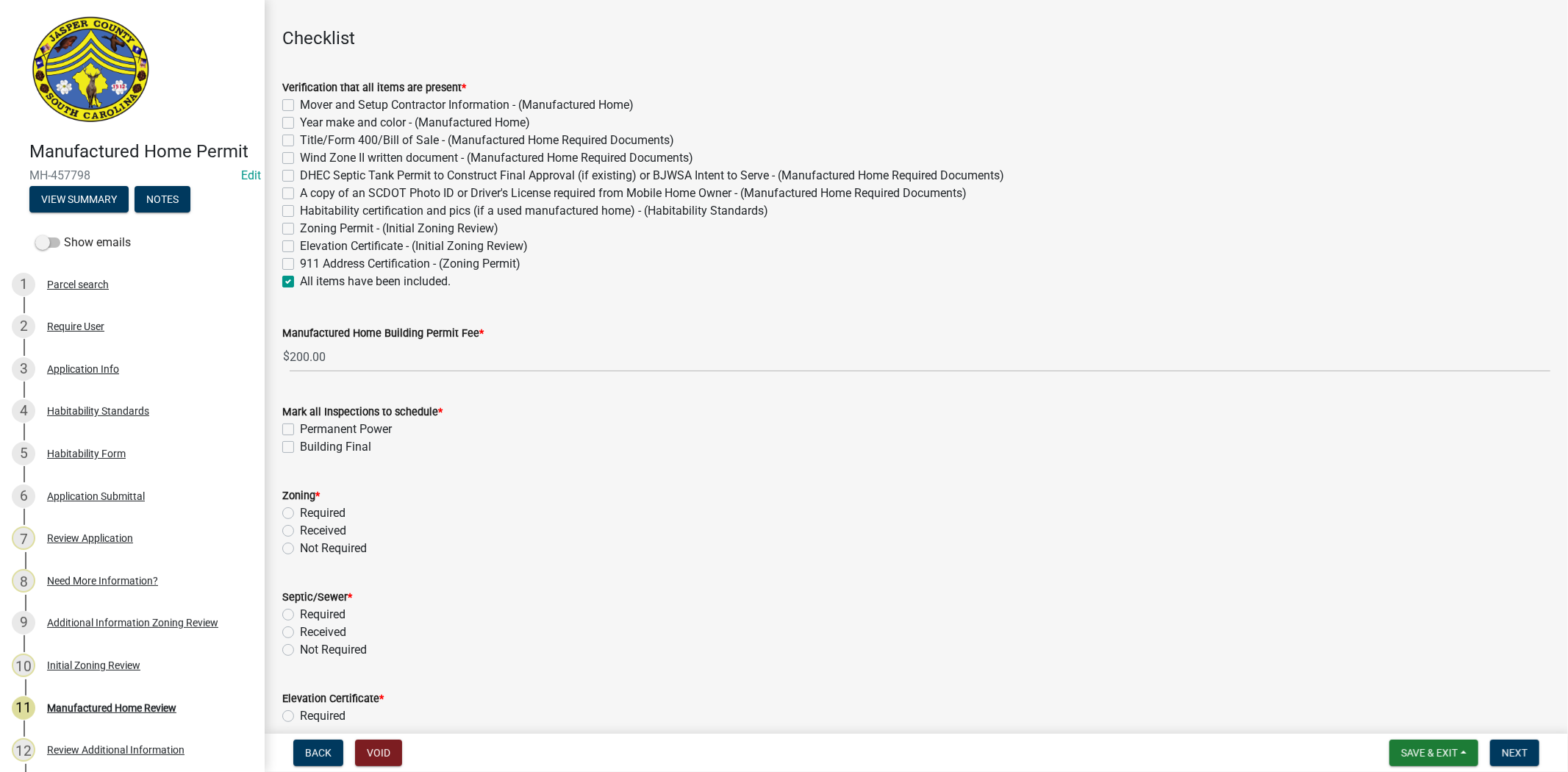
checkbox input "false"
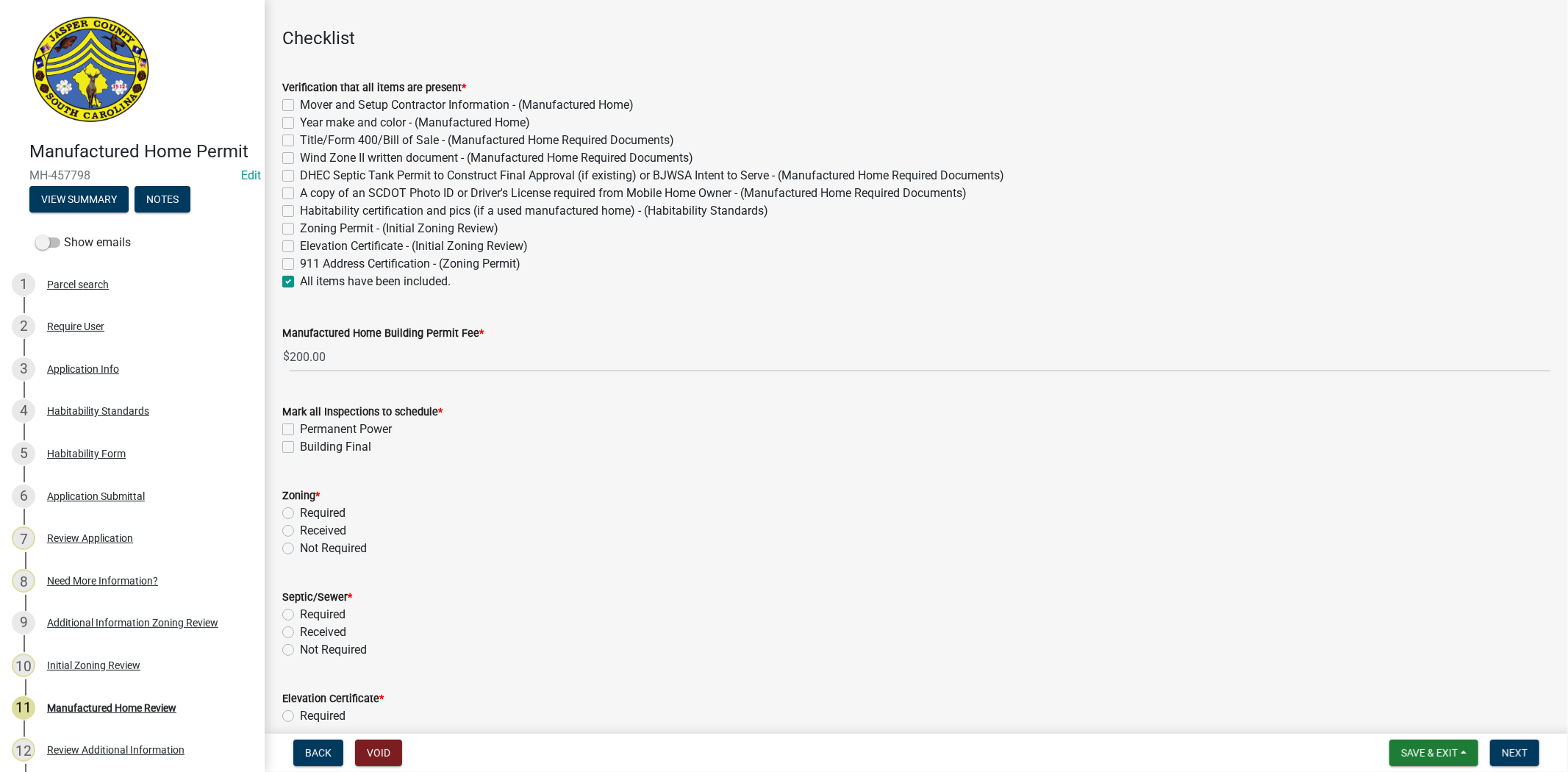
checkbox input "false"
checkbox input "true"
click at [300, 423] on label "Permanent Power" at bounding box center [345, 429] width 92 height 18
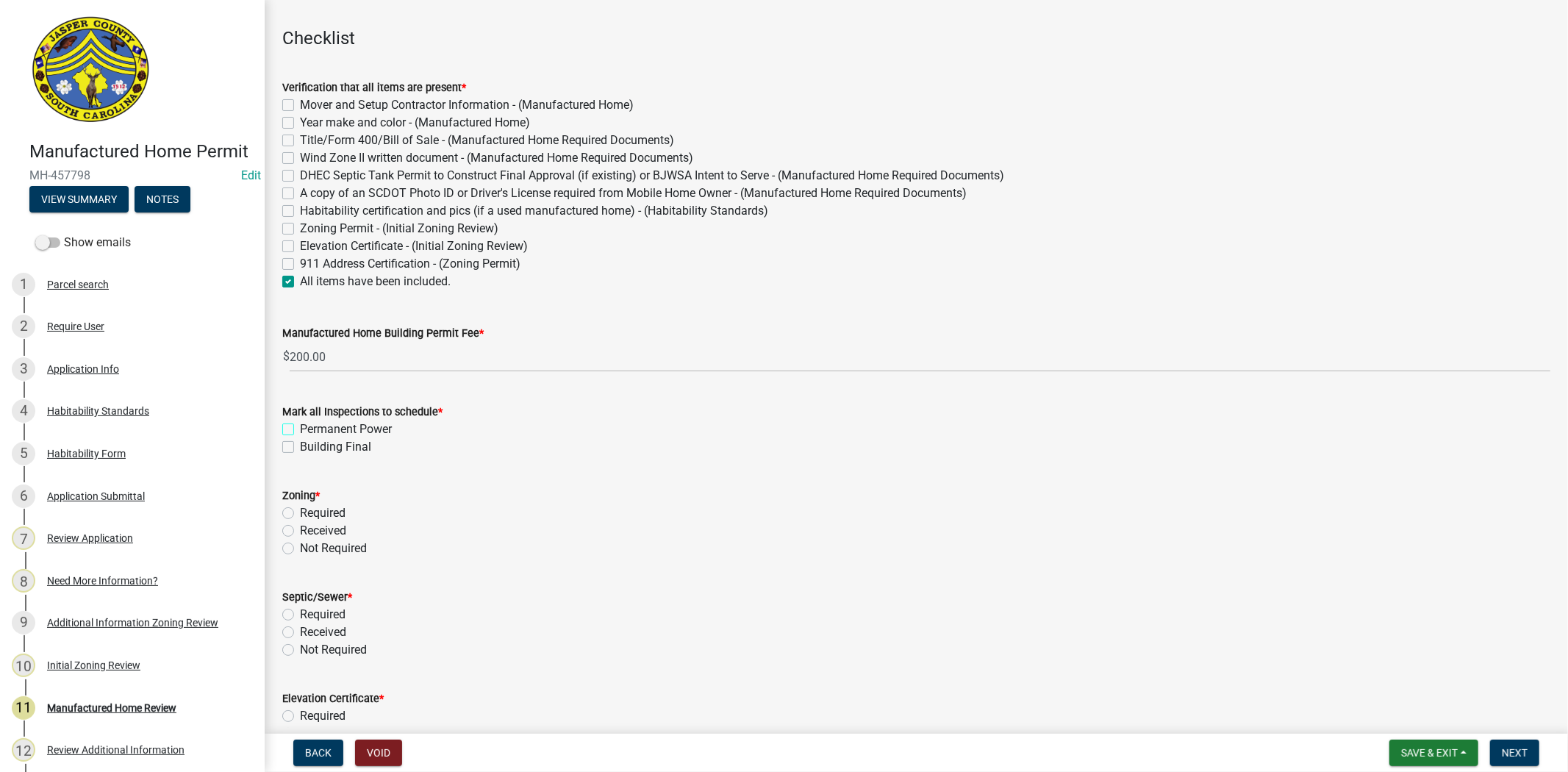
click at [300, 423] on input "Permanent Power" at bounding box center [305, 425] width 9 height 9
checkbox input "true"
click at [300, 449] on label "Building Final" at bounding box center [335, 447] width 71 height 18
click at [300, 448] on input "Building Final" at bounding box center [305, 443] width 9 height 9
checkbox input "true"
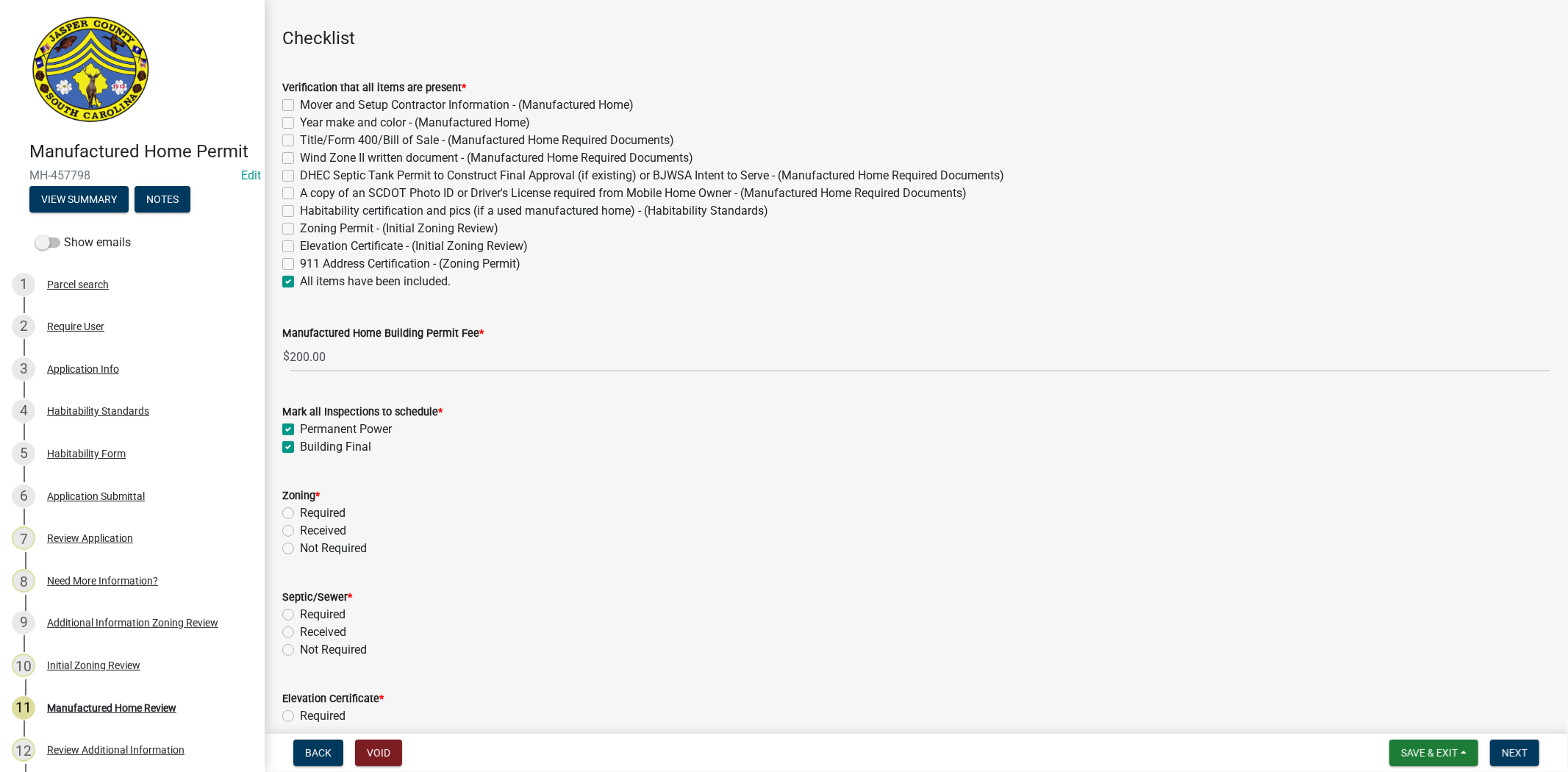
checkbox input "true"
click at [300, 525] on label "Received" at bounding box center [323, 531] width 46 height 18
click at [300, 525] on input "Received" at bounding box center [305, 527] width 9 height 9
radio input "true"
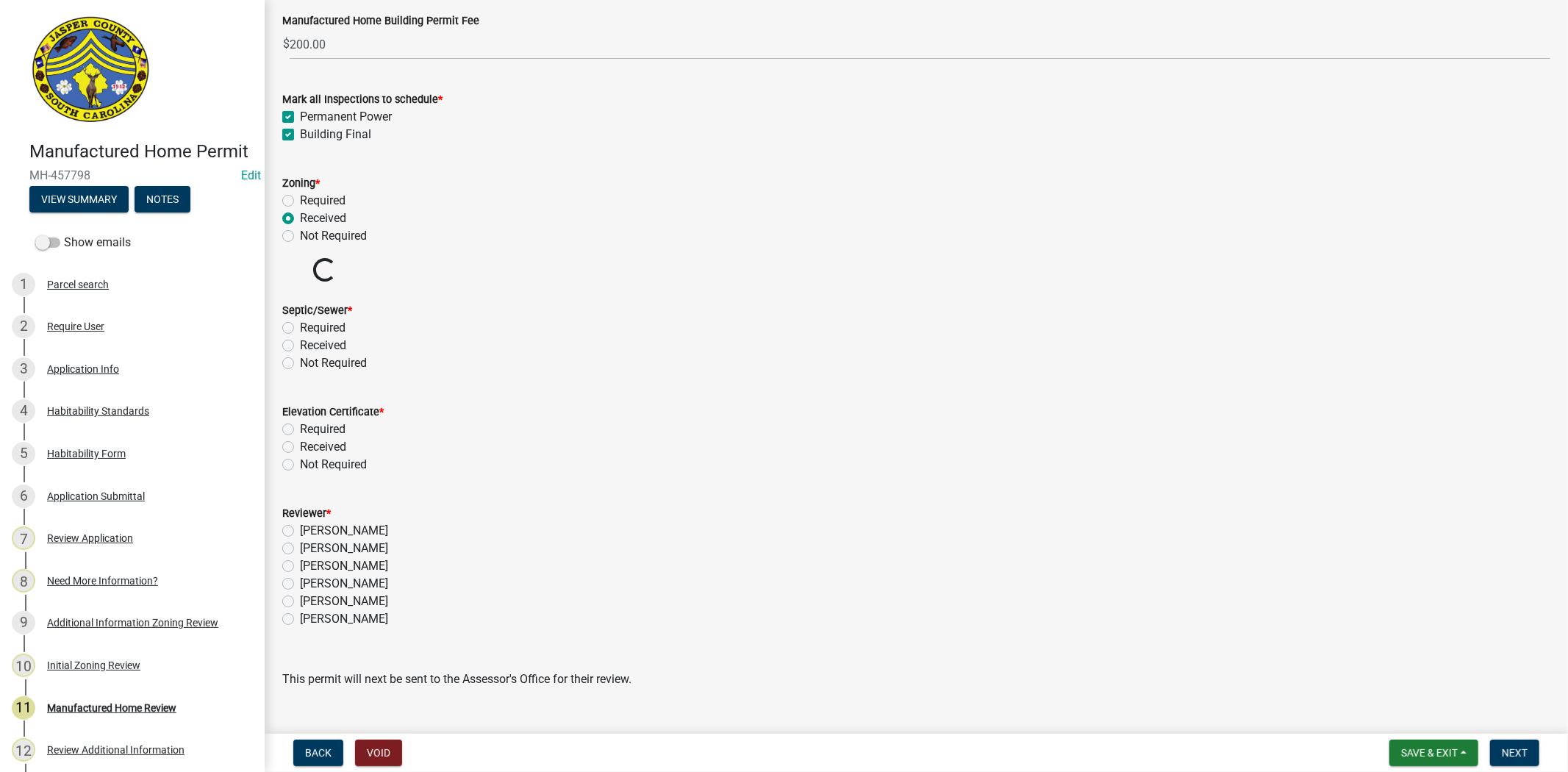
scroll to position [408, 0]
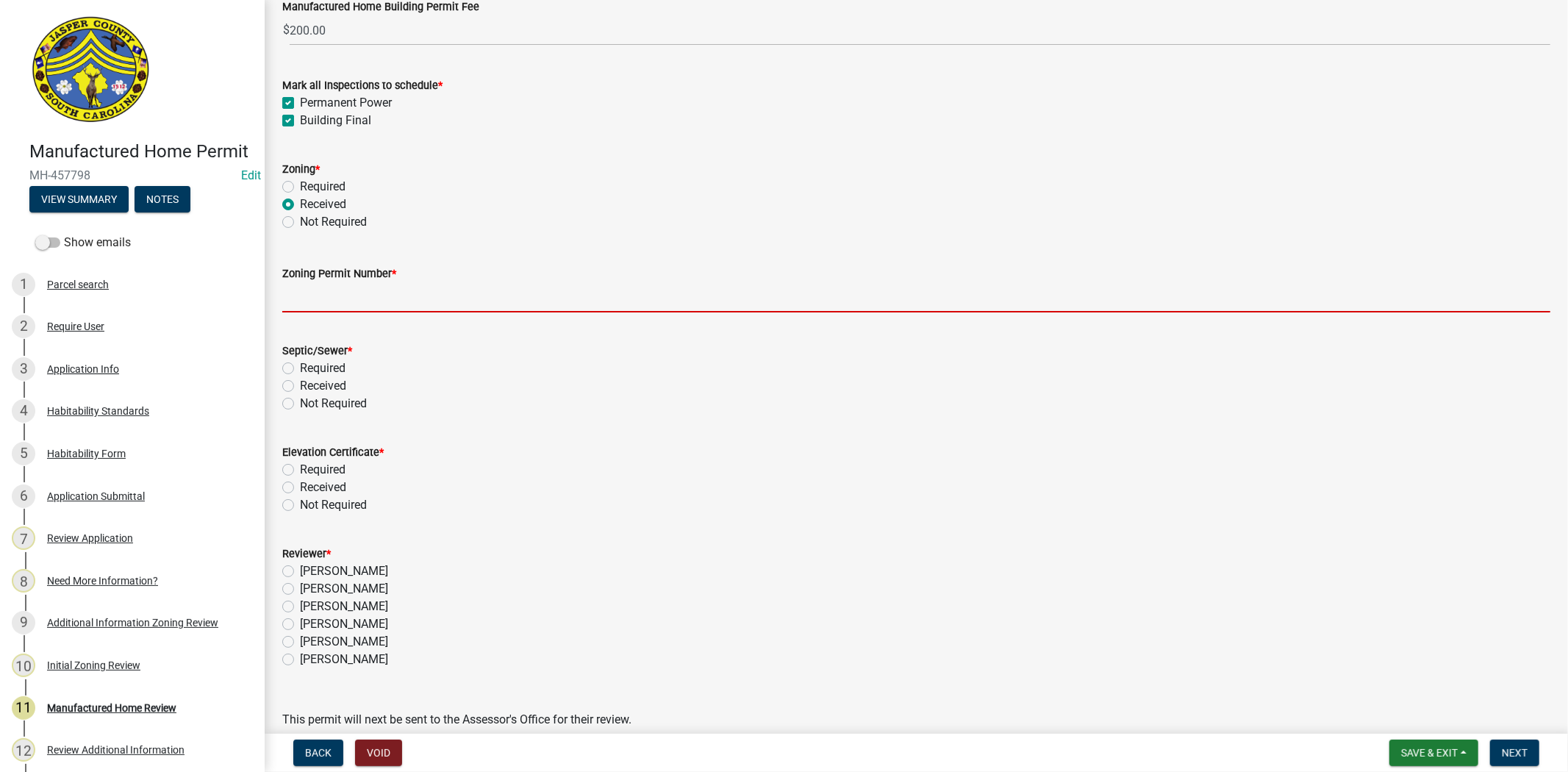
click at [315, 296] on input "Zoning Permit Number *" at bounding box center [917, 298] width 1268 height 31
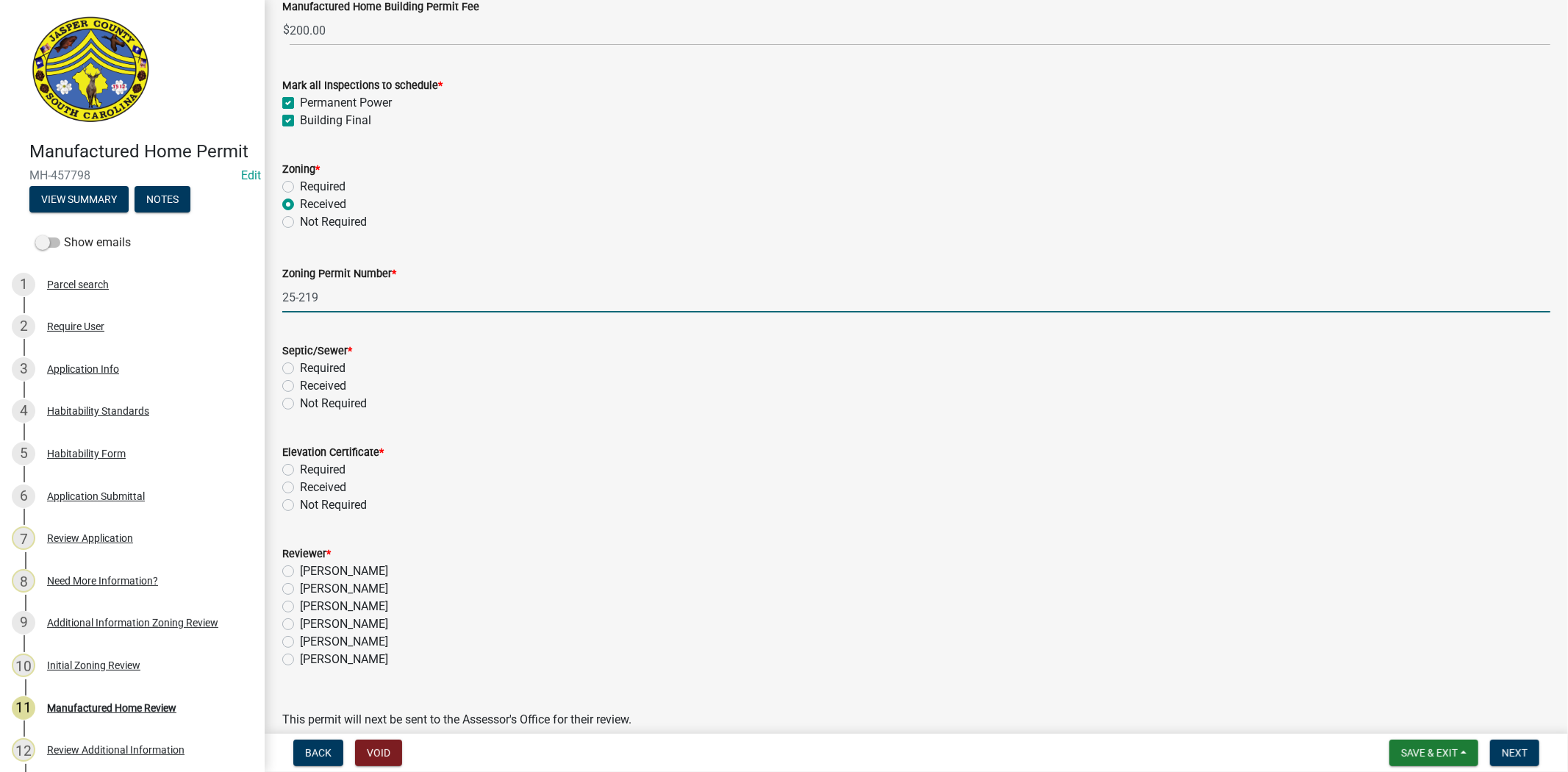
type input "25-219"
click at [300, 386] on label "Received" at bounding box center [323, 386] width 46 height 18
click at [300, 386] on input "Received" at bounding box center [305, 382] width 9 height 9
radio input "true"
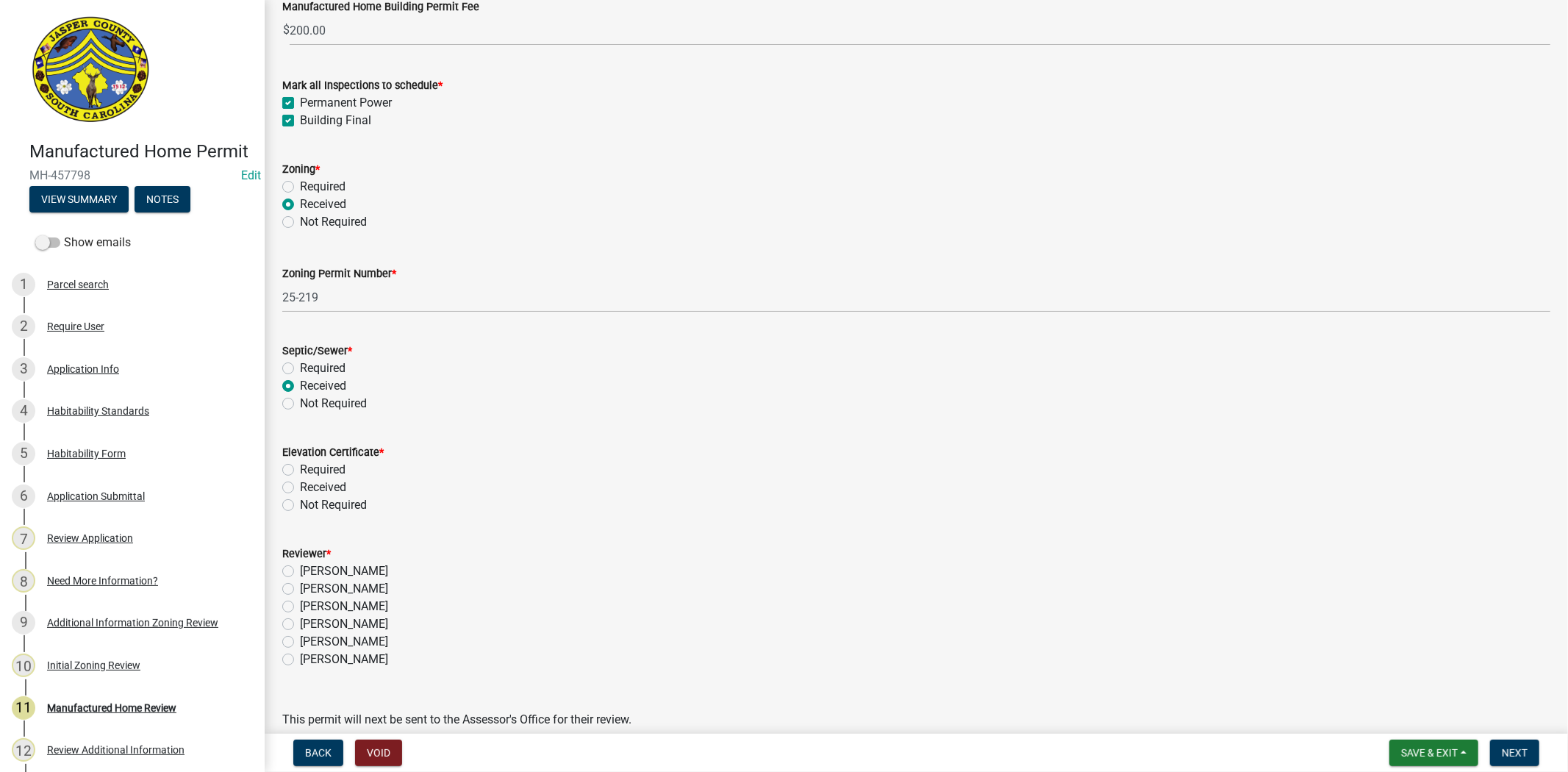
click at [300, 501] on label "Not Required" at bounding box center [333, 505] width 67 height 18
click at [300, 501] on input "Not Required" at bounding box center [305, 501] width 9 height 9
radio input "true"
click at [300, 622] on label "Ciara Chapman" at bounding box center [344, 624] width 88 height 18
click at [300, 622] on input "Ciara Chapman" at bounding box center [305, 620] width 9 height 9
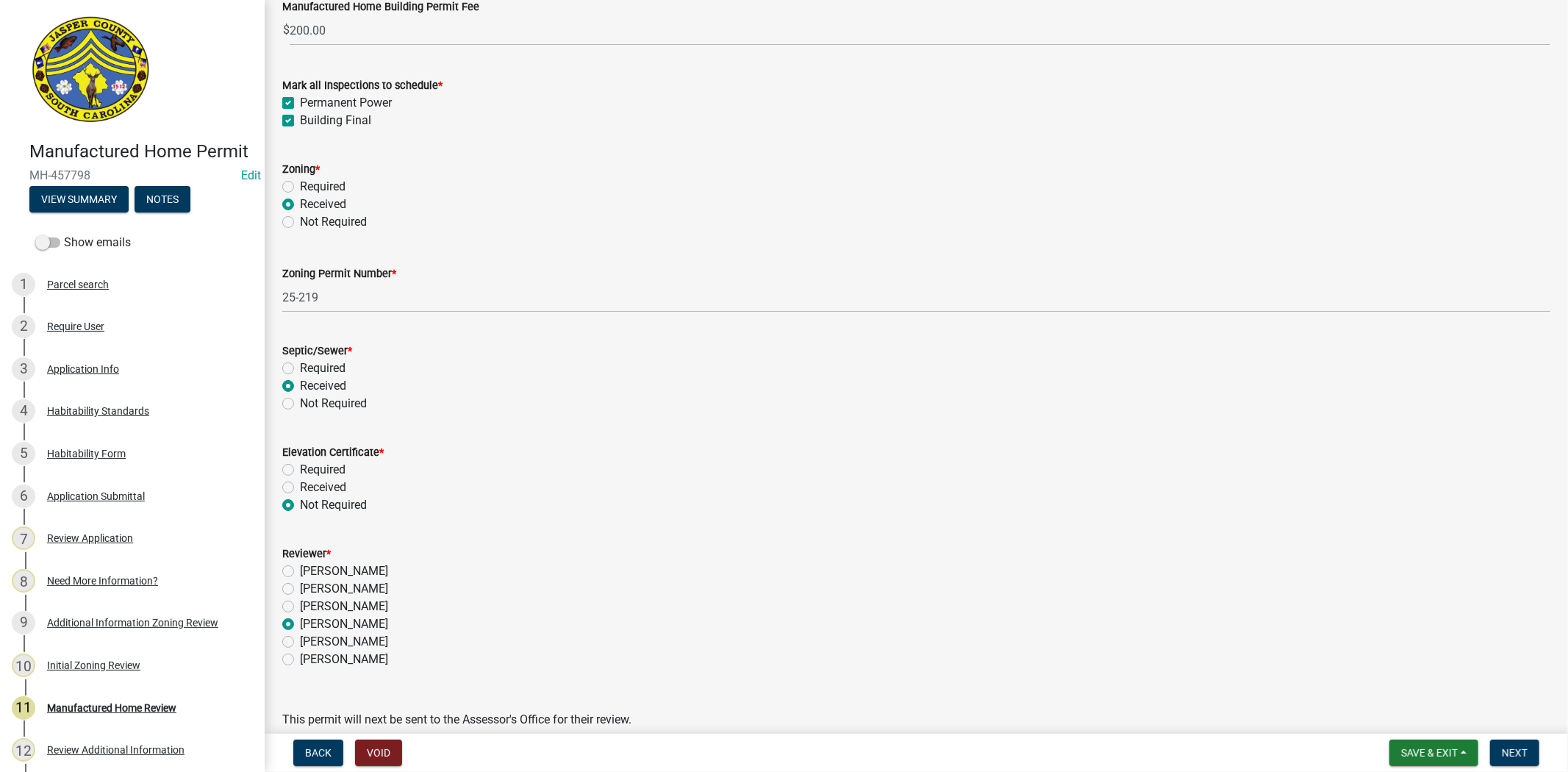
radio input "true"
click at [1524, 752] on span "Next" at bounding box center [1515, 752] width 26 height 12
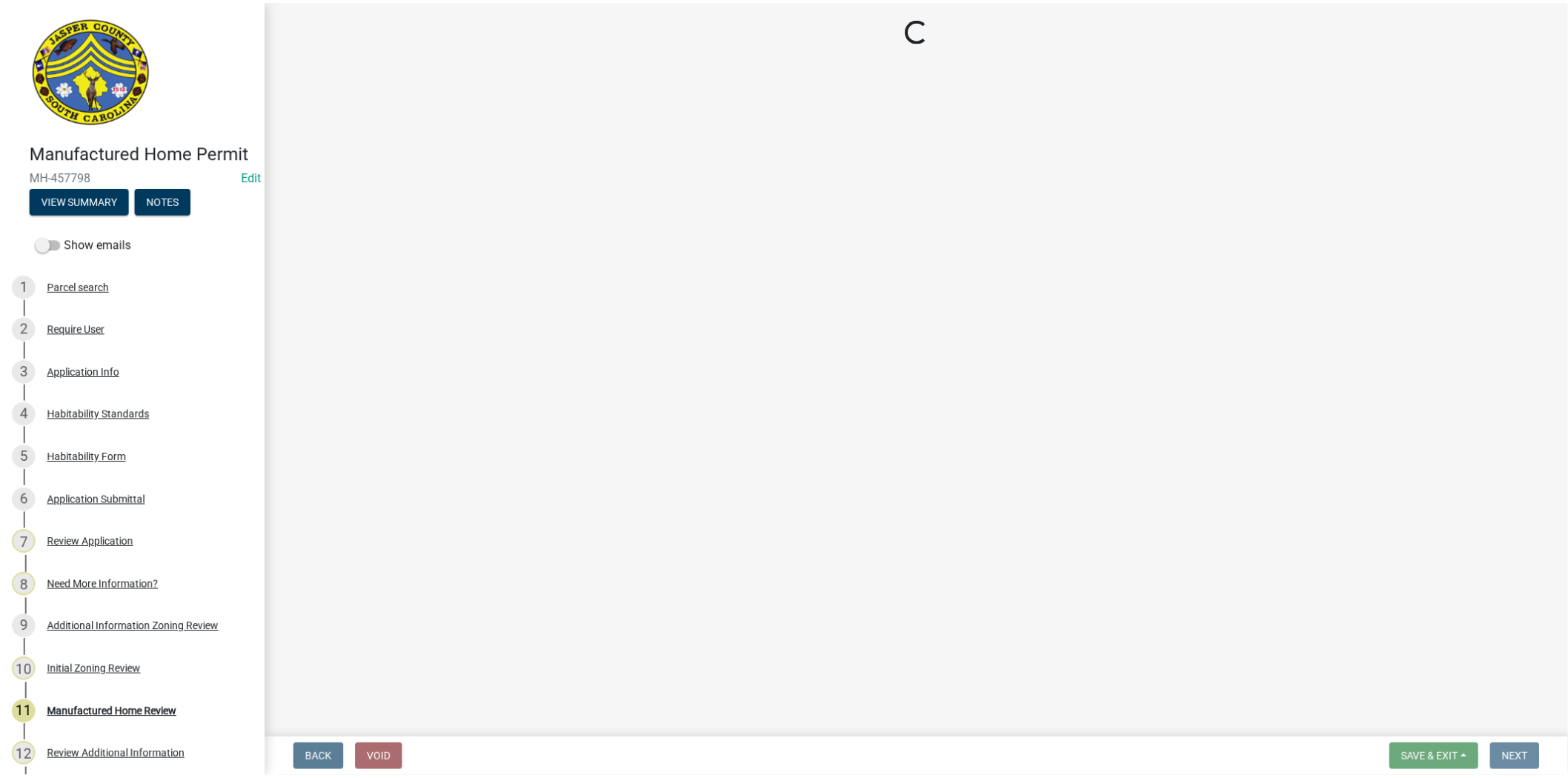
scroll to position [0, 0]
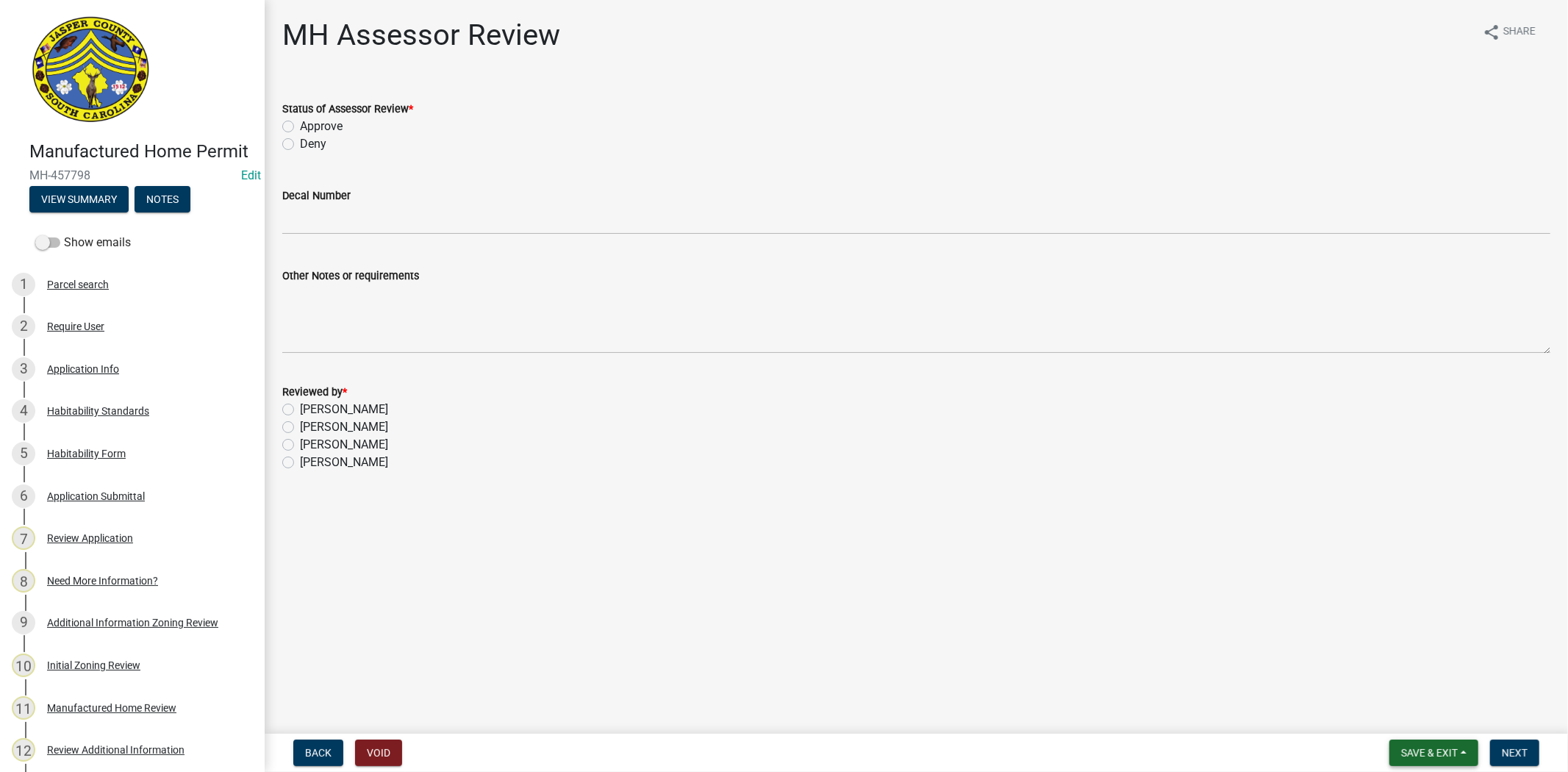
click at [1435, 756] on span "Save & Exit" at bounding box center [1429, 752] width 56 height 12
click at [1410, 709] on button "Save & Exit" at bounding box center [1419, 714] width 117 height 35
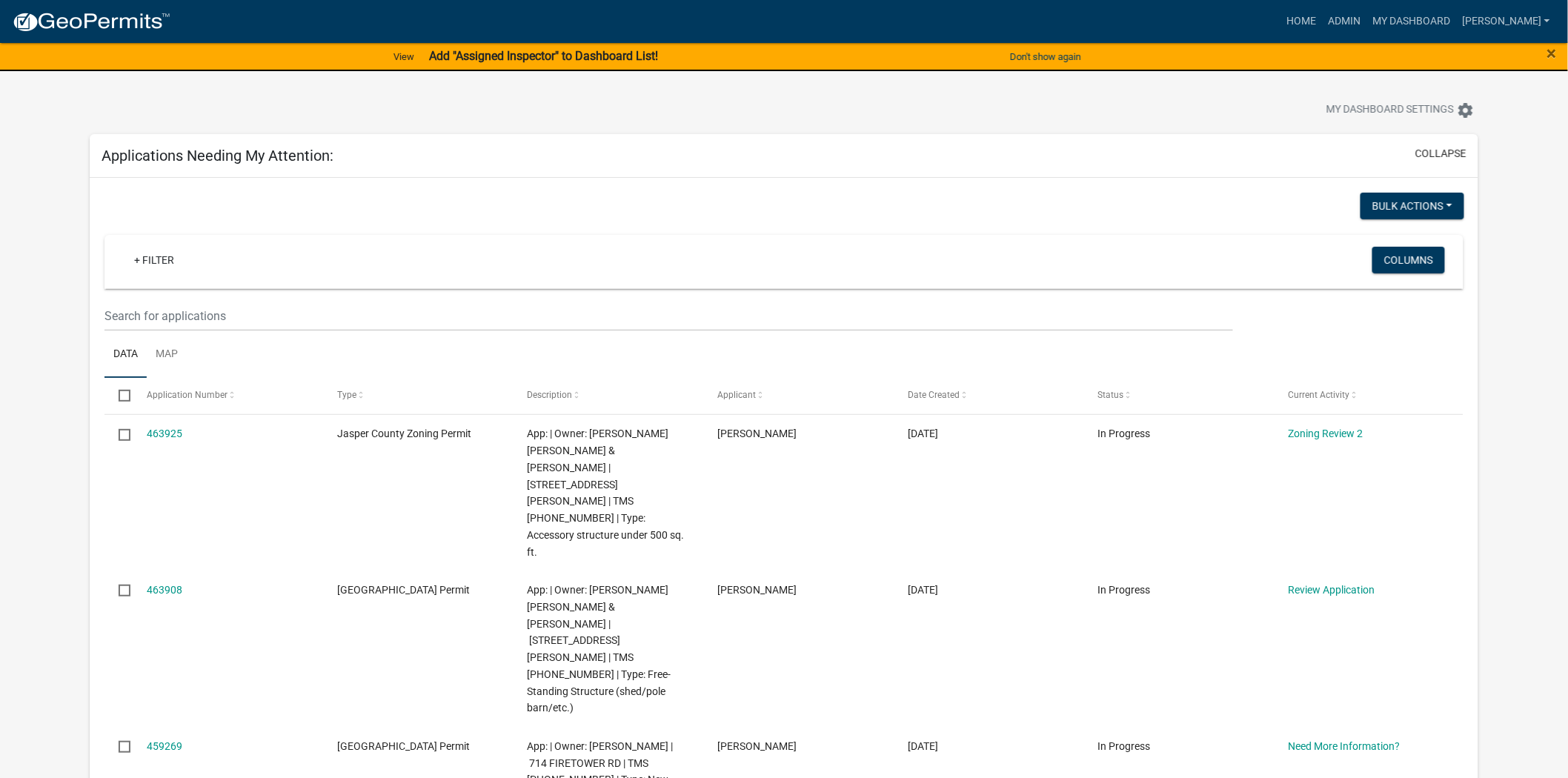
scroll to position [247, 0]
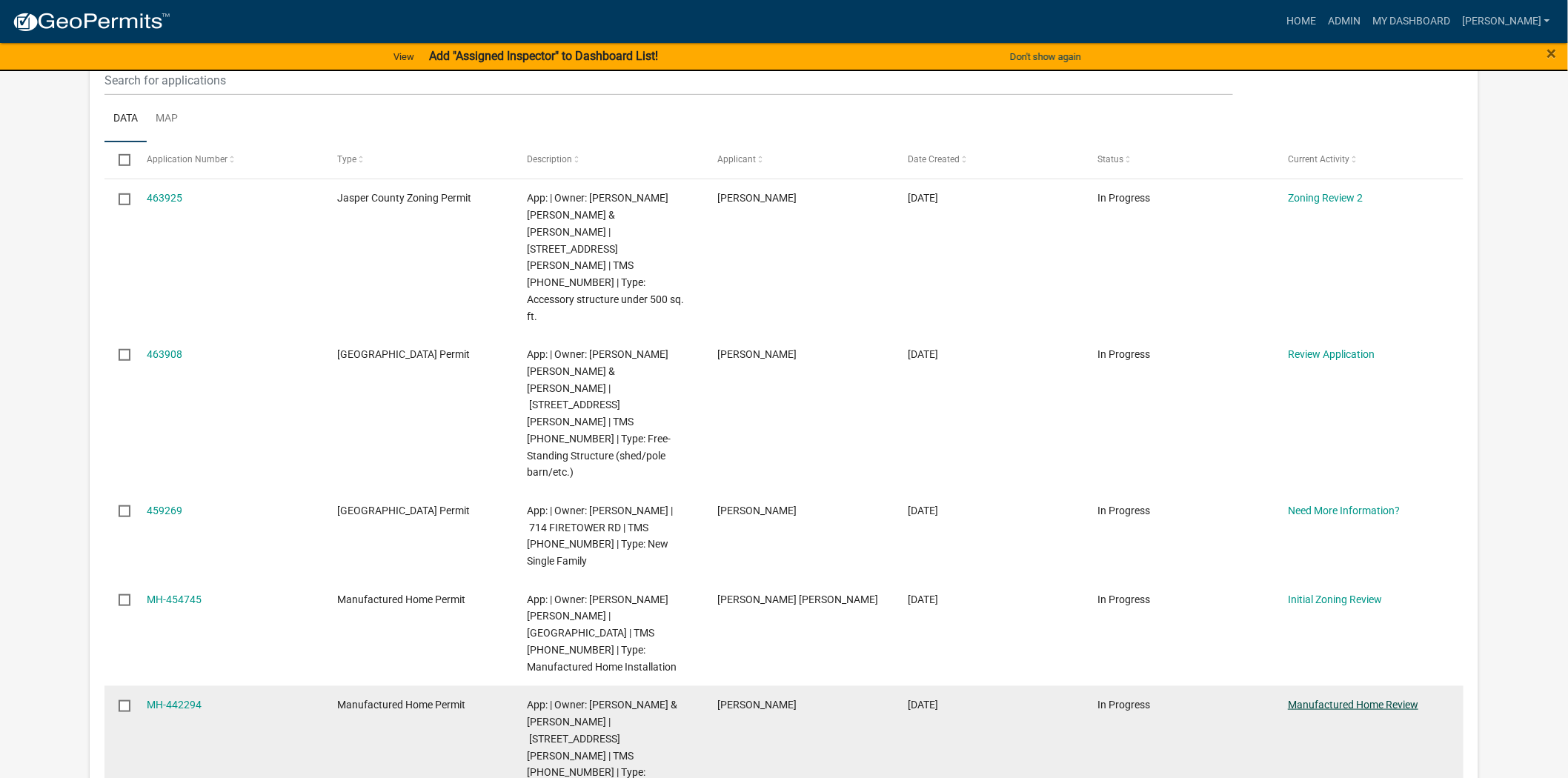
click at [1369, 699] on link "Manufactured Home Review" at bounding box center [1353, 705] width 130 height 12
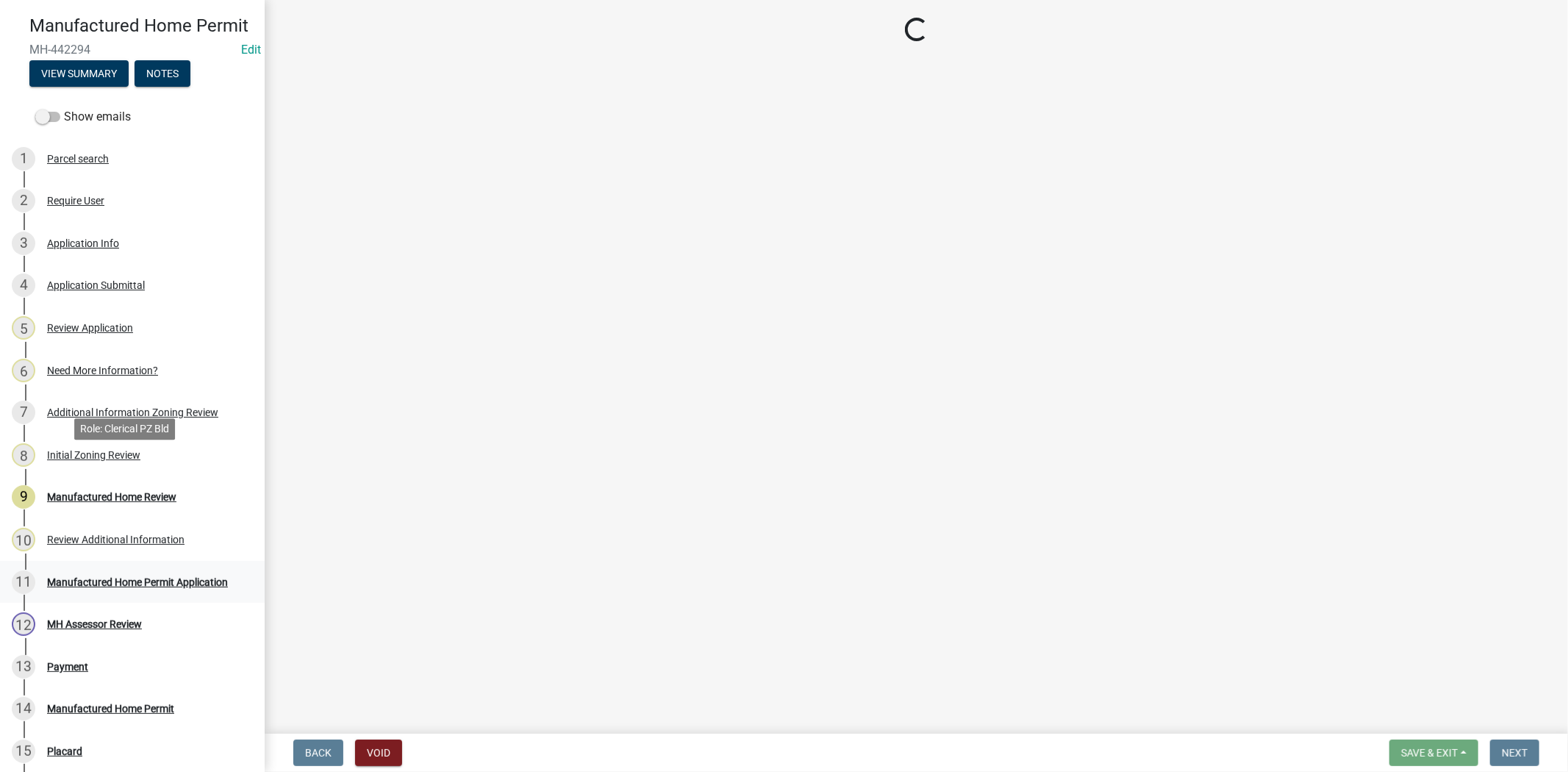
scroll to position [245, 0]
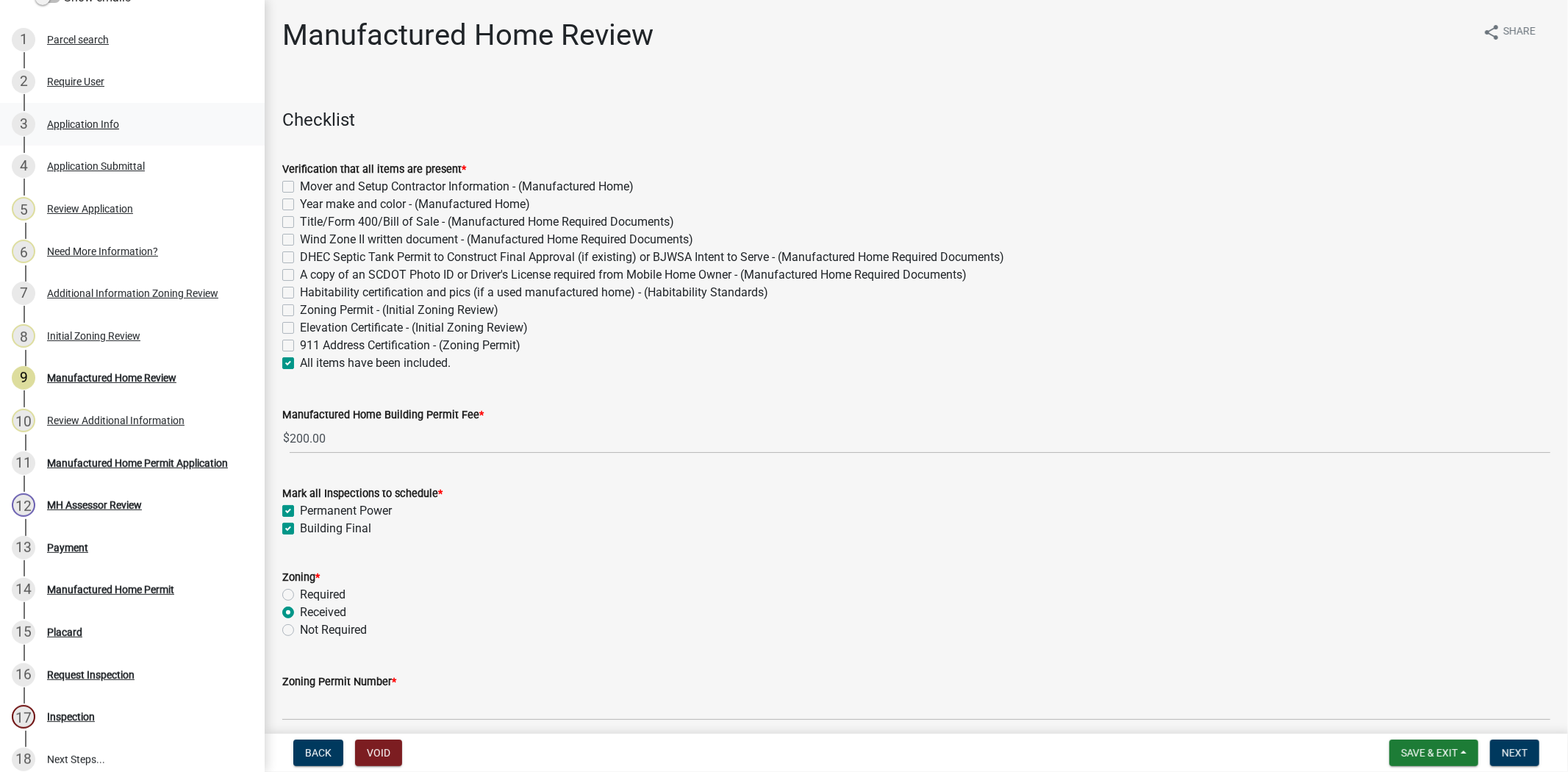
click at [129, 136] on div "3 Application Info" at bounding box center [126, 124] width 229 height 23
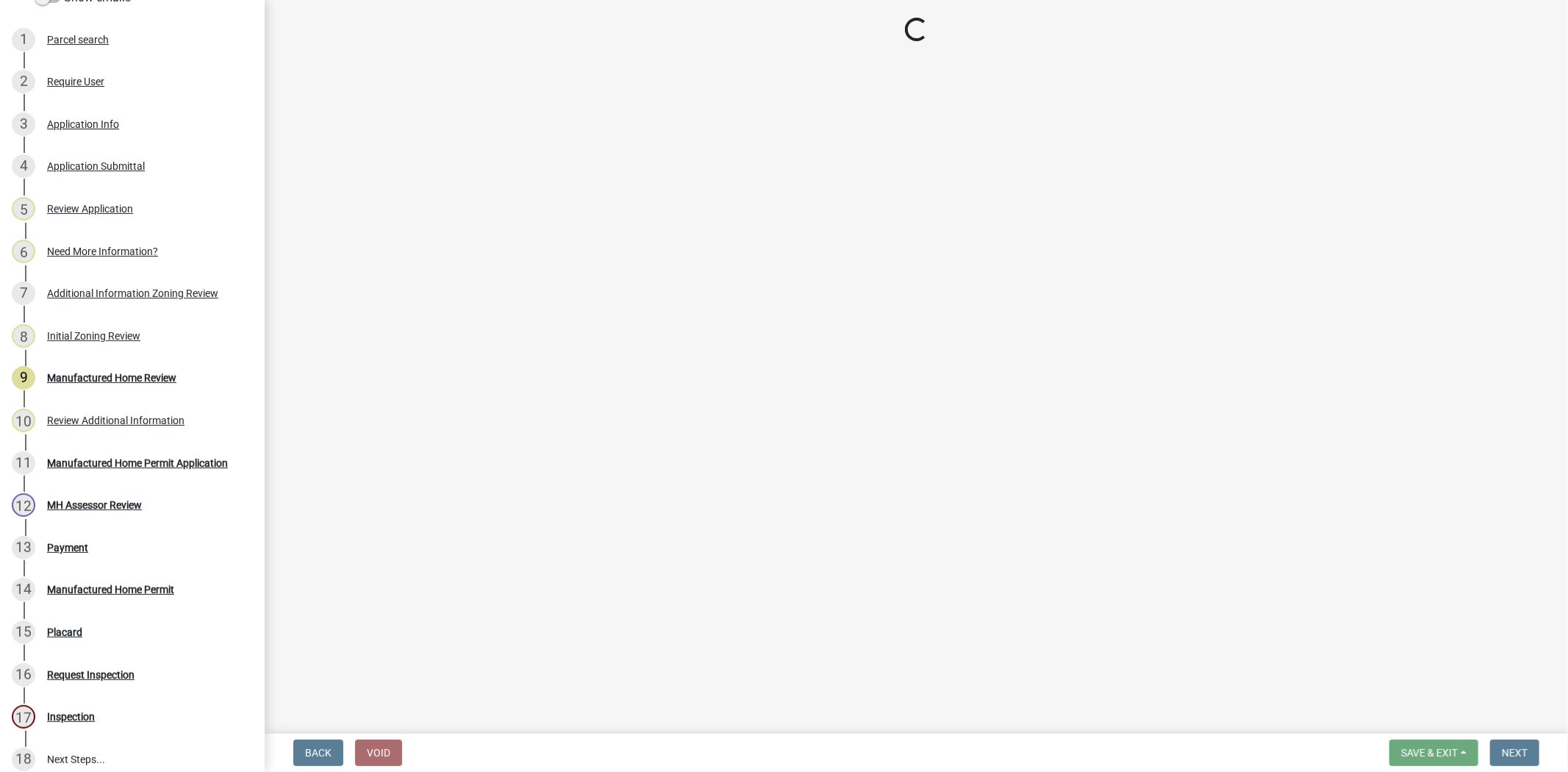
select select "00748aa1-56c2-4786-b7ff-9b3cb1d8d455"
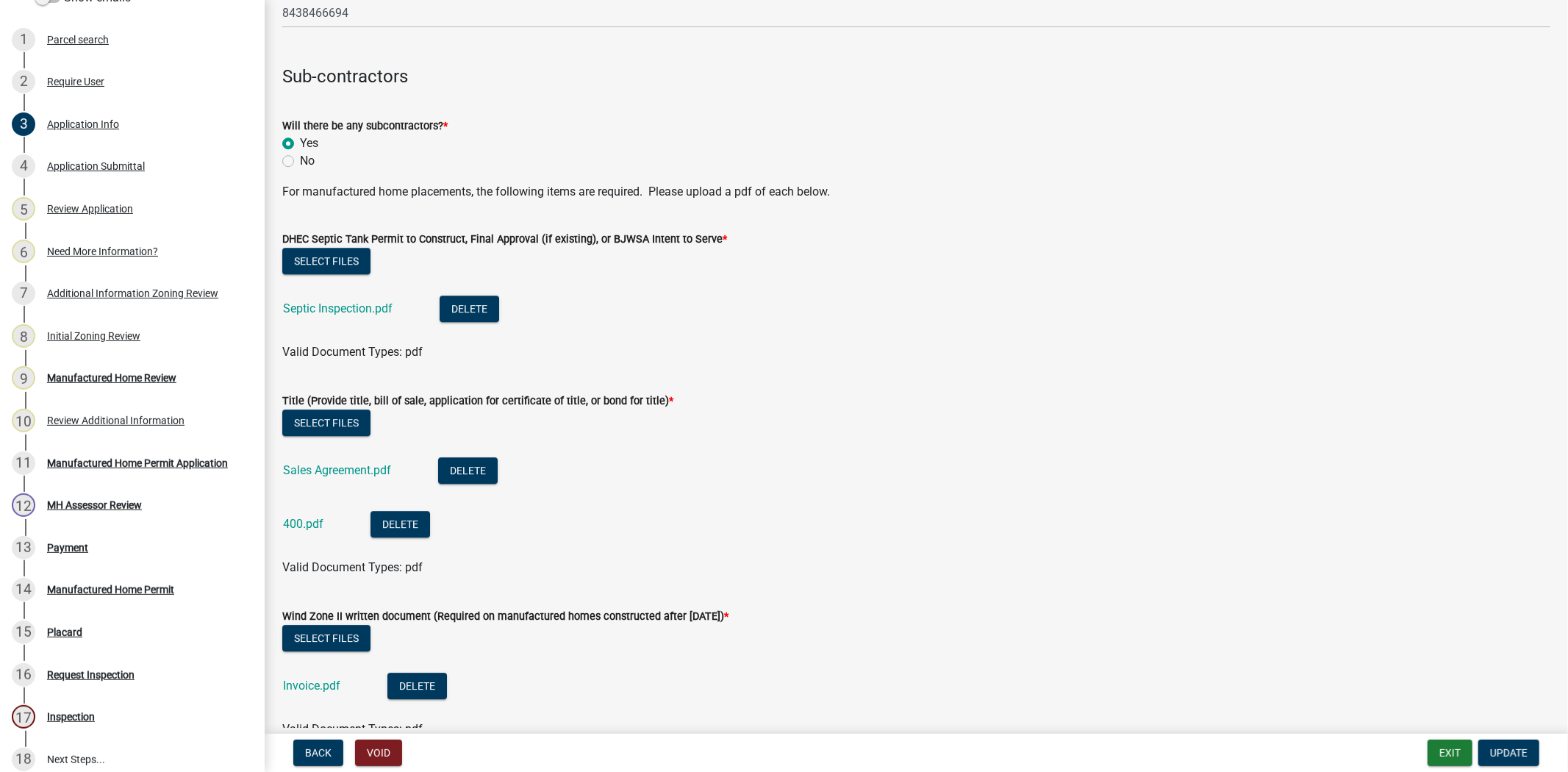
scroll to position [3922, 0]
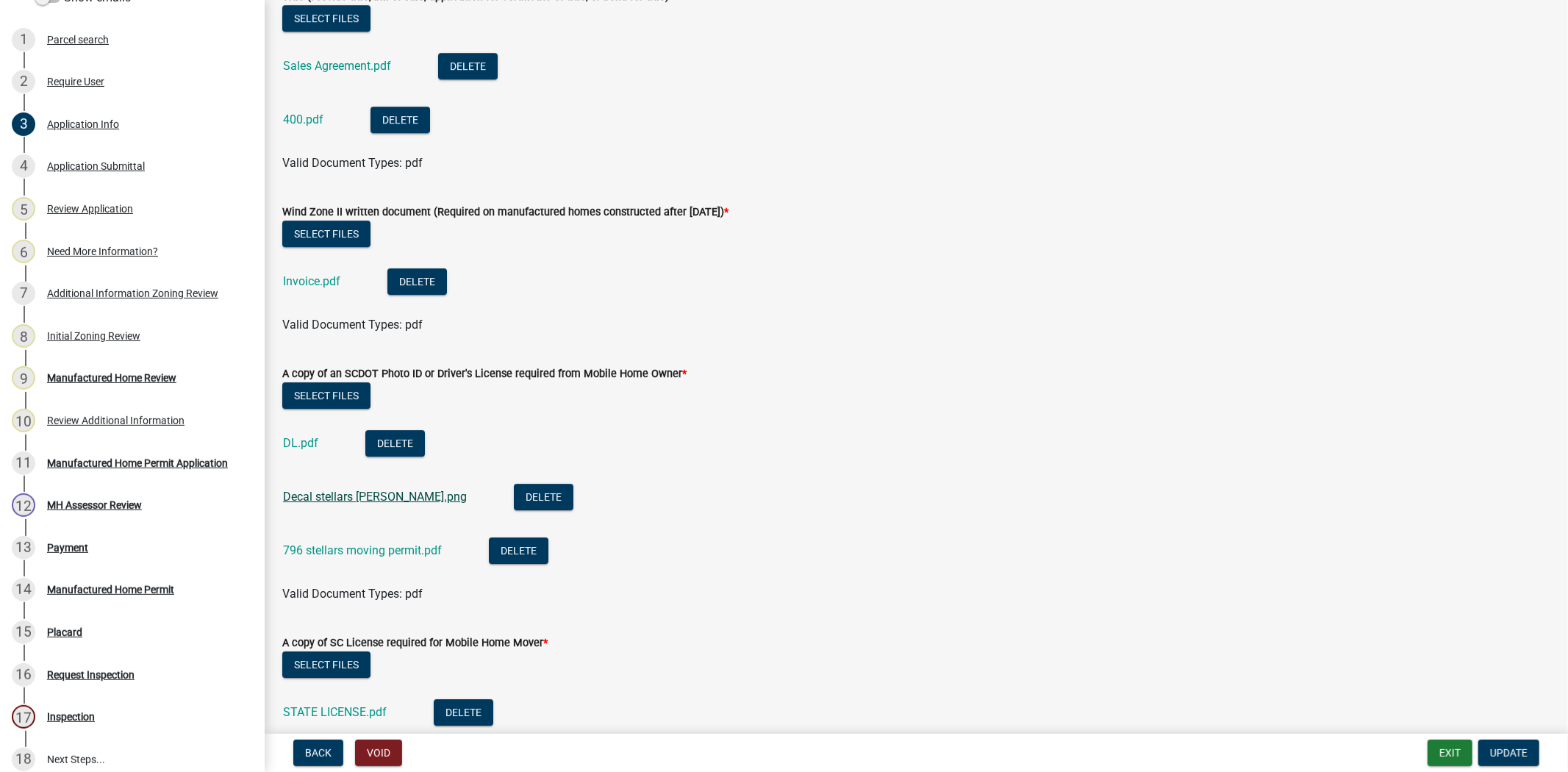
click at [353, 495] on link "Decal stellars jay.png" at bounding box center [375, 497] width 184 height 14
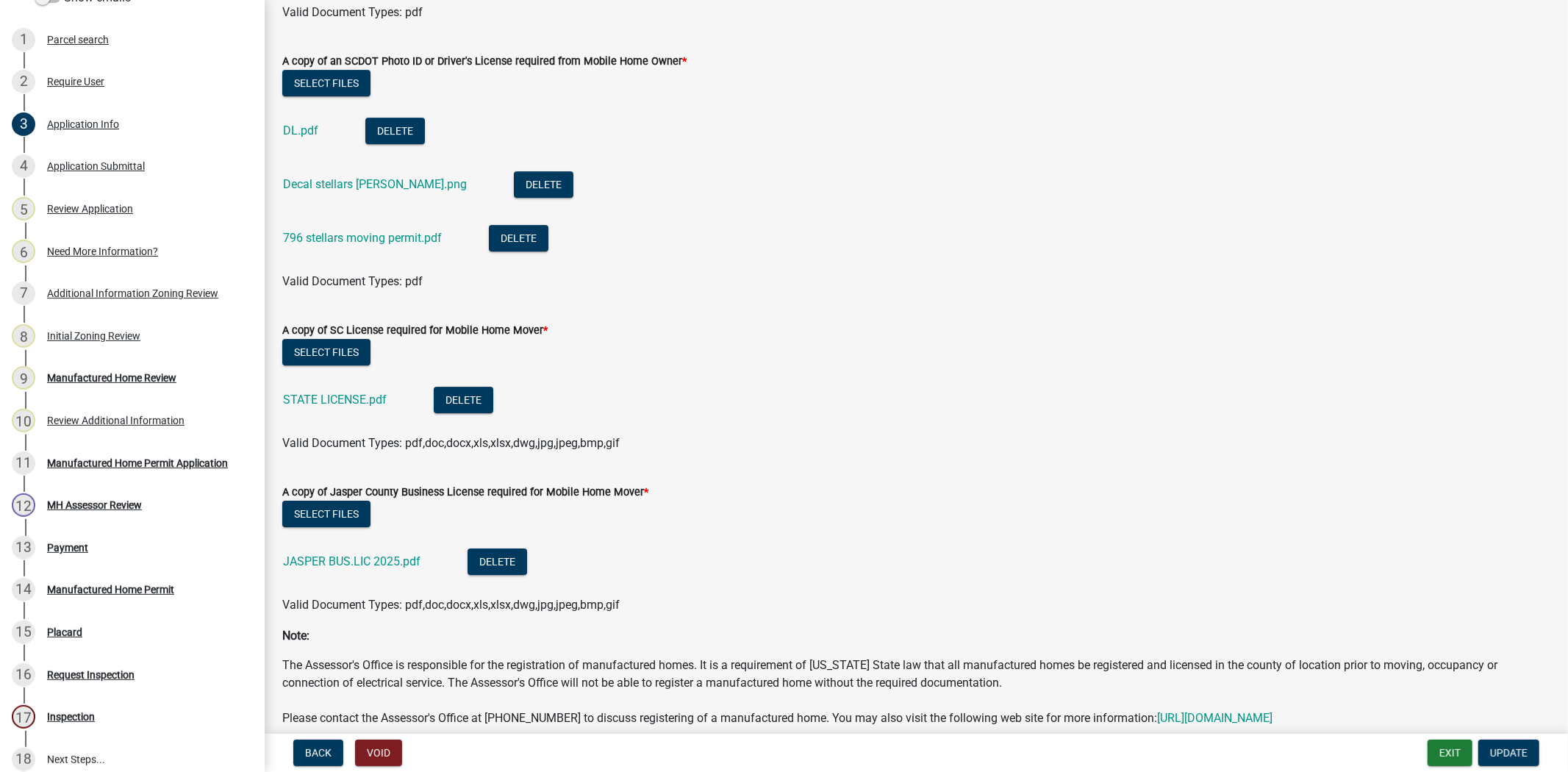
scroll to position [4320, 0]
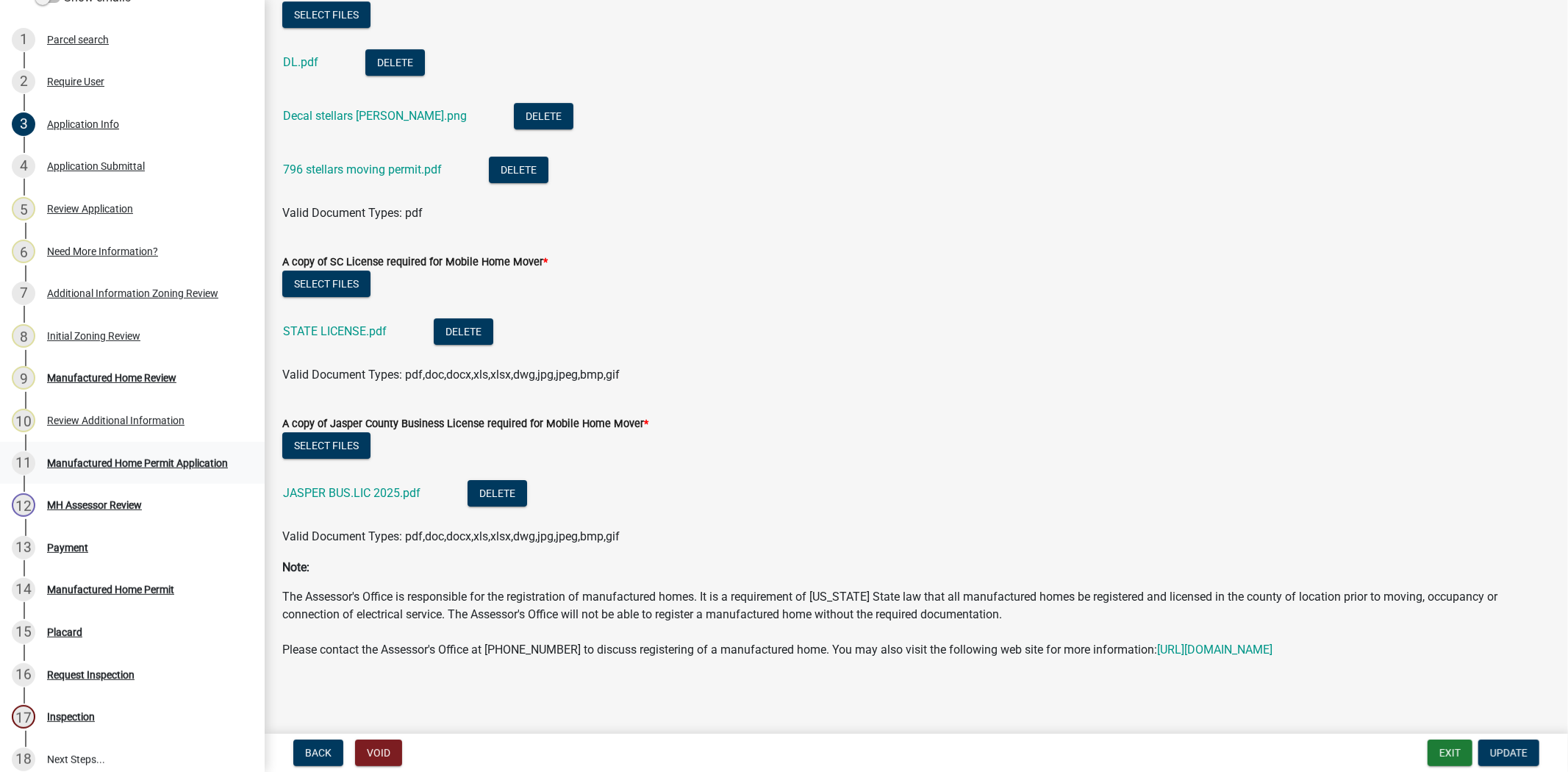
click at [117, 473] on div "11 Manufactured Home Permit Application" at bounding box center [126, 464] width 229 height 23
click at [82, 357] on link "8 Initial Zoning Review" at bounding box center [132, 336] width 265 height 42
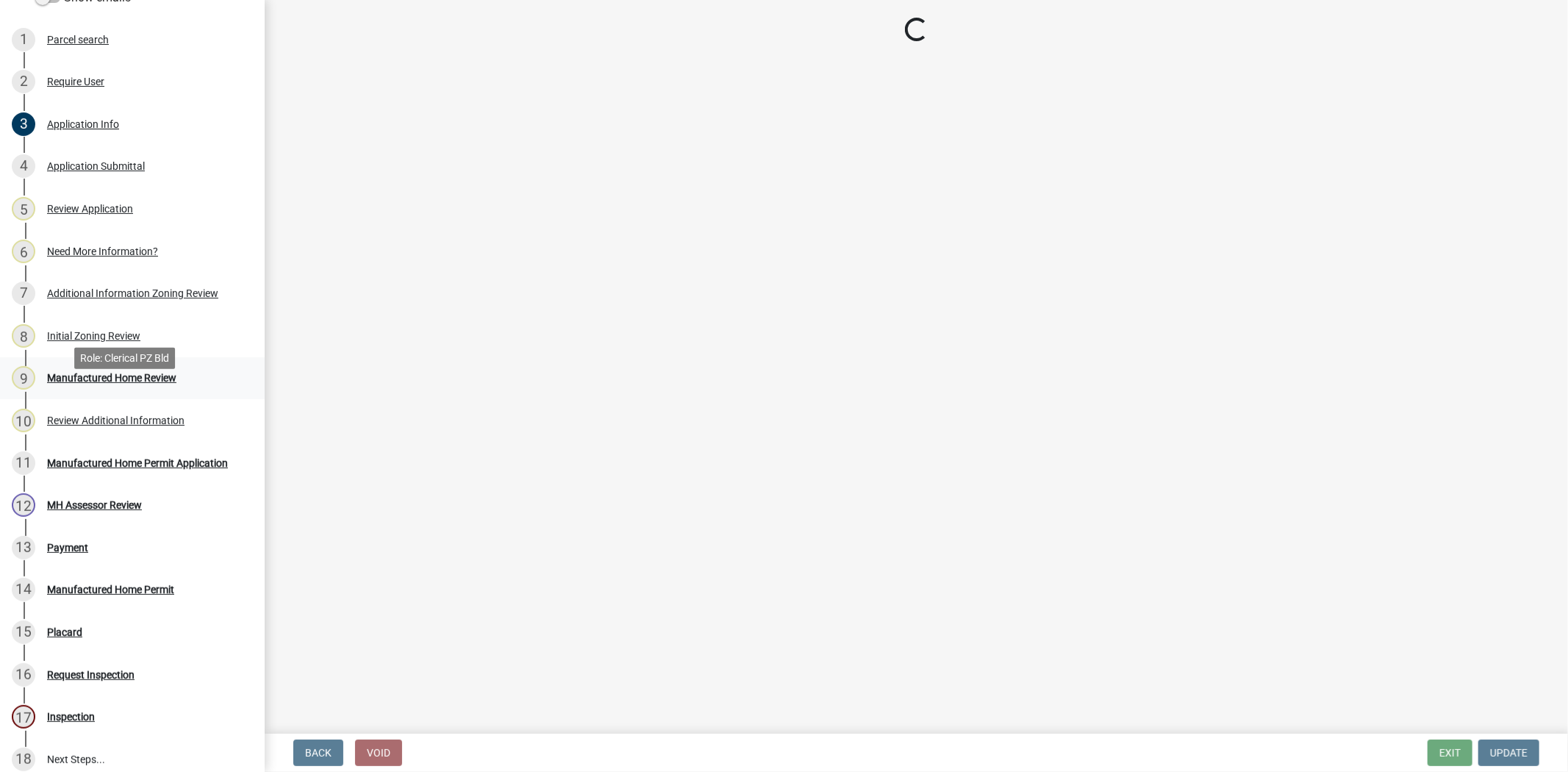
scroll to position [0, 0]
click at [79, 383] on div "Manufactured Home Review" at bounding box center [111, 377] width 129 height 10
select select "61611ad6-14f2-499c-805c-58607f11e2fc"
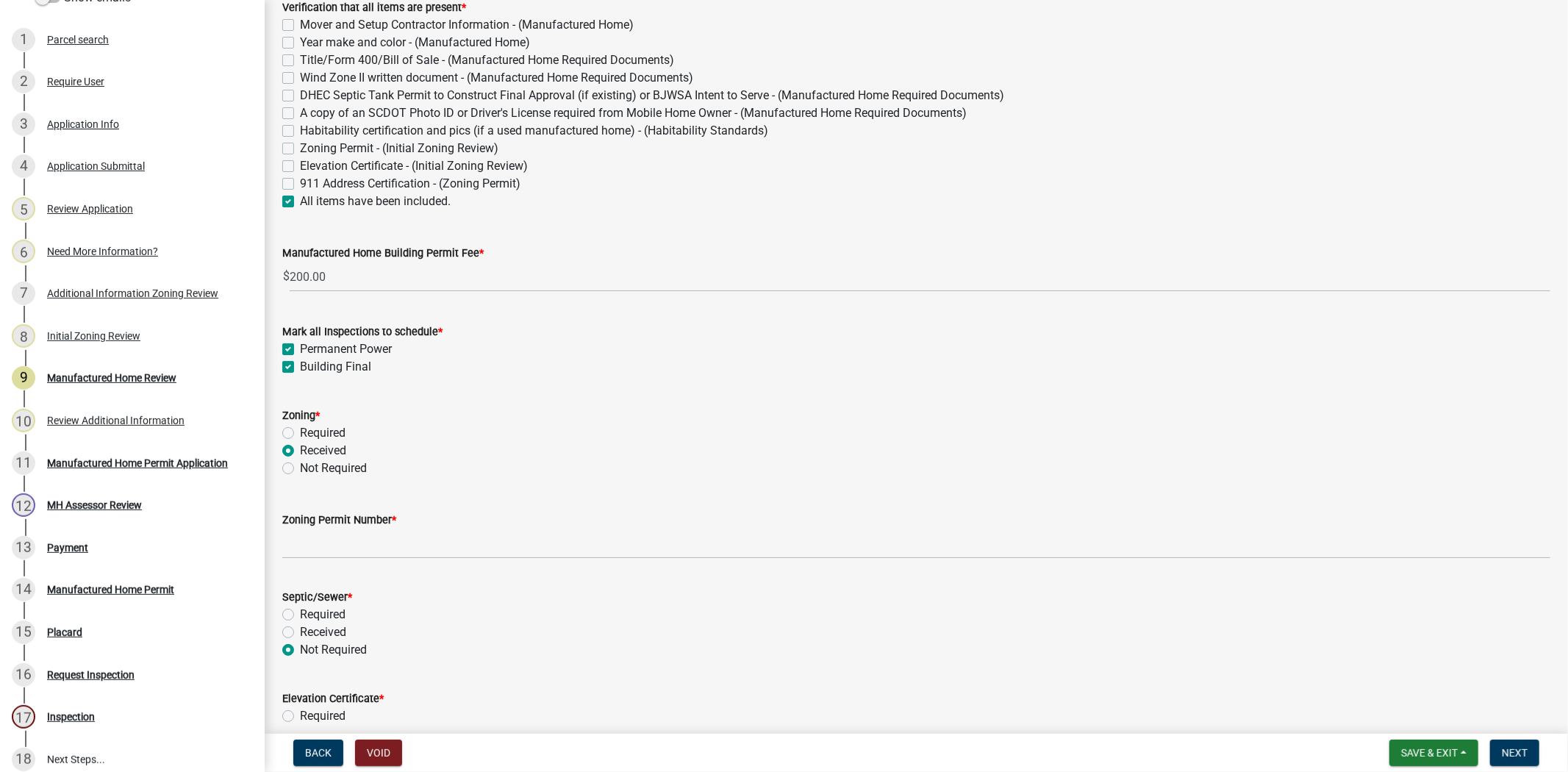
scroll to position [478, 0]
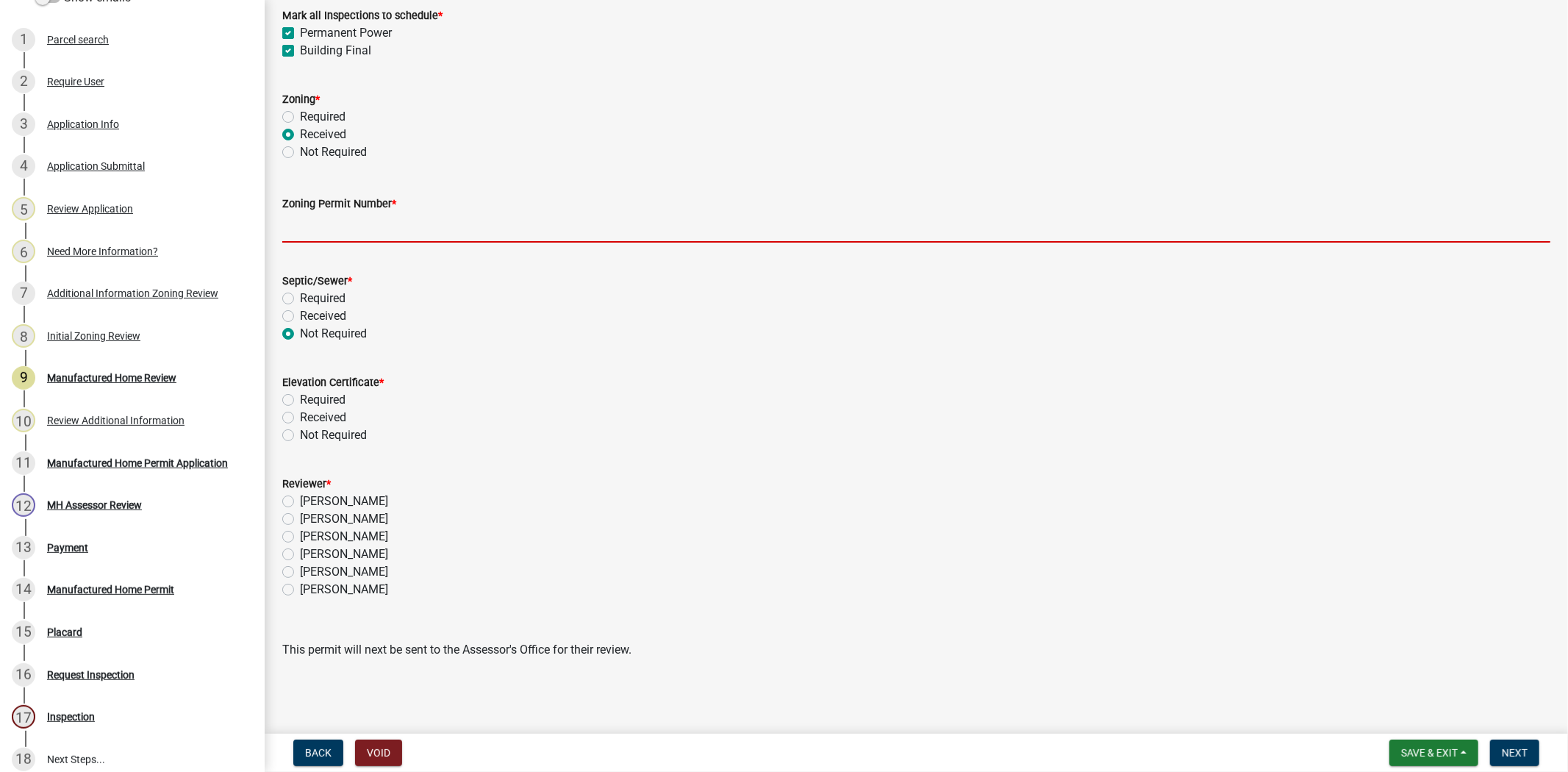
click at [315, 236] on input "Zoning Permit Number *" at bounding box center [917, 227] width 1268 height 31
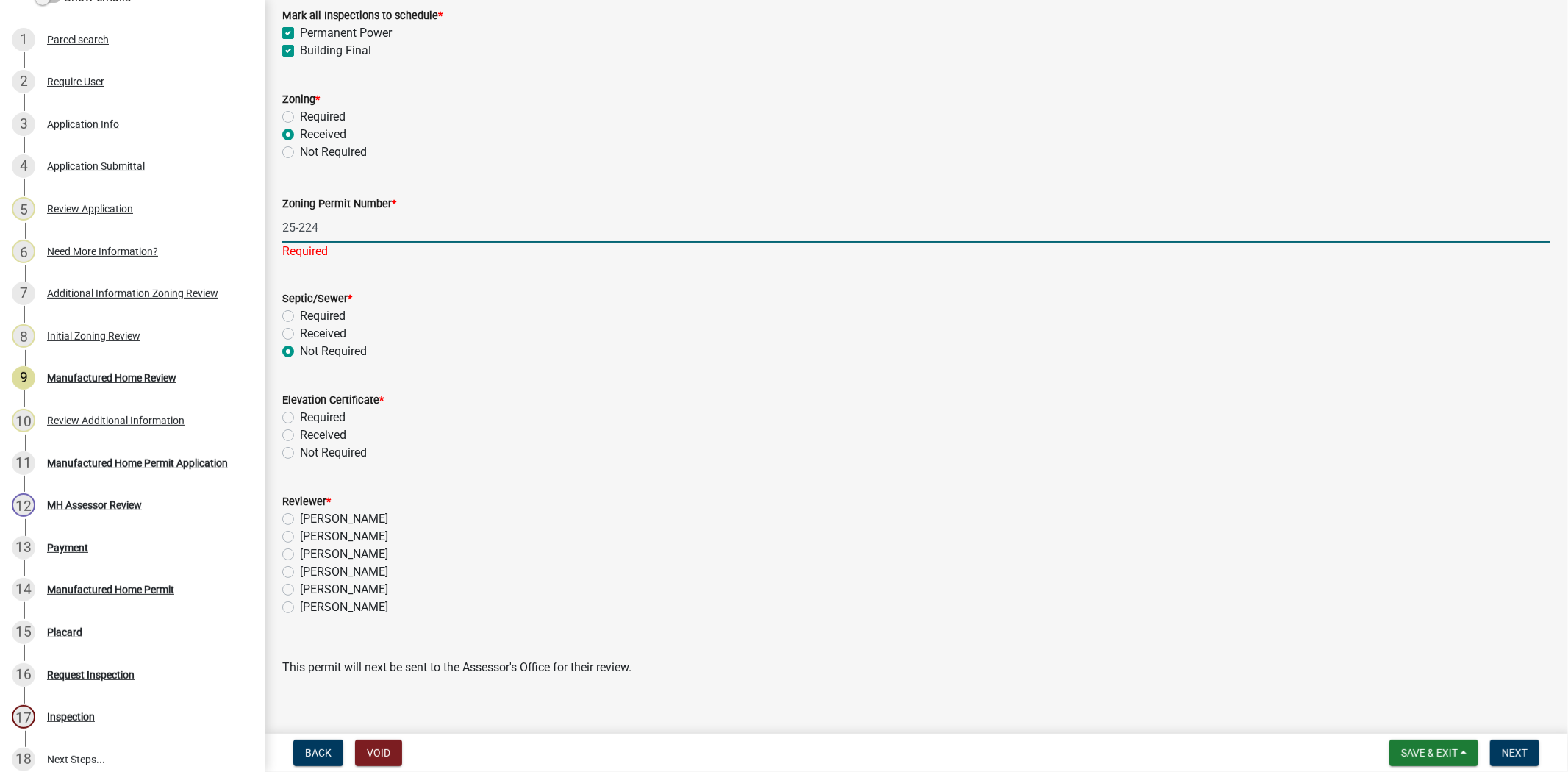
scroll to position [495, 0]
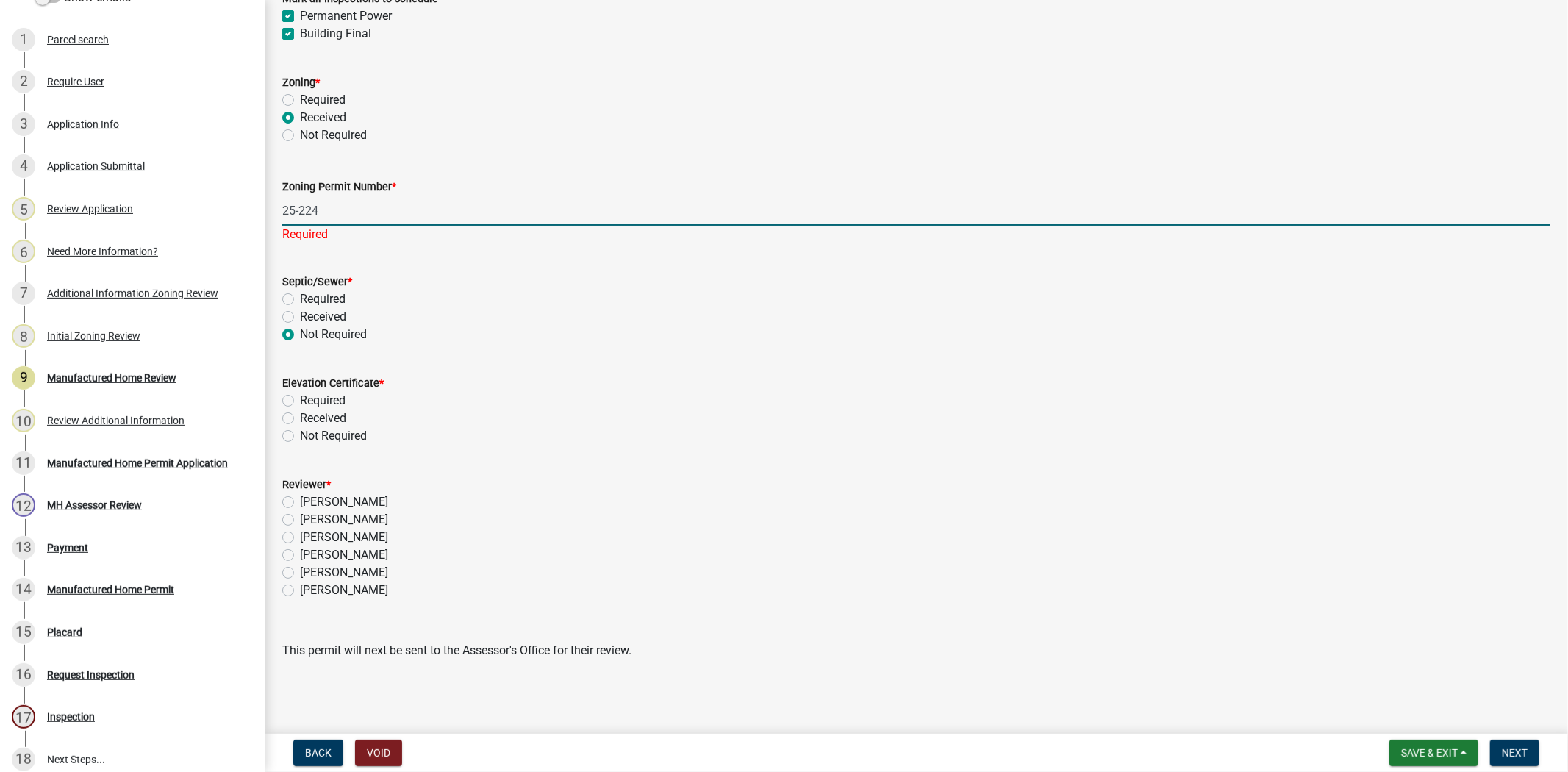
type input "25-224"
click at [300, 417] on label "Received" at bounding box center [323, 418] width 46 height 18
click at [300, 417] on input "Received" at bounding box center [305, 414] width 9 height 9
radio input "true"
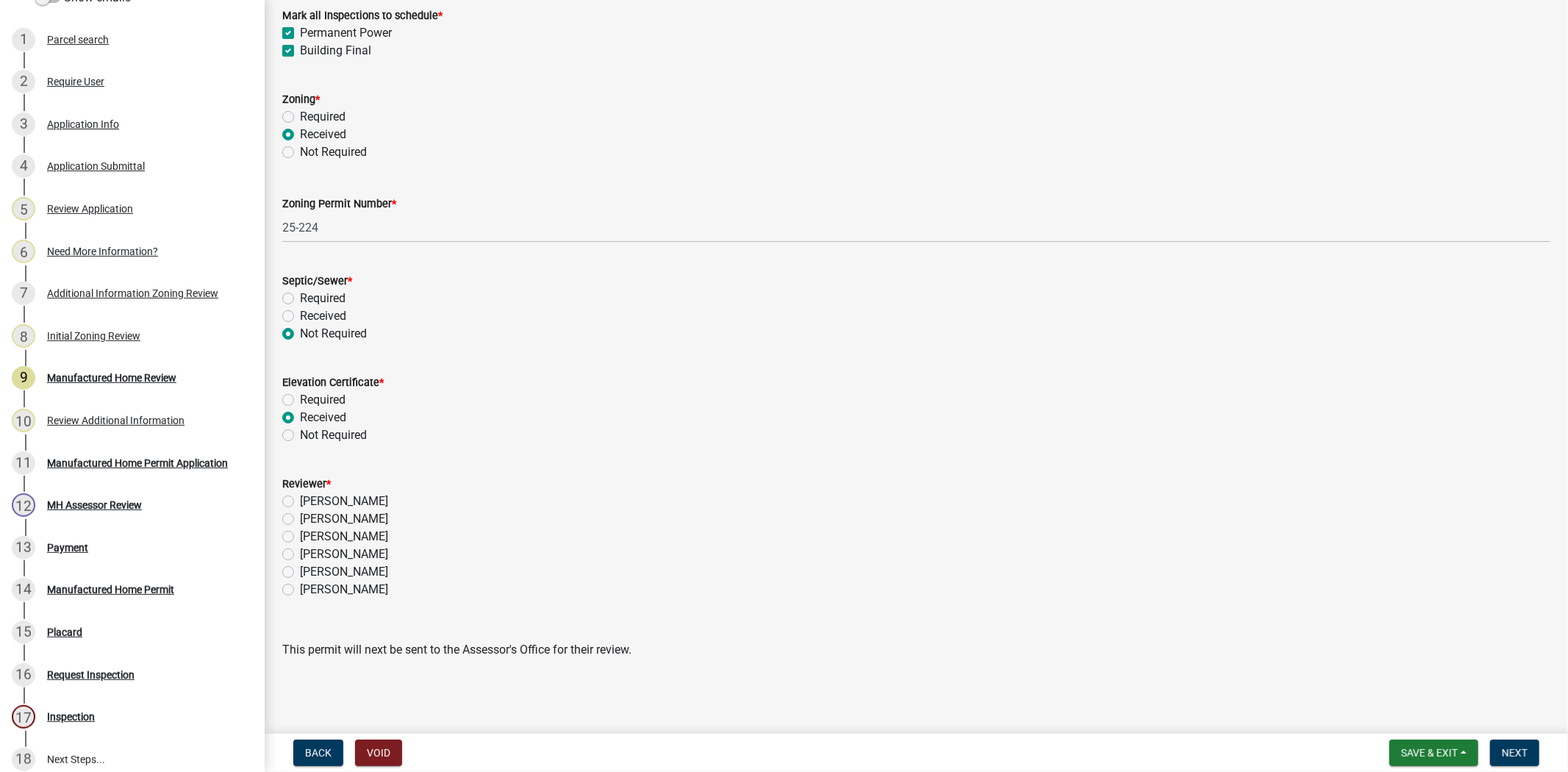
click at [300, 438] on label "Not Required" at bounding box center [333, 435] width 67 height 18
click at [300, 436] on input "Not Required" at bounding box center [305, 431] width 9 height 9
radio input "true"
click at [300, 554] on label "Ciara Chapman" at bounding box center [344, 554] width 88 height 18
click at [300, 554] on input "Ciara Chapman" at bounding box center [305, 550] width 9 height 9
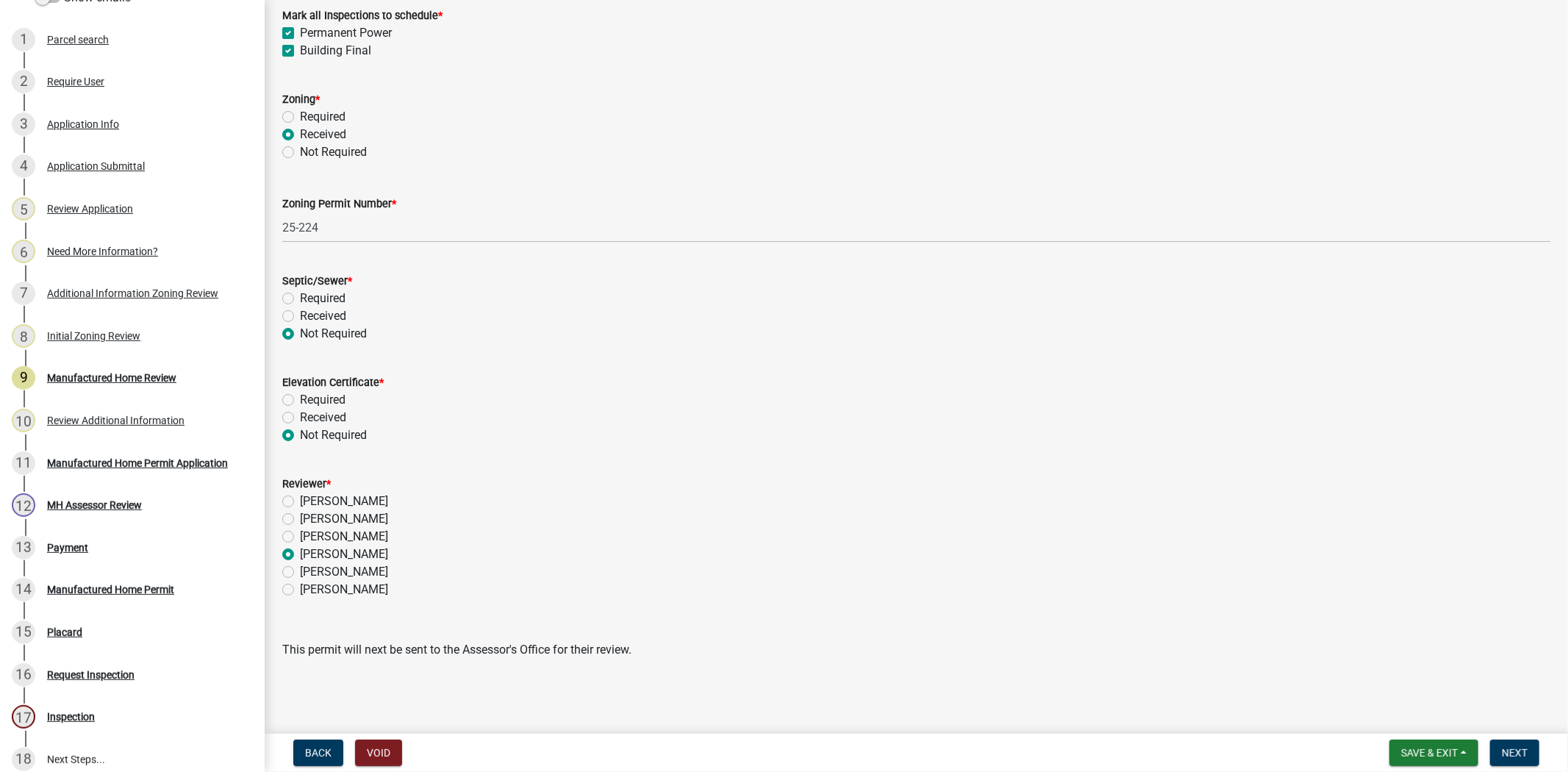
radio input "true"
click at [1508, 756] on span "Next" at bounding box center [1515, 752] width 26 height 12
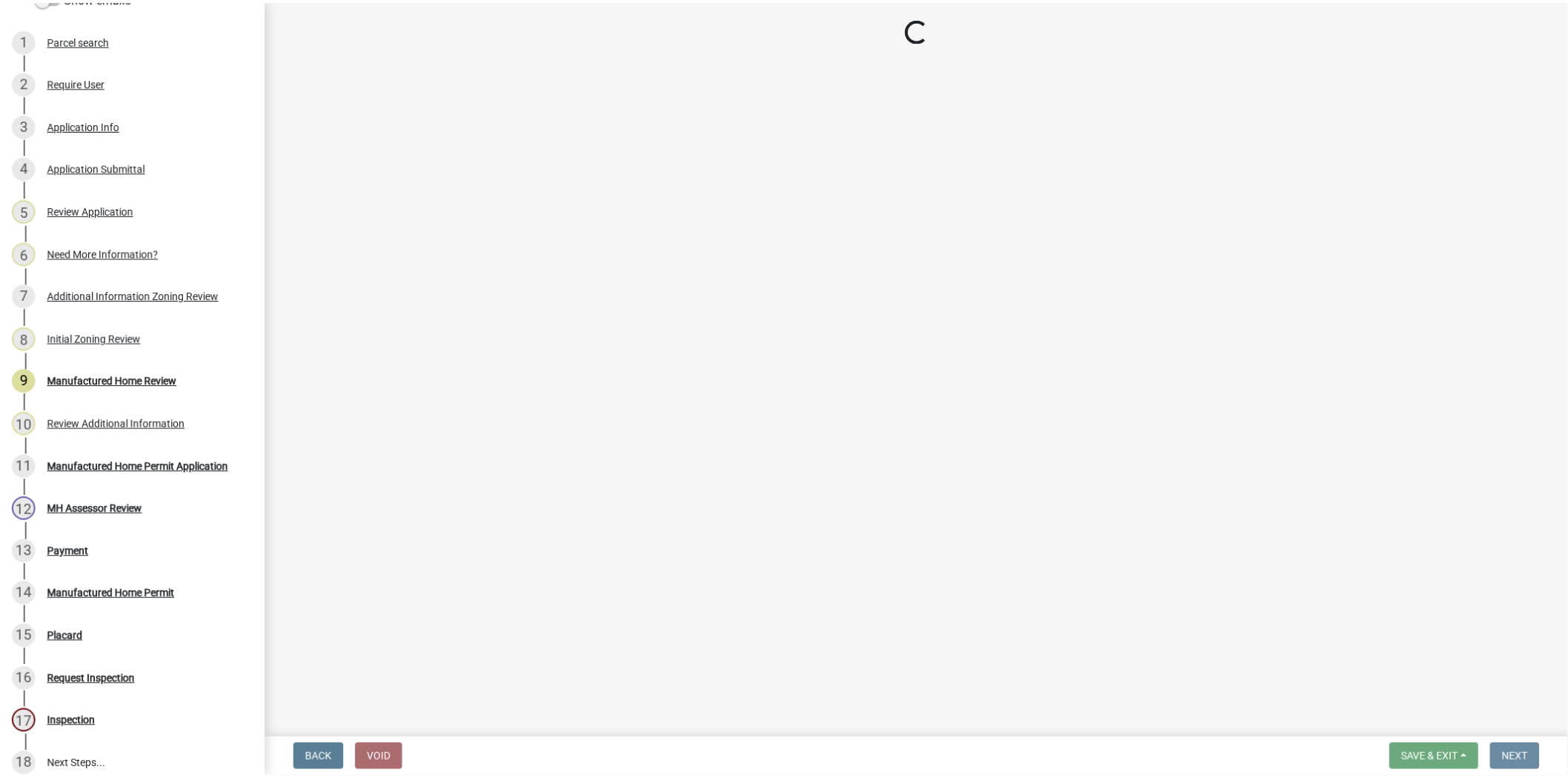
scroll to position [0, 0]
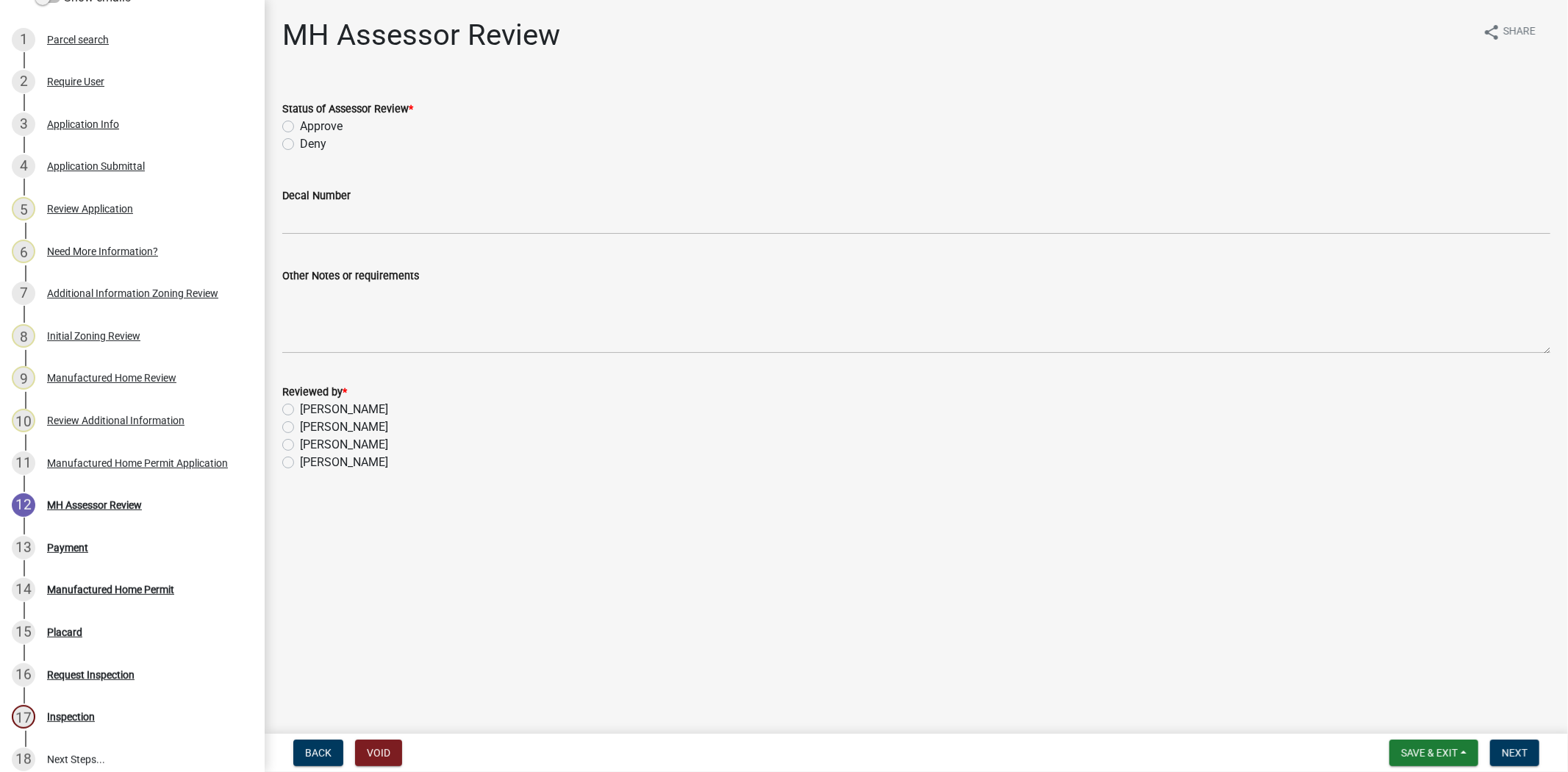
click at [300, 127] on label "Approve" at bounding box center [321, 126] width 42 height 18
click at [300, 127] on input "Approve" at bounding box center [305, 122] width 9 height 9
radio input "true"
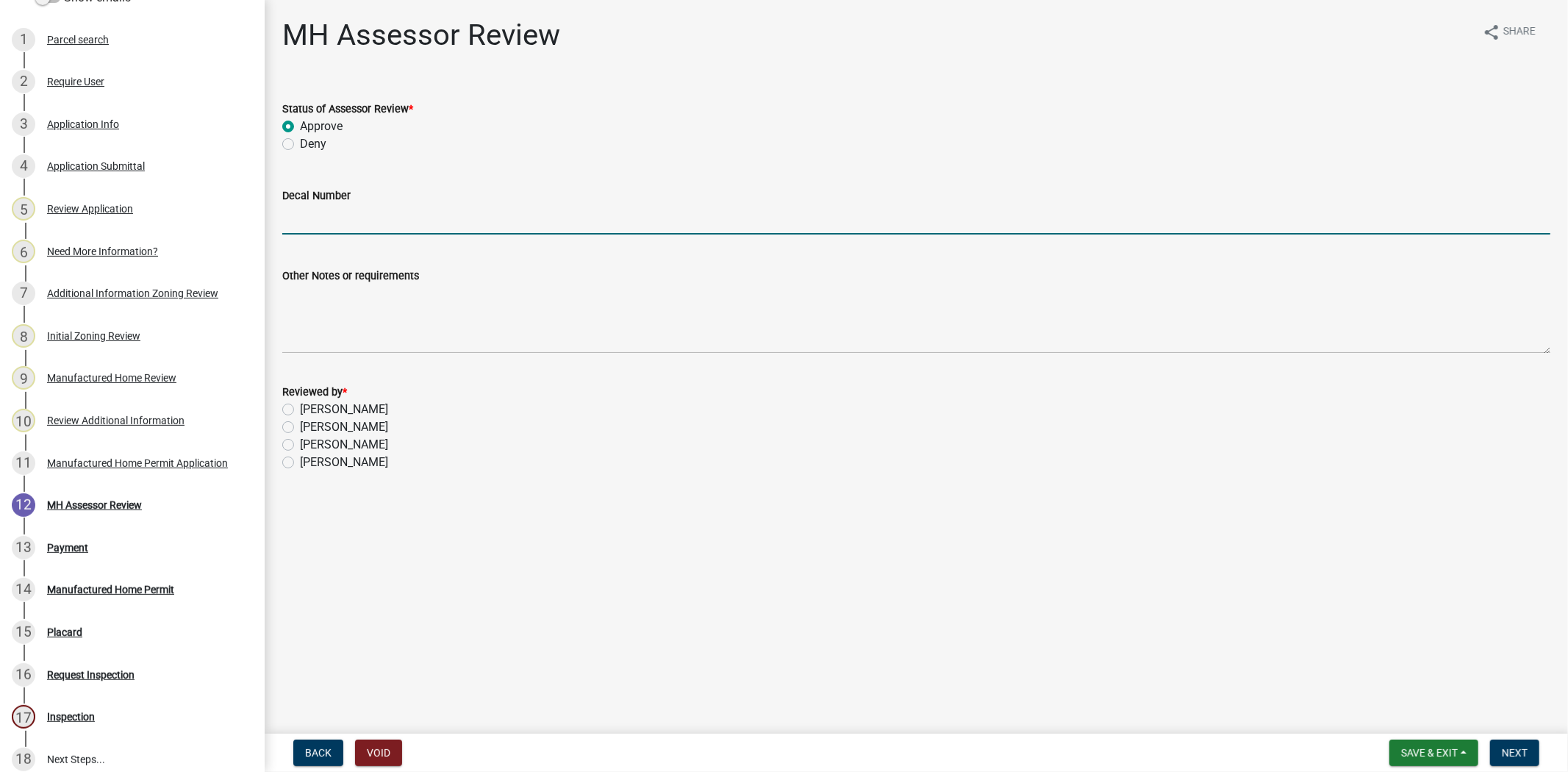
click at [288, 224] on input "Decal Number" at bounding box center [917, 219] width 1268 height 31
type input "10514"
click at [300, 407] on label "Deani Hall" at bounding box center [344, 409] width 88 height 18
click at [300, 407] on input "Deani Hall" at bounding box center [305, 406] width 9 height 9
radio input "true"
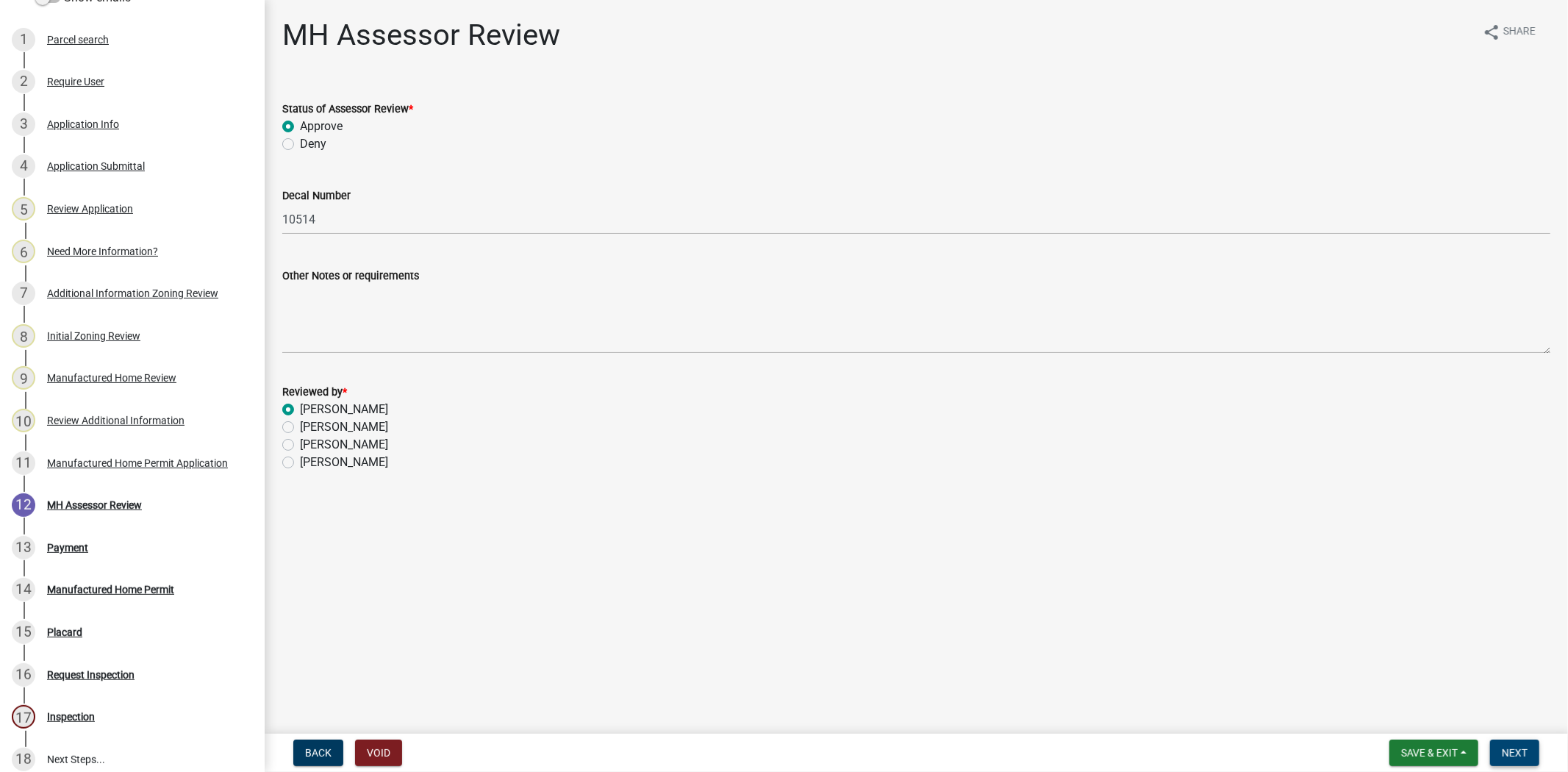
click at [1530, 752] on button "Next" at bounding box center [1515, 753] width 49 height 27
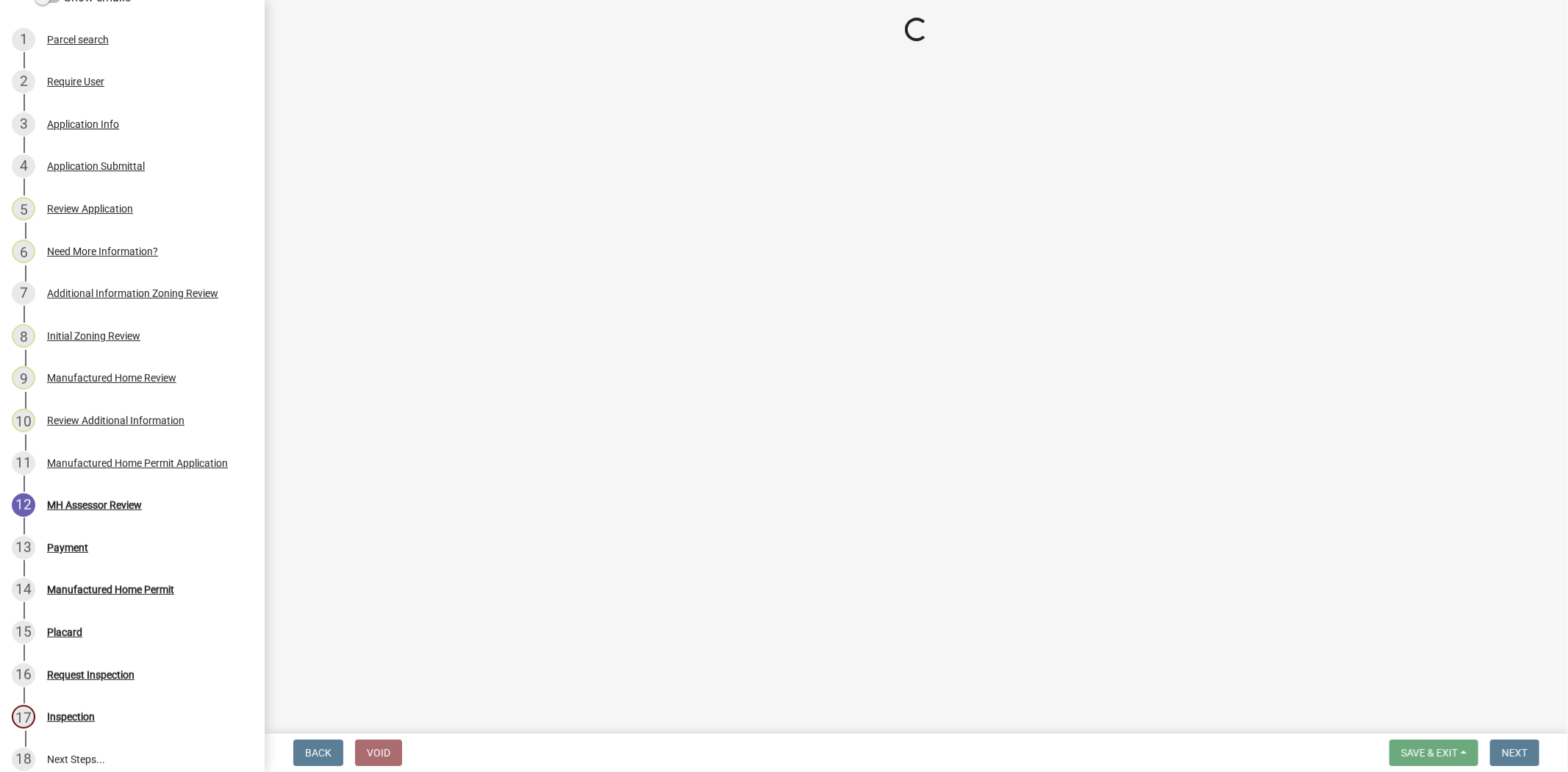
select select "3: 3"
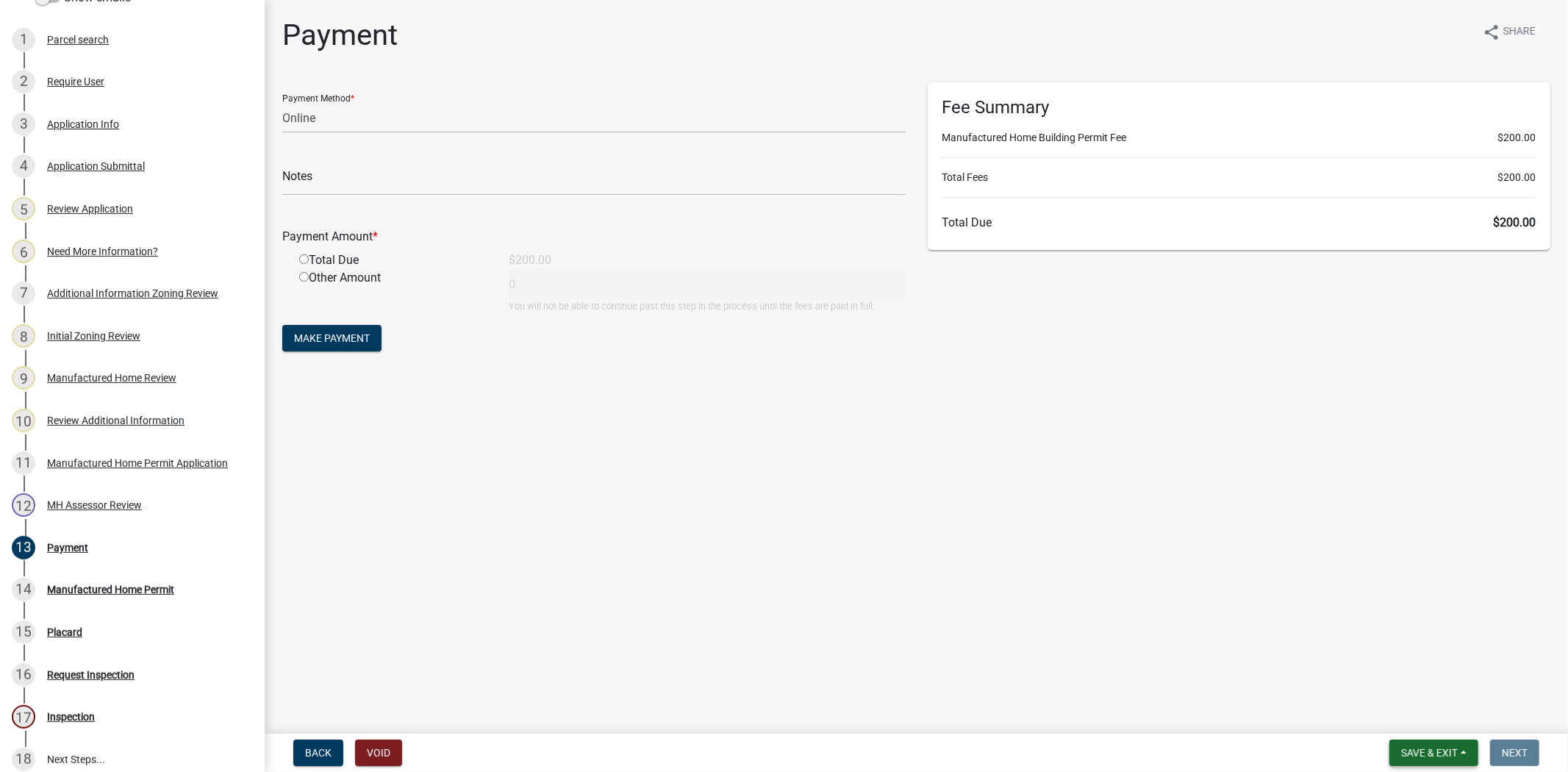
click at [1416, 747] on span "Save & Exit" at bounding box center [1429, 752] width 56 height 12
click at [1409, 714] on button "Save & Exit" at bounding box center [1419, 714] width 117 height 35
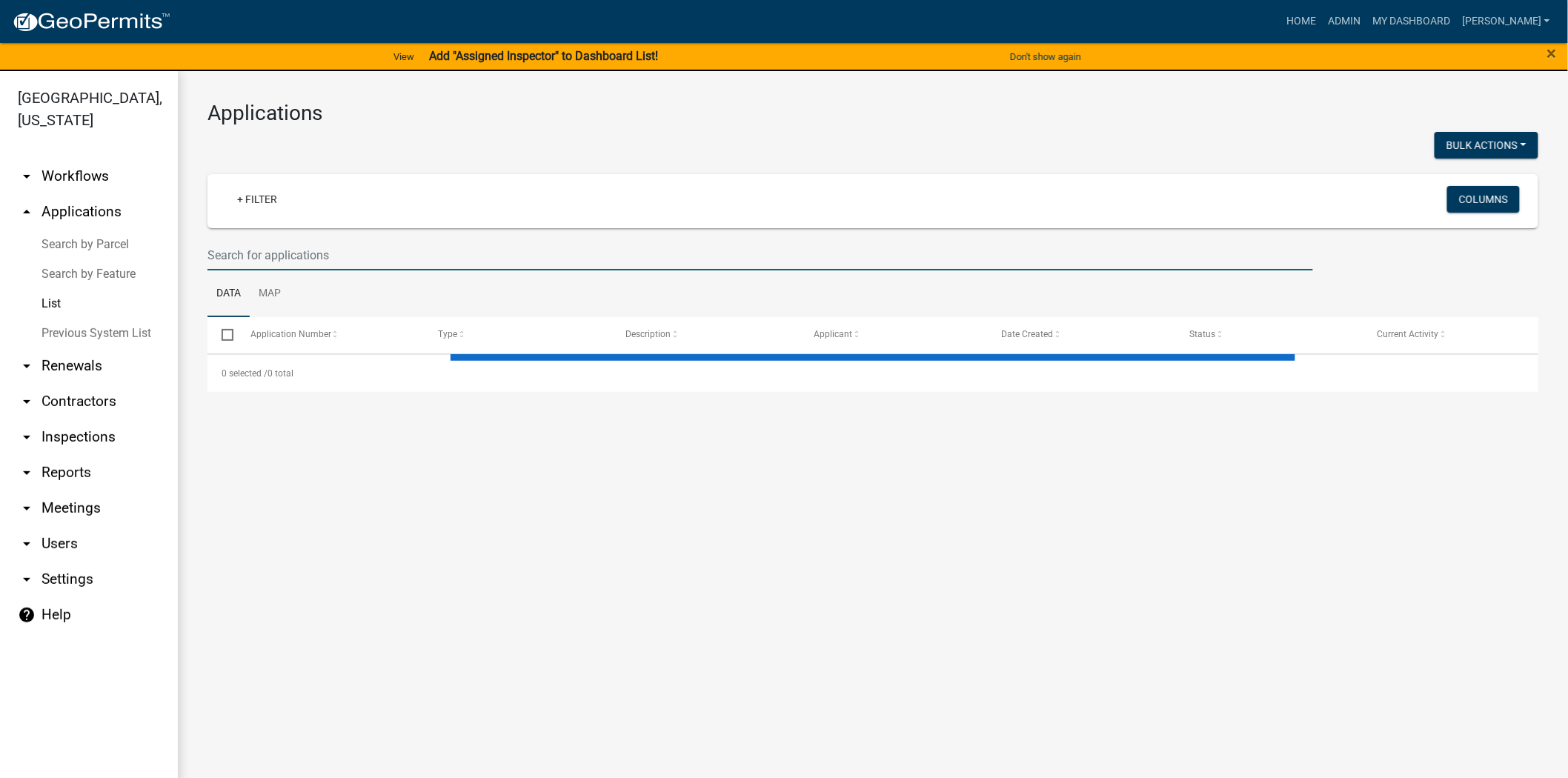
click at [264, 260] on input "text" at bounding box center [760, 255] width 1106 height 31
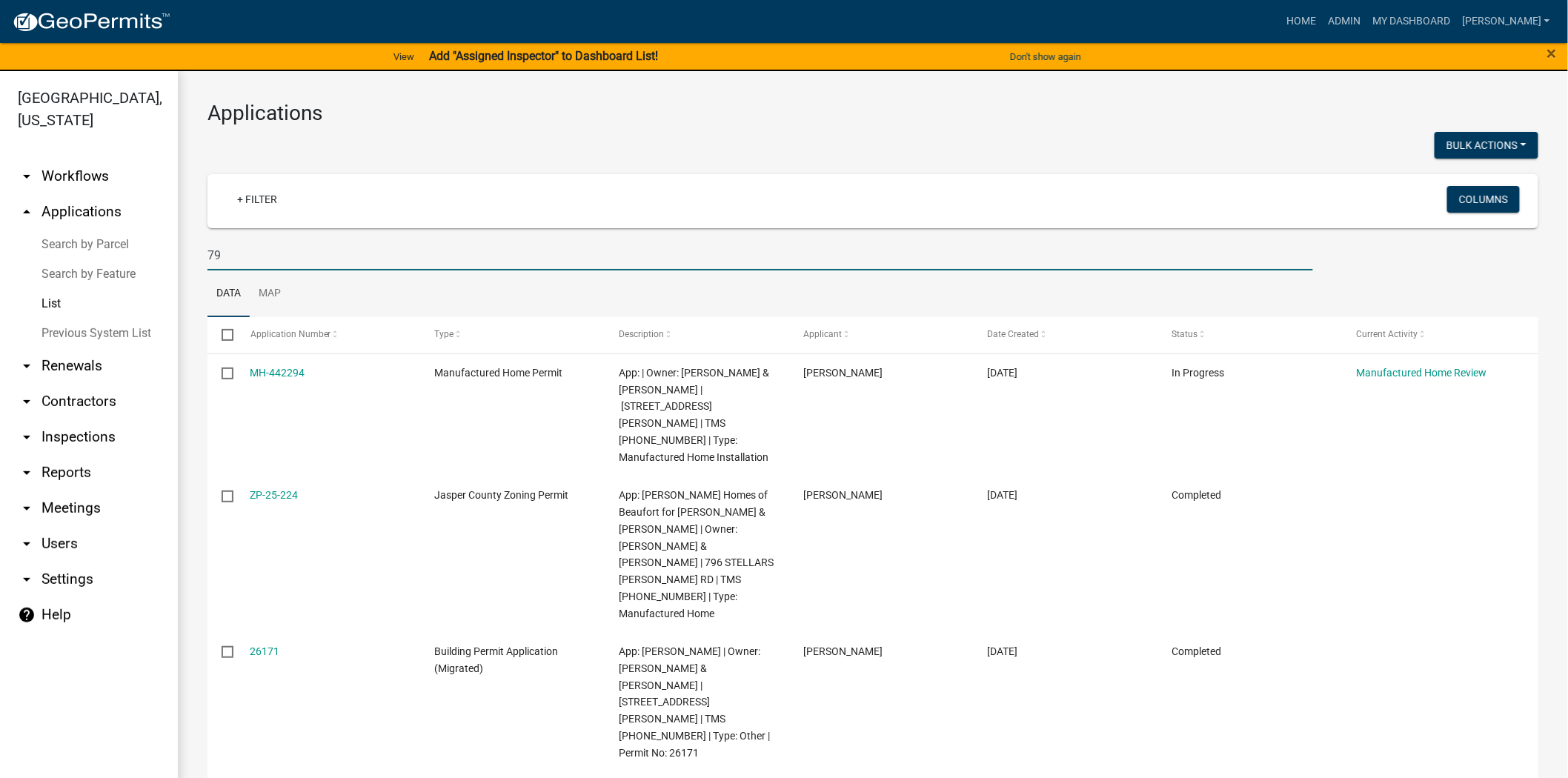
type input "7"
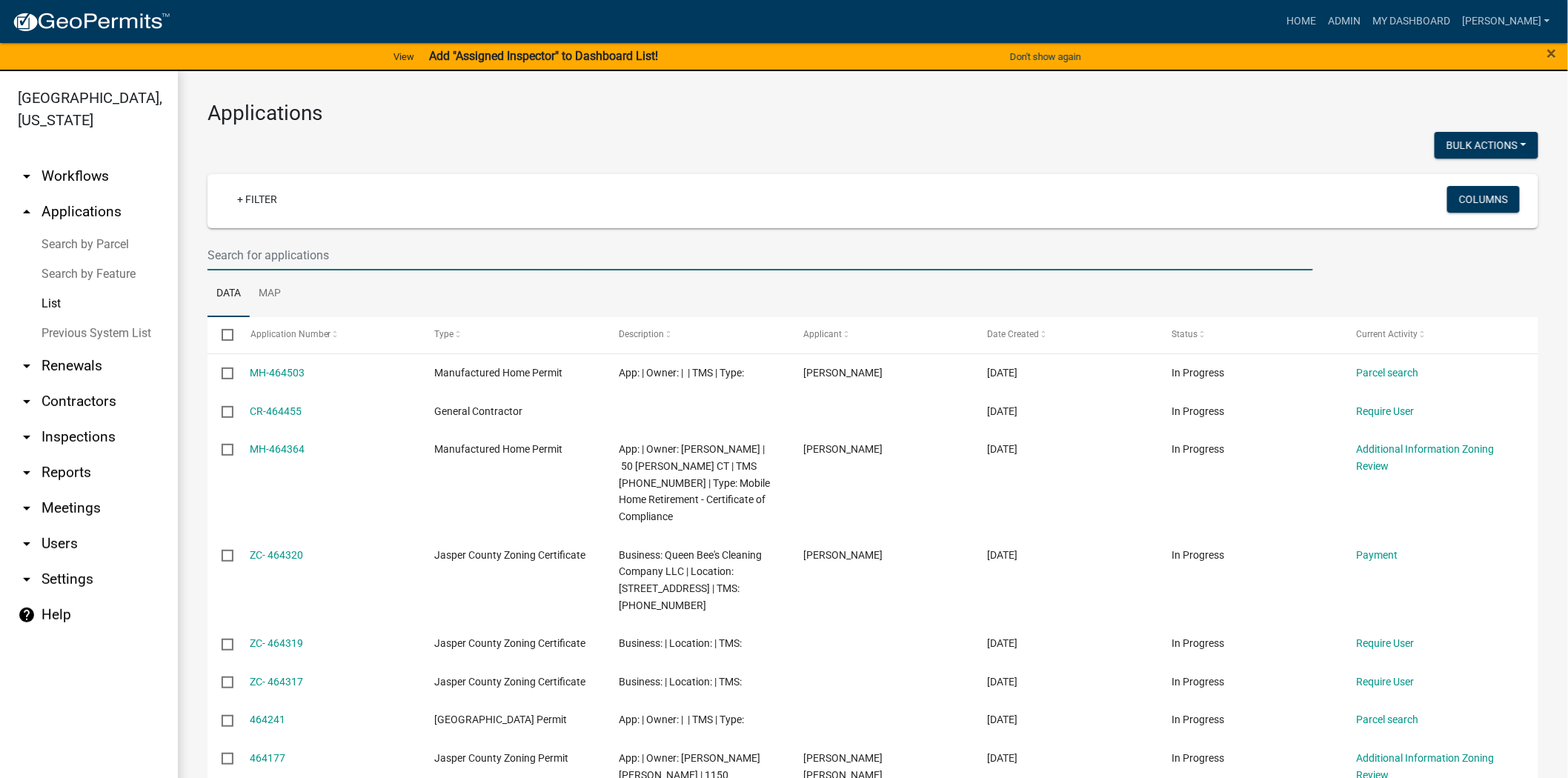
click at [314, 256] on input "text" at bounding box center [760, 255] width 1106 height 31
